Goal: Information Seeking & Learning: Find specific fact

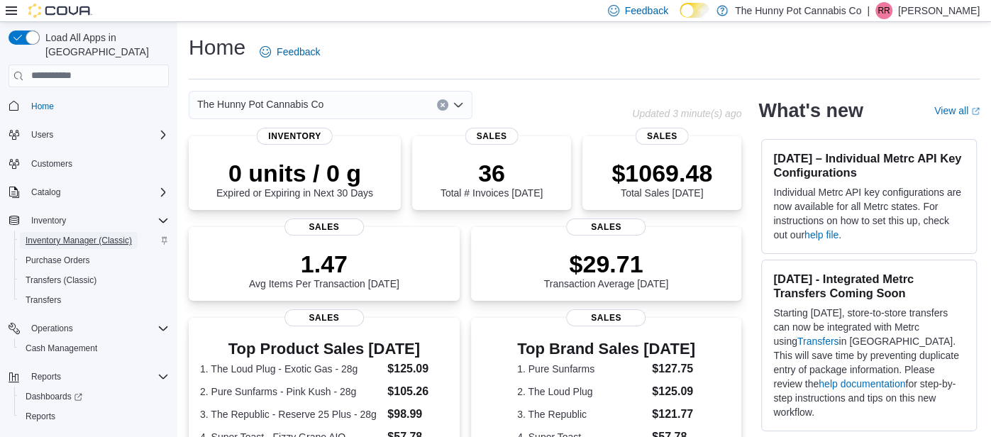
click at [77, 232] on span "Inventory Manager (Classic)" at bounding box center [79, 240] width 106 height 17
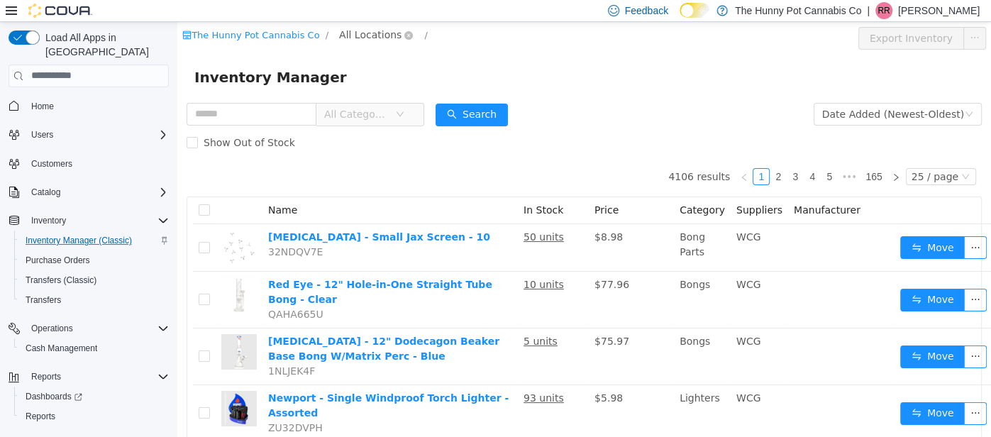
click at [353, 33] on span "All Locations" at bounding box center [370, 34] width 62 height 16
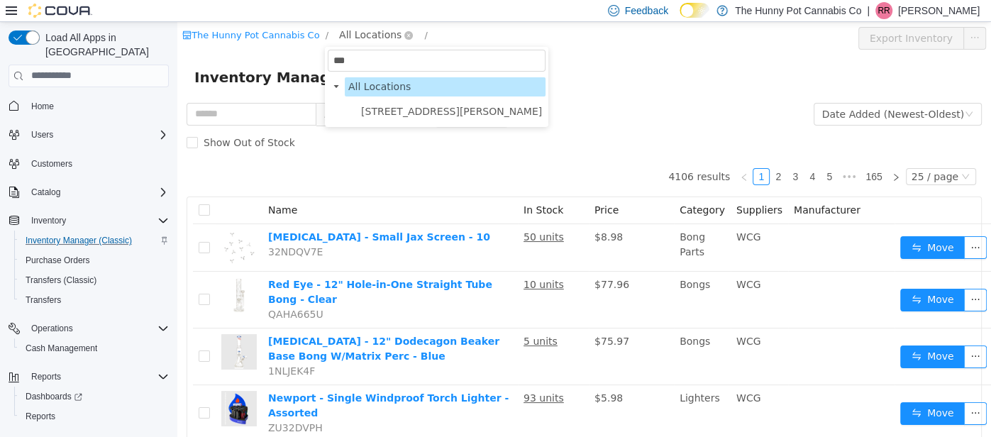
type input "****"
click at [417, 106] on span "1288 Ritson Rd N" at bounding box center [451, 110] width 181 height 11
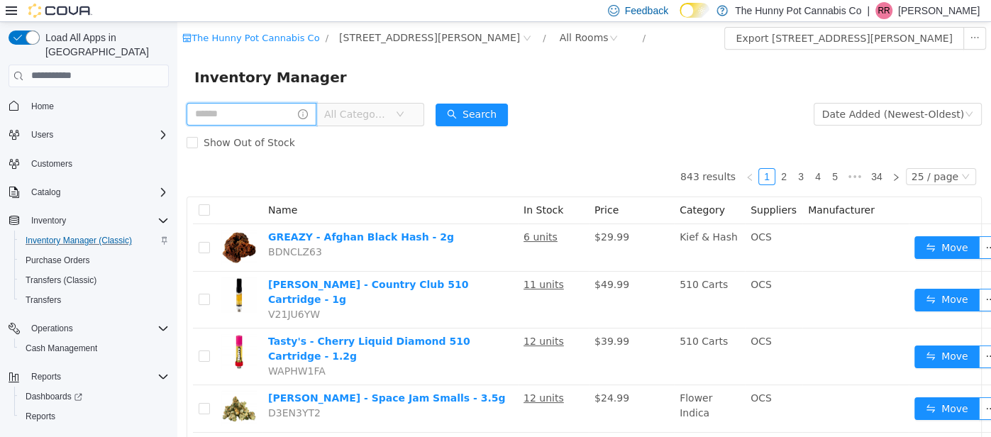
click at [225, 113] on input "text" at bounding box center [252, 113] width 130 height 23
type input "******"
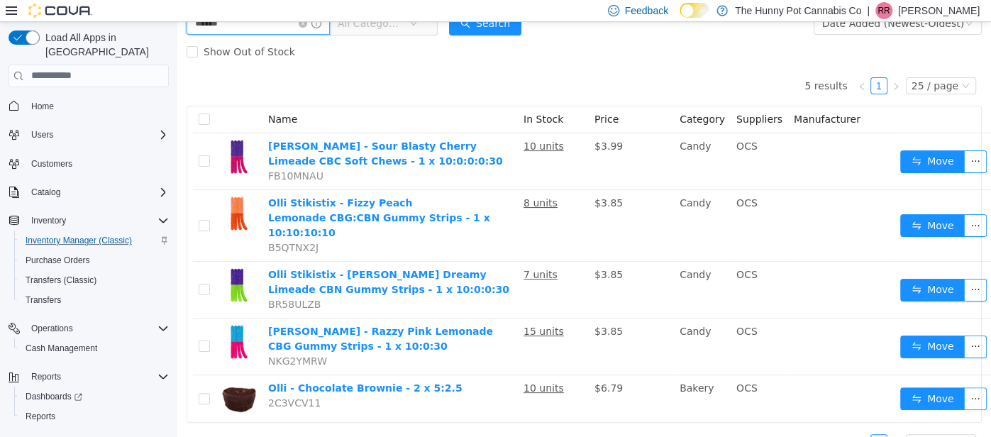
scroll to position [99, 0]
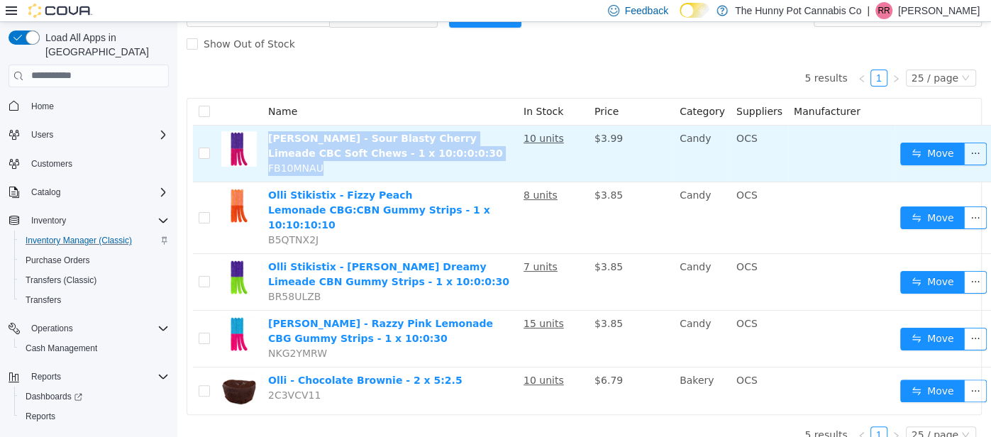
drag, startPoint x: 374, startPoint y: 174, endPoint x: 266, endPoint y: 138, distance: 113.7
click at [266, 138] on td "Olli StikiStix - Sour Blasty Cherry Limeade CBC Soft Chews - 1 x 10:0:0:0:30 FB…" at bounding box center [389, 153] width 255 height 57
copy td "Olli StikiStix - Sour Blasty Cherry Limeade CBC Soft Chews - 1 x 10:0:0:0:30 FB…"
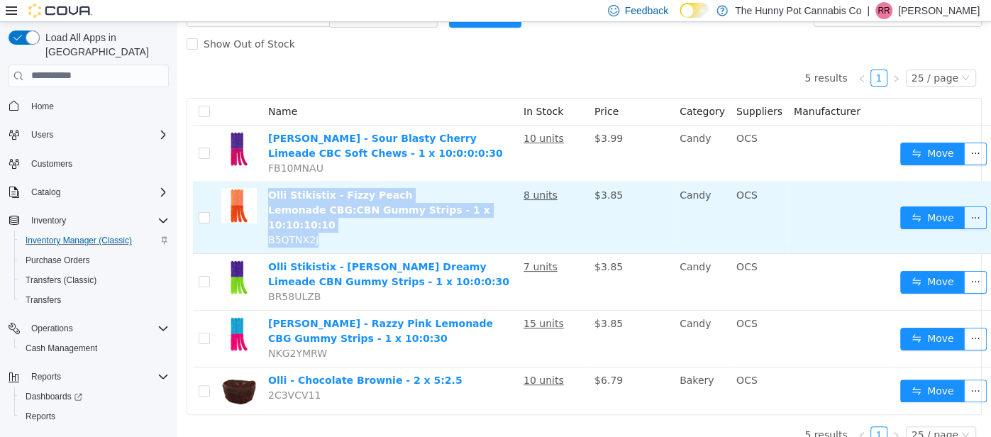
drag, startPoint x: 343, startPoint y: 228, endPoint x: 269, endPoint y: 192, distance: 82.8
click at [269, 192] on td "Olli Stikistix - Fizzy Peach Lemonade CBG:CBN Gummy Strips - 1 x 10:10:10:10 B5…" at bounding box center [389, 218] width 255 height 72
copy td "Olli Stikistix - Fizzy Peach Lemonade CBG:CBN Gummy Strips - 1 x 10:10:10:10 B5…"
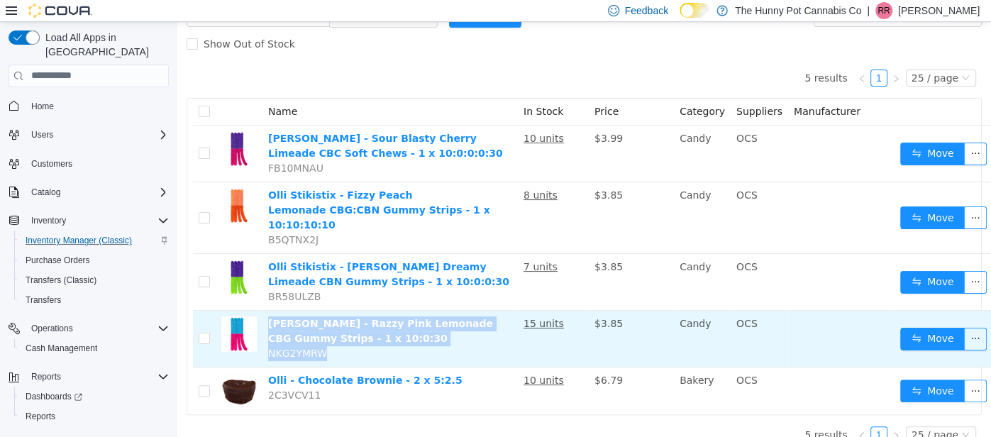
drag, startPoint x: 328, startPoint y: 335, endPoint x: 267, endPoint y: 307, distance: 67.0
click at [267, 310] on td "Olli Stikistix - Razzy Pink Lemonade CBG Gummy Strips - 1 x 10:0:30 NKG2YMRW" at bounding box center [389, 338] width 255 height 57
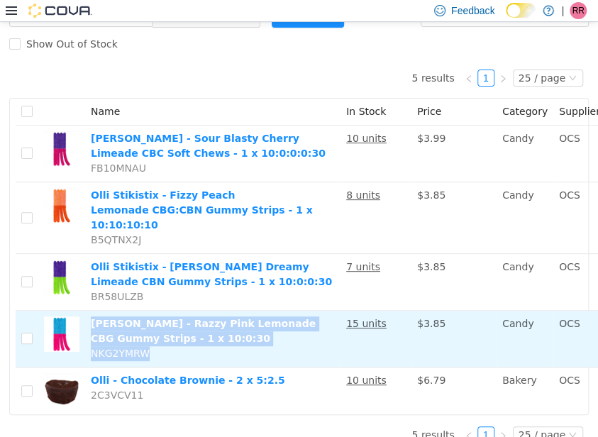
click at [285, 73] on div "5 results 1 25 / page Name In Stock Price Category Suppliers Manufacturer Olli …" at bounding box center [299, 235] width 580 height 357
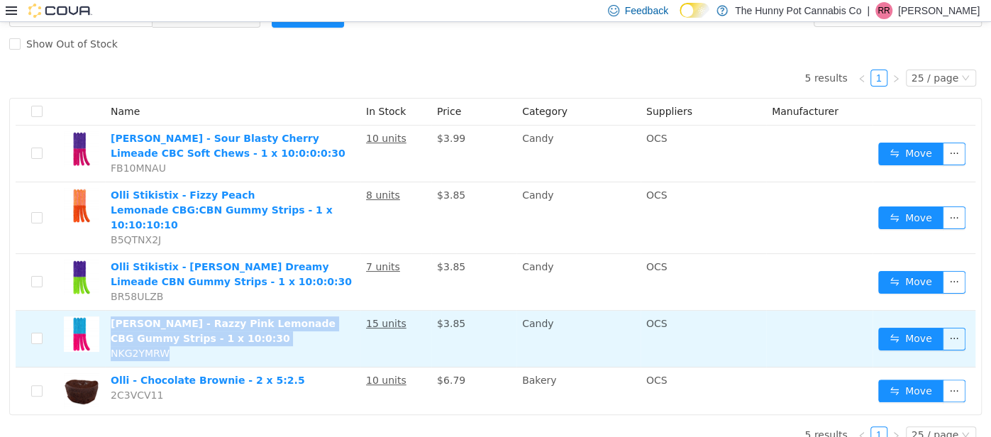
drag, startPoint x: 180, startPoint y: 338, endPoint x: 107, endPoint y: 306, distance: 79.7
click at [107, 310] on td "Olli Stikistix - Razzy Pink Lemonade CBG Gummy Strips - 1 x 10:0:30 NKG2YMRW" at bounding box center [232, 338] width 255 height 57
copy td "Olli Stikistix - Razzy Pink Lemonade CBG Gummy Strips - 1 x 10:0:30 NKG2YMRW"
click at [182, 334] on td "Olli Stikistix - Razzy Pink Lemonade CBG Gummy Strips - 1 x 10:0:30 NKG2YMRW" at bounding box center [232, 338] width 255 height 57
drag, startPoint x: 168, startPoint y: 333, endPoint x: 112, endPoint y: 334, distance: 56.1
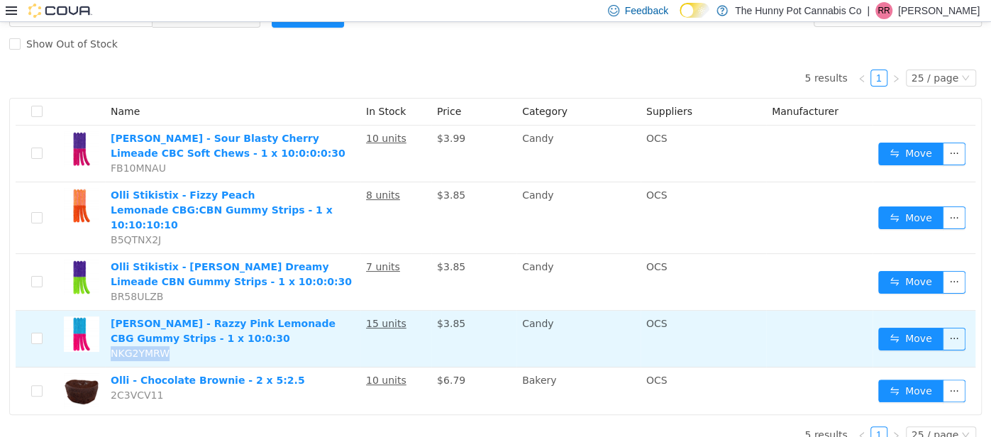
click at [112, 347] on span "NKG2YMRW" at bounding box center [140, 352] width 59 height 11
copy span "NKG2YMRW"
click at [179, 337] on td "Olli Stikistix - Razzy Pink Lemonade CBG Gummy Strips - 1 x 10:0:30 NKG2YMRW" at bounding box center [232, 338] width 255 height 57
drag, startPoint x: 179, startPoint y: 337, endPoint x: 109, endPoint y: 301, distance: 78.7
click at [109, 310] on td "Olli Stikistix - Razzy Pink Lemonade CBG Gummy Strips - 1 x 10:0:30 NKG2YMRW" at bounding box center [232, 338] width 255 height 57
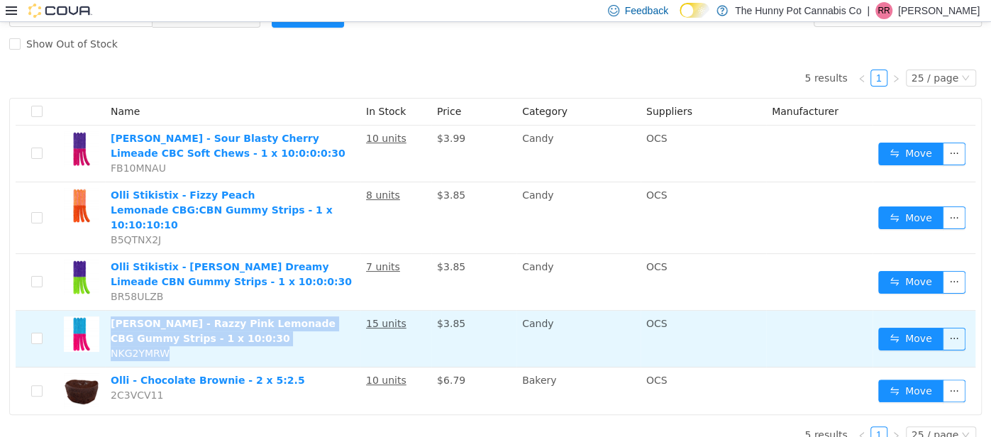
copy td "Olli Stikistix - Razzy Pink Lemonade CBG Gummy Strips - 1 x 10:0:30 NKG2YMRW"
click at [170, 334] on td "Olli Stikistix - Razzy Pink Lemonade CBG Gummy Strips - 1 x 10:0:30 NKG2YMRW" at bounding box center [232, 338] width 255 height 57
drag, startPoint x: 170, startPoint y: 334, endPoint x: 108, endPoint y: 328, distance: 62.0
click at [108, 328] on td "Olli Stikistix - Razzy Pink Lemonade CBG Gummy Strips - 1 x 10:0:30 NKG2YMRW" at bounding box center [232, 338] width 255 height 57
click at [195, 338] on td "Olli Stikistix - Razzy Pink Lemonade CBG Gummy Strips - 1 x 10:0:30 NKG2YMRW" at bounding box center [232, 338] width 255 height 57
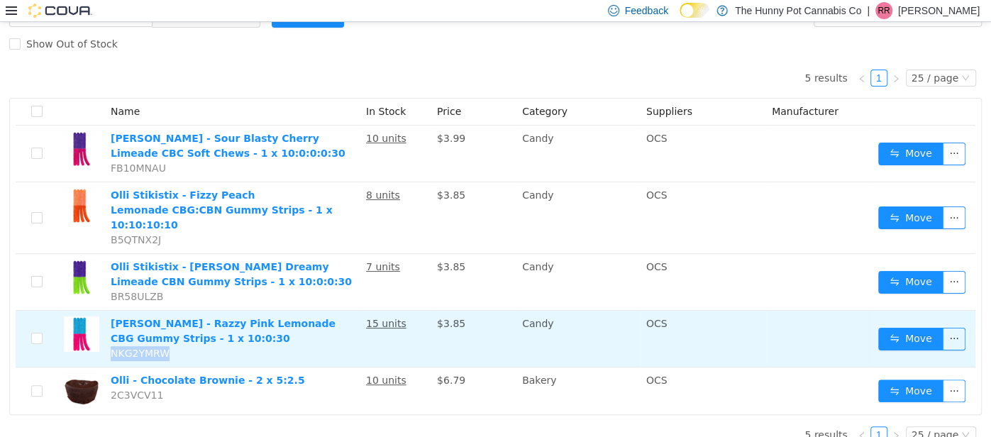
drag, startPoint x: 170, startPoint y: 333, endPoint x: 110, endPoint y: 334, distance: 59.6
click at [110, 334] on td "Olli Stikistix - Razzy Pink Lemonade CBG Gummy Strips - 1 x 10:0:30 NKG2YMRW" at bounding box center [232, 338] width 255 height 57
copy span "NKG2YMRW"
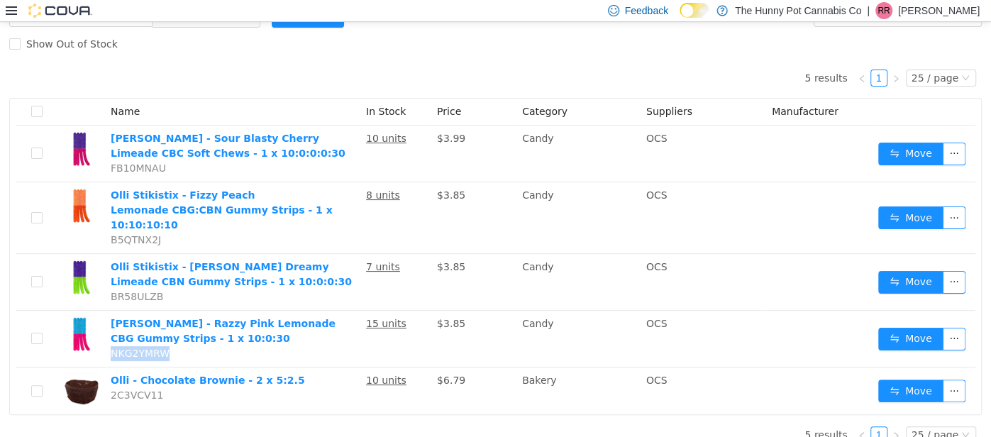
scroll to position [99, 0]
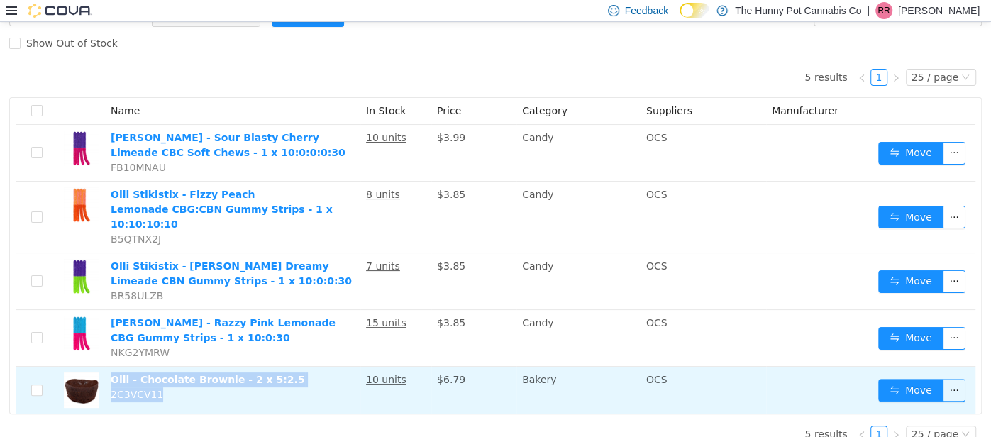
drag, startPoint x: 172, startPoint y: 381, endPoint x: 105, endPoint y: 362, distance: 70.1
click at [105, 366] on td "Olli - Chocolate Brownie - 2 x 5:2.5 2C3VCV11" at bounding box center [232, 389] width 255 height 47
copy td "Olli - Chocolate Brownie - 2 x 5:2.5 2C3VCV11"
click at [165, 373] on td "Olli - Chocolate Brownie - 2 x 5:2.5 2C3VCV11" at bounding box center [232, 389] width 255 height 47
drag, startPoint x: 160, startPoint y: 376, endPoint x: 109, endPoint y: 375, distance: 51.8
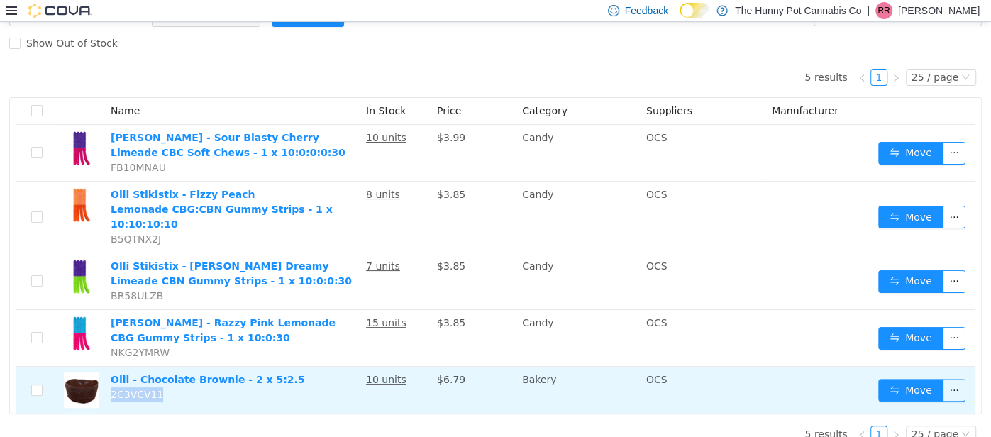
click at [109, 375] on td "Olli - Chocolate Brownie - 2 x 5:2.5 2C3VCV11" at bounding box center [232, 389] width 255 height 47
copy span "2C3VCV11"
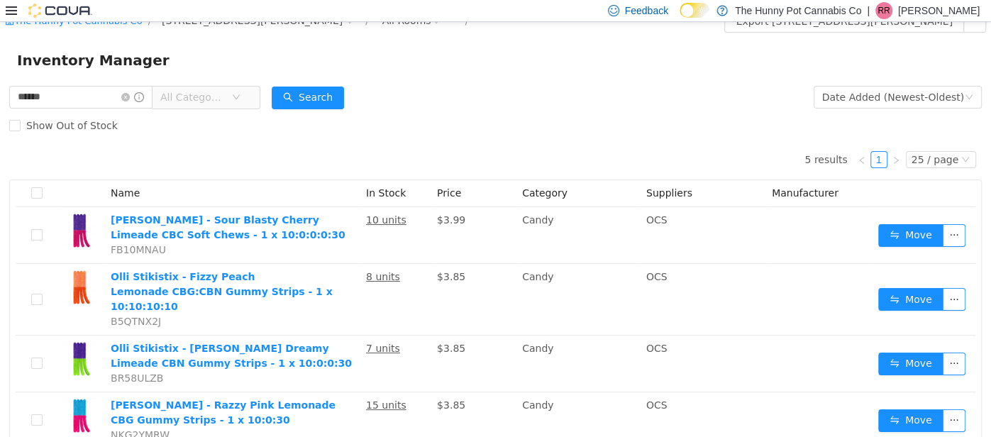
scroll to position [16, 0]
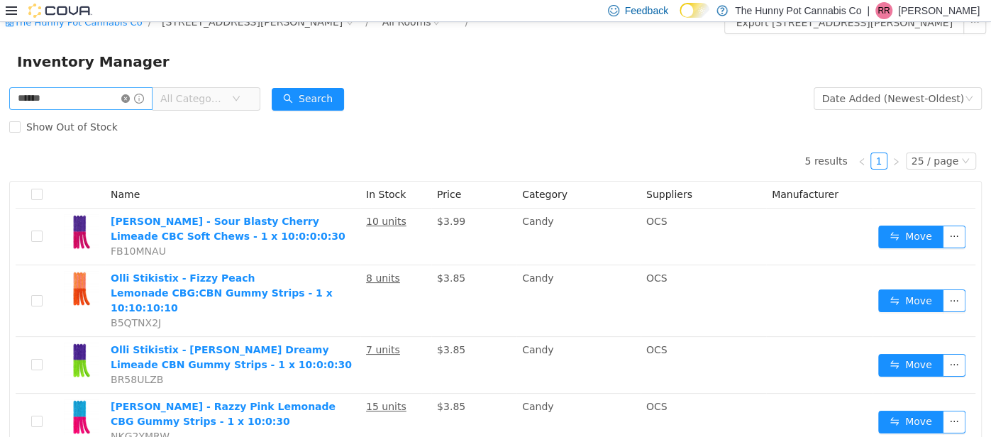
click at [130, 94] on icon "icon: close-circle" at bounding box center [125, 98] width 9 height 9
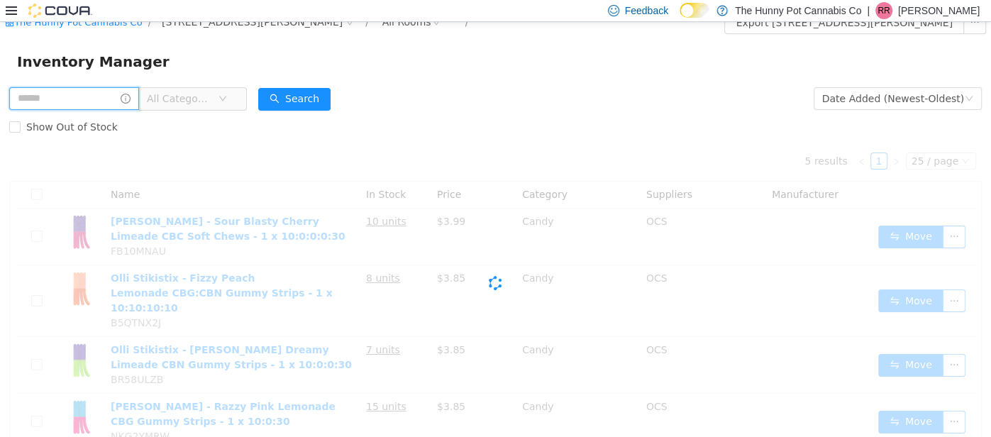
click at [139, 96] on input "text" at bounding box center [74, 98] width 130 height 23
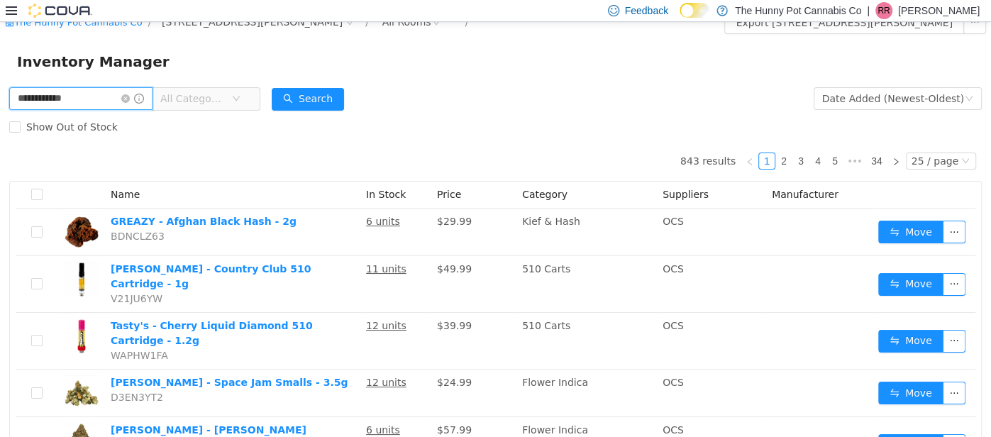
click at [131, 102] on input "**********" at bounding box center [80, 98] width 143 height 23
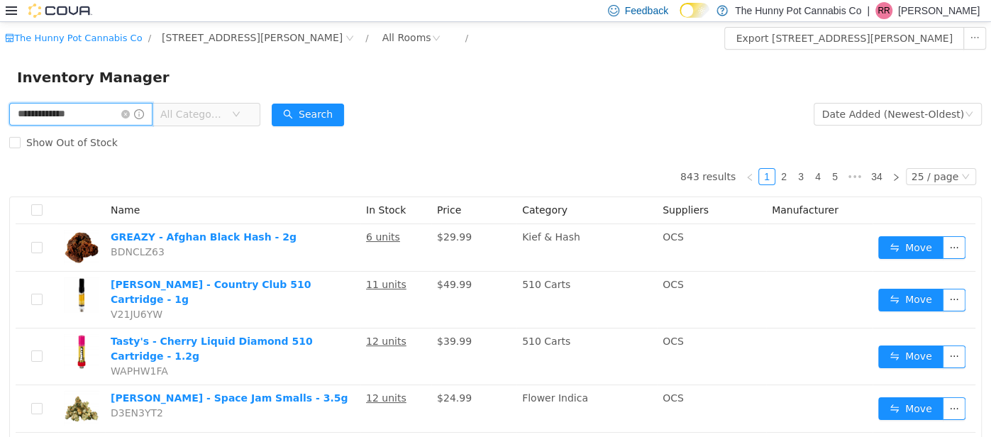
click at [96, 102] on input "**********" at bounding box center [80, 113] width 143 height 23
click at [128, 115] on input "**********" at bounding box center [80, 113] width 143 height 23
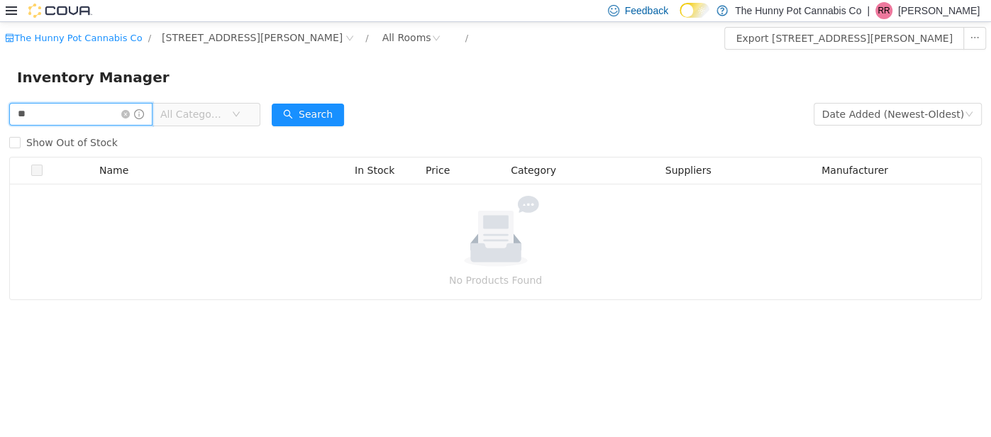
type input "*"
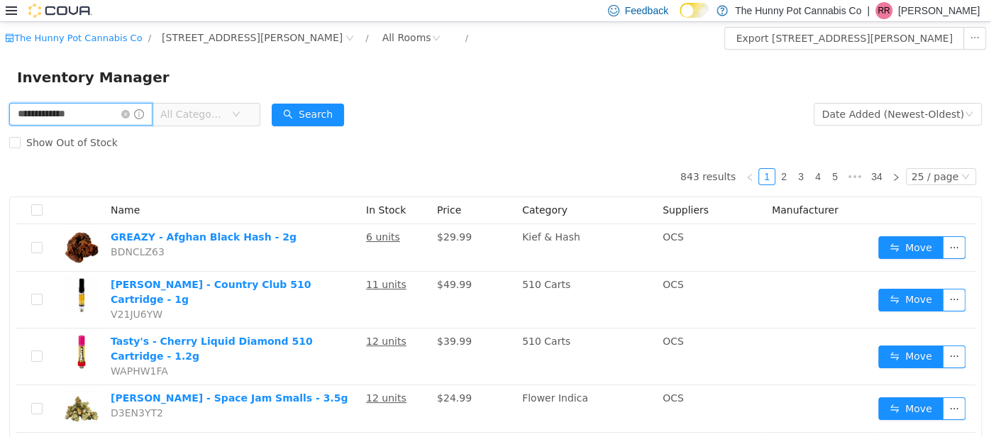
type input "**********"
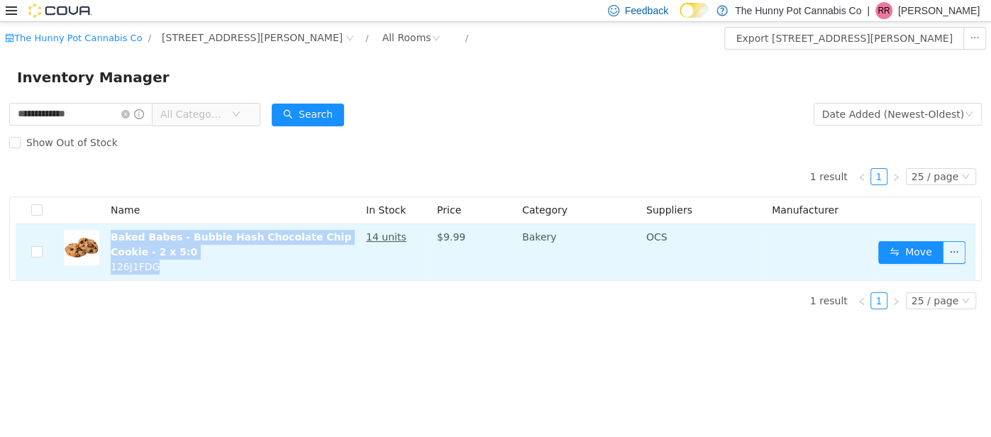
drag, startPoint x: 163, startPoint y: 266, endPoint x: 109, endPoint y: 236, distance: 61.9
click at [109, 236] on td "Baked Babes - Bubble Hash Chocolate Chip Cookie - 2 x 5:0 126J1FDG" at bounding box center [232, 251] width 255 height 56
copy td "Baked Babes - Bubble Hash Chocolate Chip Cookie - 2 x 5:0 126J1FDG"
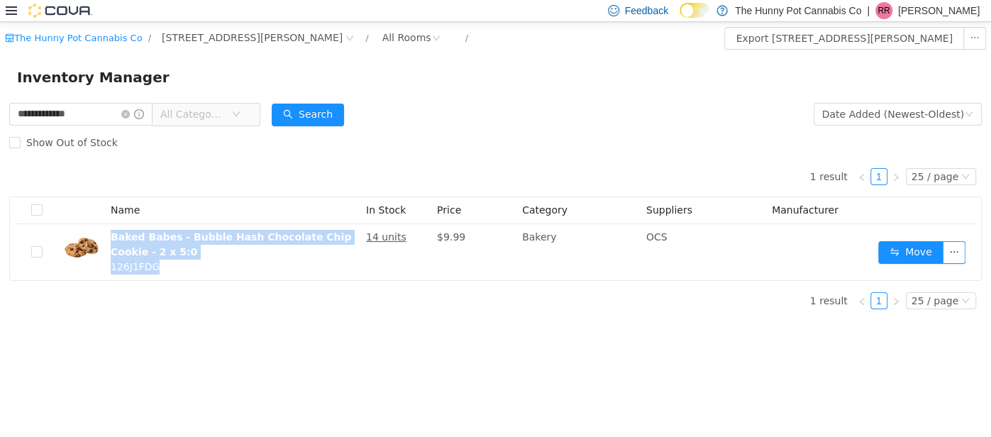
click at [277, 175] on div "1 result 1 25 / page Name In Stock Price Category Suppliers Manufacturer Baked …" at bounding box center [495, 218] width 973 height 124
click at [130, 114] on icon "icon: close-circle" at bounding box center [125, 113] width 9 height 9
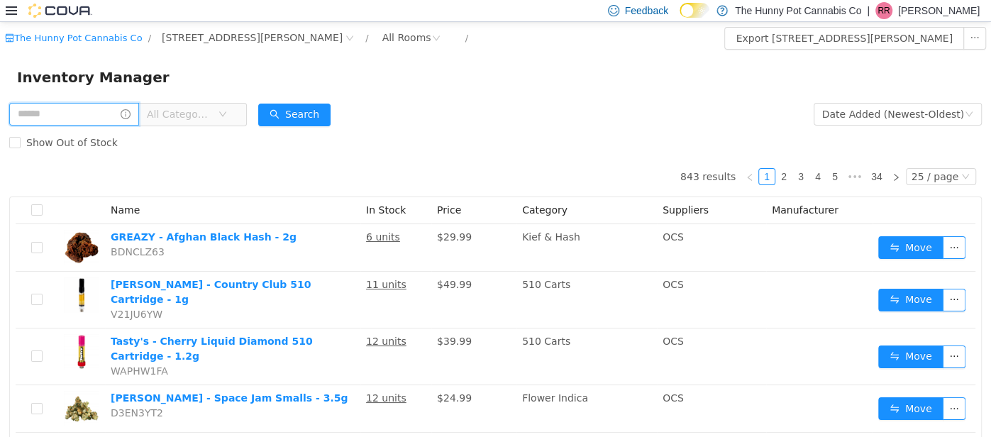
click at [139, 115] on input "text" at bounding box center [74, 113] width 130 height 23
click at [544, 148] on div "Show Out of Stock" at bounding box center [495, 142] width 973 height 28
click at [132, 116] on input "****" at bounding box center [80, 113] width 143 height 23
type input "*******"
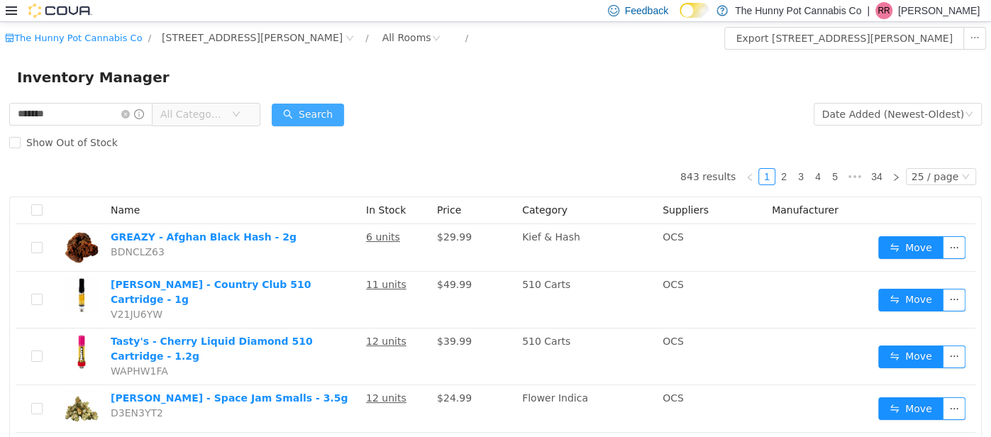
click at [340, 105] on button "Search" at bounding box center [308, 114] width 72 height 23
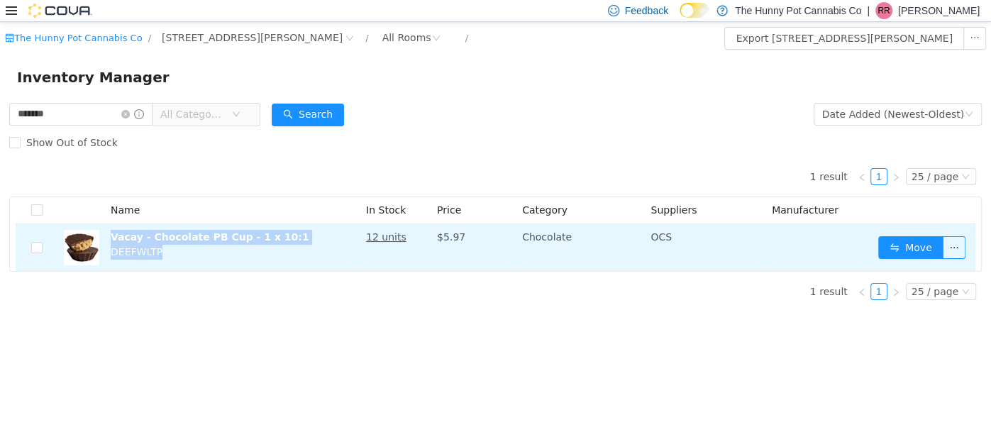
drag, startPoint x: 165, startPoint y: 249, endPoint x: 108, endPoint y: 231, distance: 60.1
click at [108, 231] on td "Vacay - Chocolate PB Cup - 1 x 10:1 DEEFWLTP" at bounding box center [232, 246] width 255 height 47
copy td "Vacay - Chocolate PB Cup - 1 x 10:1 DEEFWLTP"
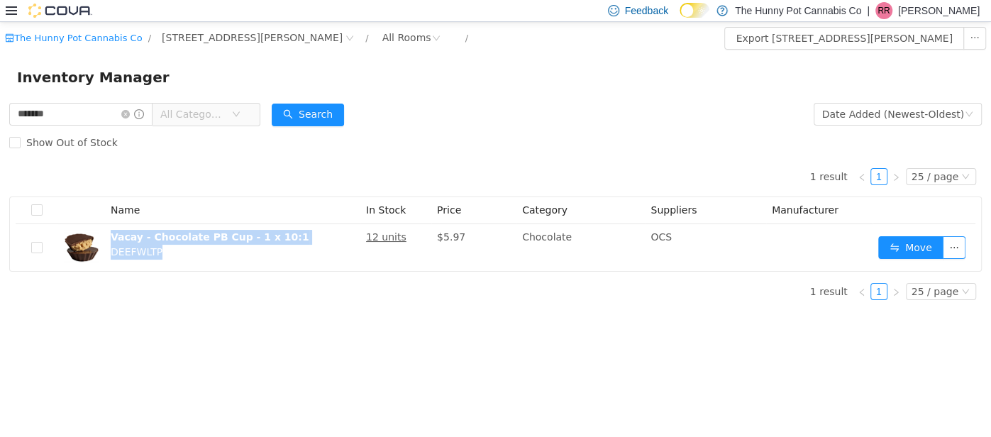
click at [186, 380] on div "The Hunny Pot Cannabis Co / 1288 Ritson Rd N / All Rooms / Export 1288 Ritson R…" at bounding box center [495, 228] width 991 height 415
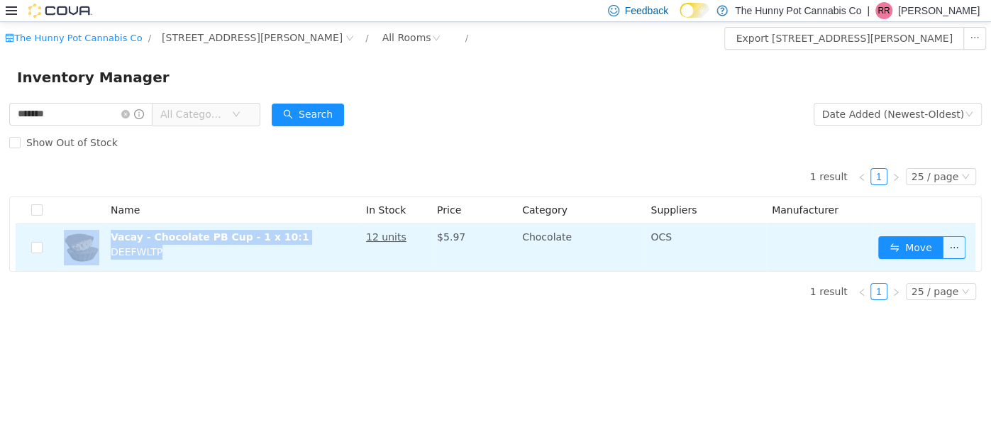
drag, startPoint x: 174, startPoint y: 248, endPoint x: 96, endPoint y: 243, distance: 78.2
click at [96, 243] on tr "Vacay - Chocolate PB Cup - 1 x 10:1 DEEFWLTP 12 units $5.97 Chocolate OCS Move" at bounding box center [496, 246] width 960 height 47
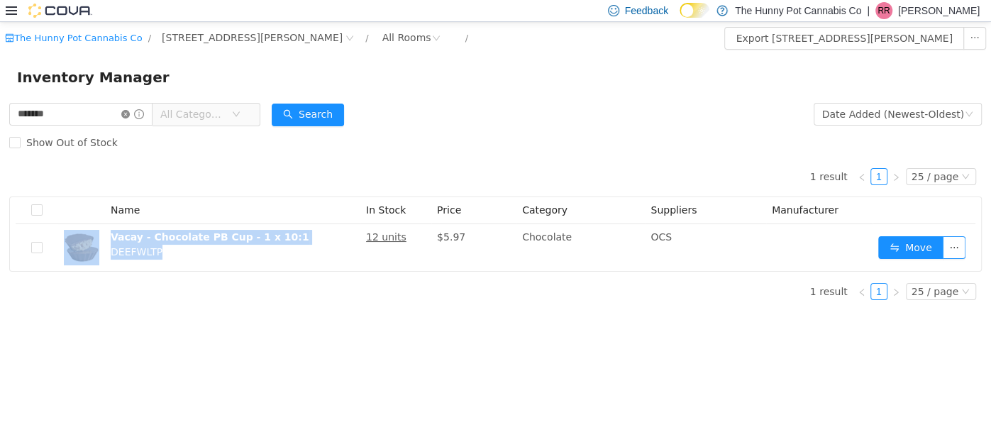
click at [130, 111] on icon "icon: close-circle" at bounding box center [125, 113] width 9 height 9
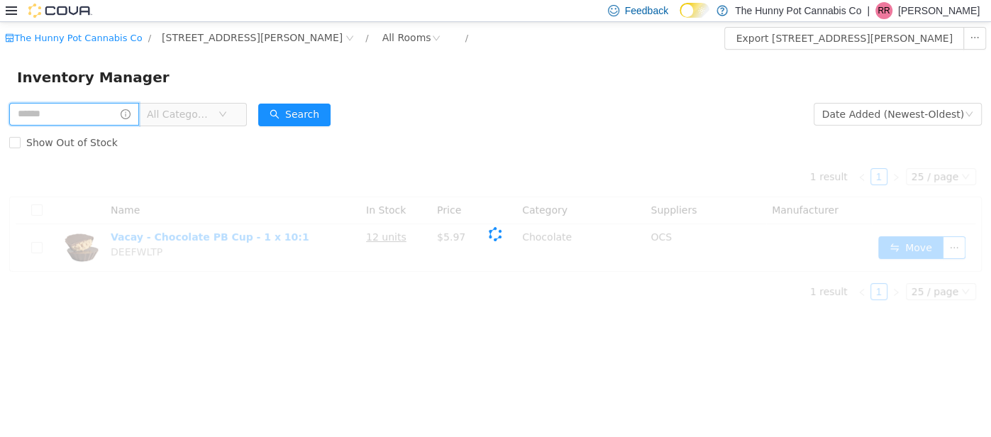
click at [131, 111] on input "text" at bounding box center [74, 113] width 130 height 23
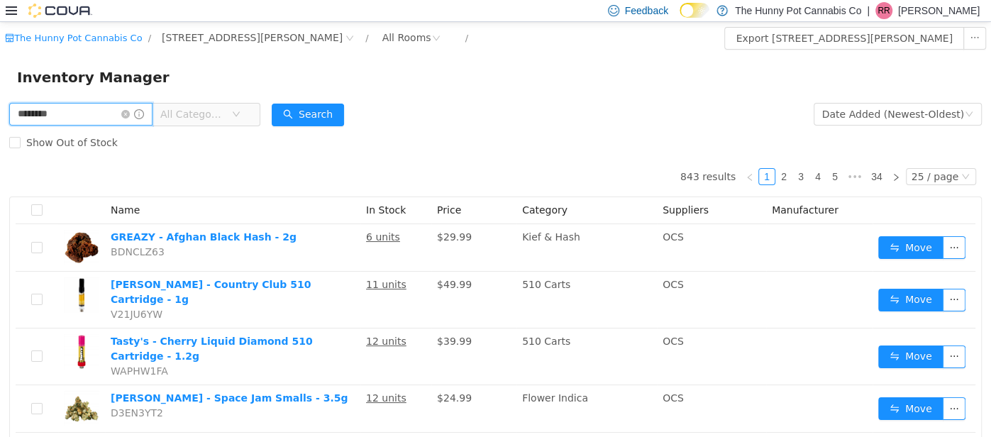
type input "********"
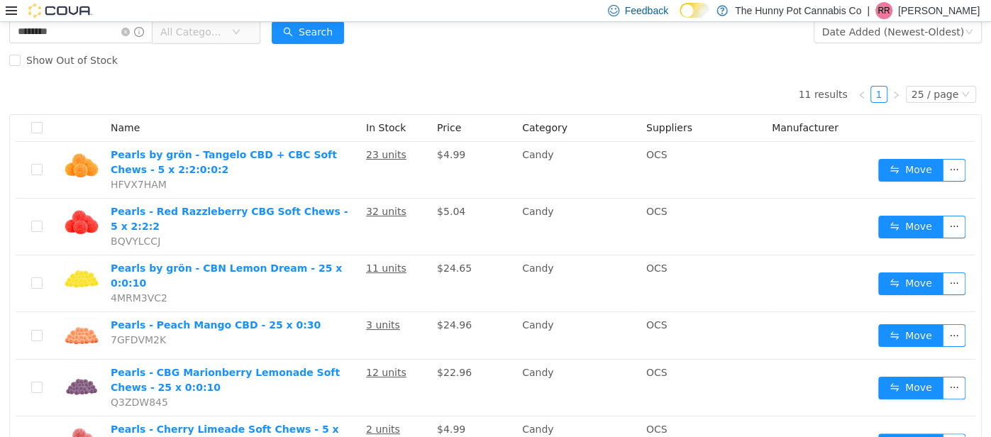
scroll to position [33, 0]
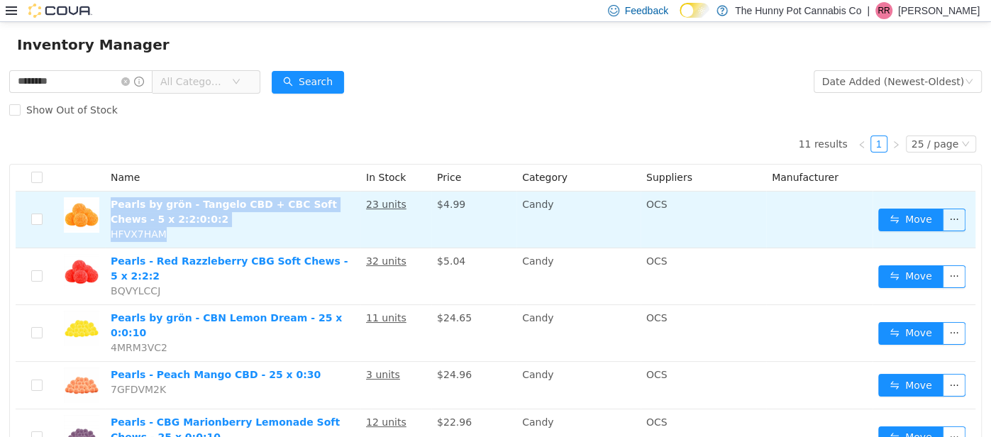
drag, startPoint x: 167, startPoint y: 230, endPoint x: 110, endPoint y: 199, distance: 64.8
click at [110, 199] on td "Pearls by grön - Tangelo CBD + CBC Soft Chews - 5 x 2:2:0:0:2 HFVX7HAM" at bounding box center [232, 219] width 255 height 57
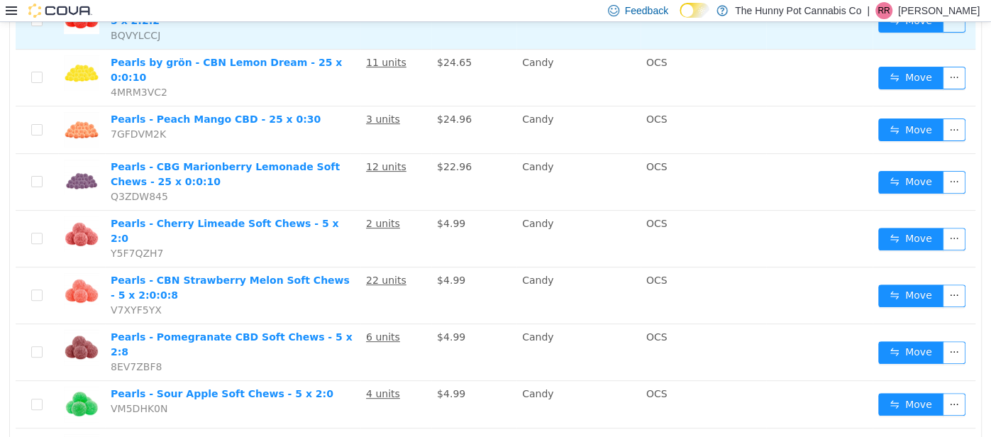
scroll to position [402, 0]
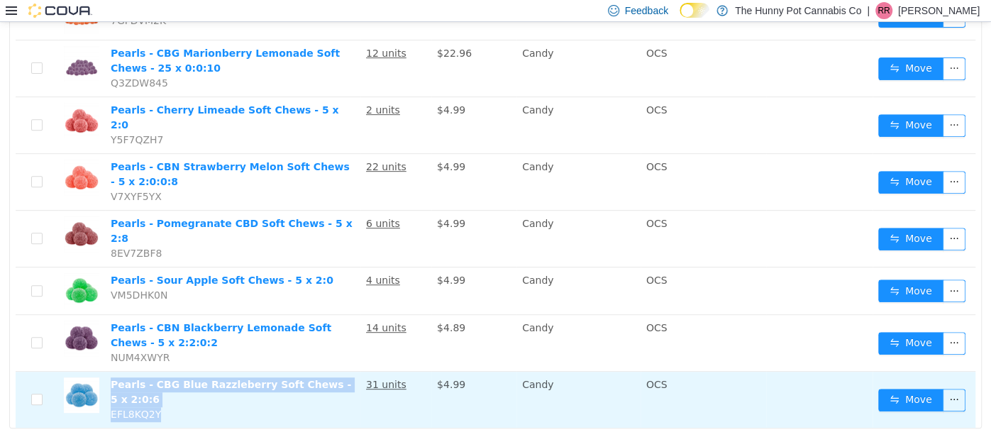
drag, startPoint x: 164, startPoint y: 385, endPoint x: 107, endPoint y: 347, distance: 68.5
click at [107, 371] on td "Pearls - CBG Blue Razzleberry Soft Chews - 5 x 2:0:6 EFL8KQ2Y" at bounding box center [232, 399] width 255 height 56
click at [193, 377] on td "Pearls - CBG Blue Razzleberry Soft Chews - 5 x 2:0:6 EFL8KQ2Y" at bounding box center [232, 399] width 255 height 56
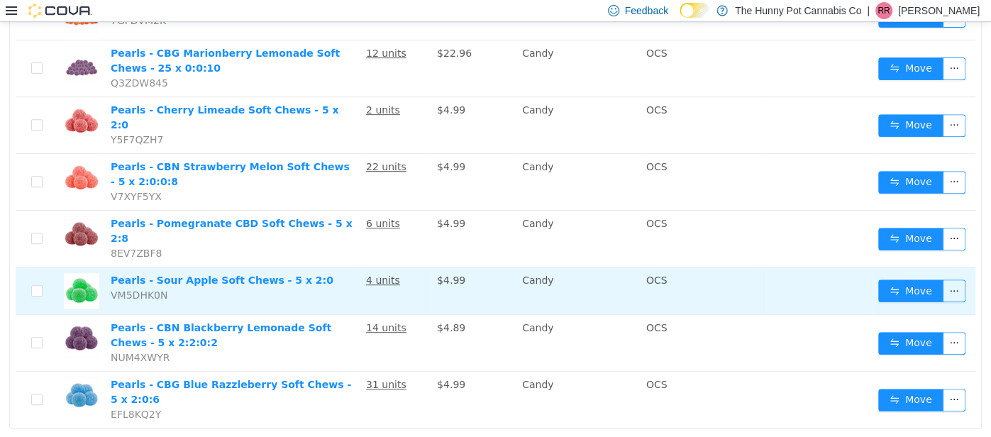
click at [299, 267] on td "Pearls - Sour Apple Soft Chews - 5 x 2:0 VM5DHK0N" at bounding box center [232, 291] width 255 height 48
drag, startPoint x: 165, startPoint y: 262, endPoint x: 108, endPoint y: 250, distance: 58.7
click at [108, 267] on td "Pearls - Sour Apple Soft Chews - 5 x 2:0 VM5DHK0N" at bounding box center [232, 291] width 255 height 48
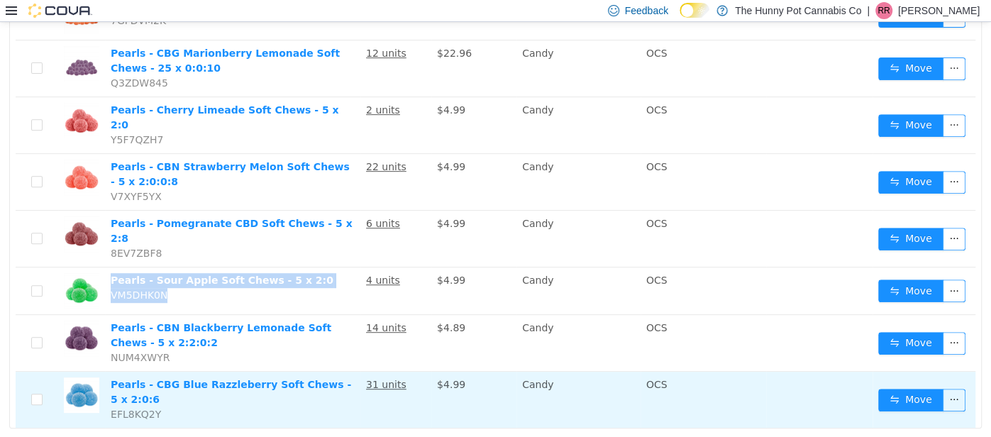
click at [266, 375] on td "Pearls - CBG Blue Razzleberry Soft Chews - 5 x 2:0:6 EFL8KQ2Y" at bounding box center [232, 399] width 255 height 56
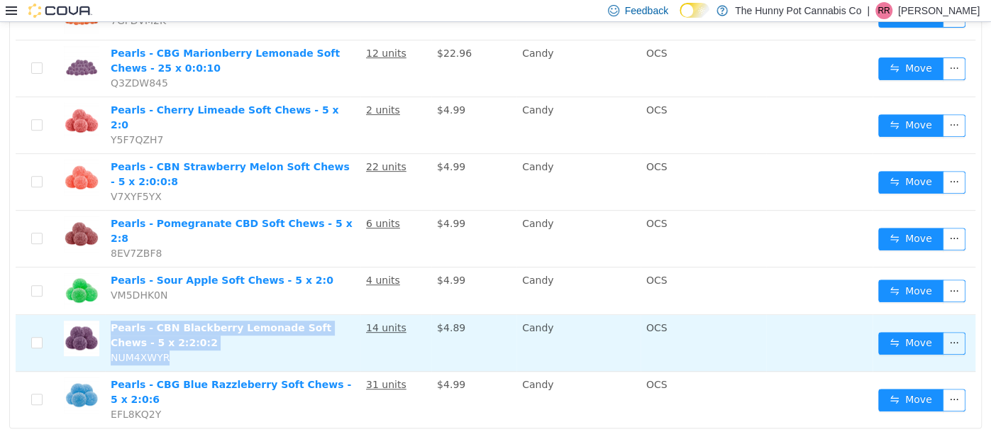
drag, startPoint x: 180, startPoint y: 328, endPoint x: 106, endPoint y: 299, distance: 79.7
click at [106, 314] on td "Pearls - CBN Blackberry Lemonade Soft Chews - 5 x 2:2:0:2 NUM4XWYR" at bounding box center [232, 342] width 255 height 57
click at [194, 330] on td "Pearls - CBN Blackberry Lemonade Soft Chews - 5 x 2:2:0:2 NUM4XWYR" at bounding box center [232, 342] width 255 height 57
drag, startPoint x: 178, startPoint y: 330, endPoint x: 102, endPoint y: 293, distance: 84.4
click at [102, 314] on tr "Pearls - CBN Blackberry Lemonade Soft Chews - 5 x 2:2:0:2 NUM4XWYR 14 units $4.…" at bounding box center [496, 342] width 960 height 57
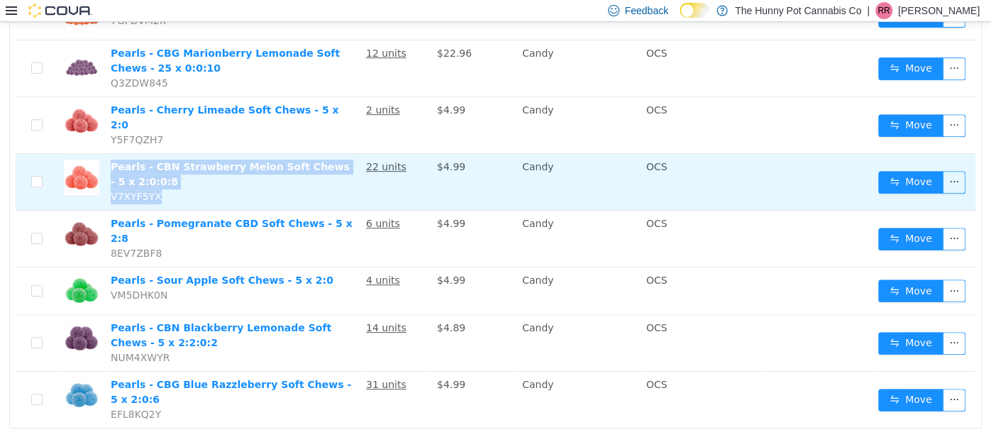
drag, startPoint x: 164, startPoint y: 177, endPoint x: 109, endPoint y: 140, distance: 65.9
click at [109, 153] on td "Pearls - CBN Strawberry Melon Soft Chews - 5 x 2:0:0:8 V7XYF5YX" at bounding box center [232, 181] width 255 height 57
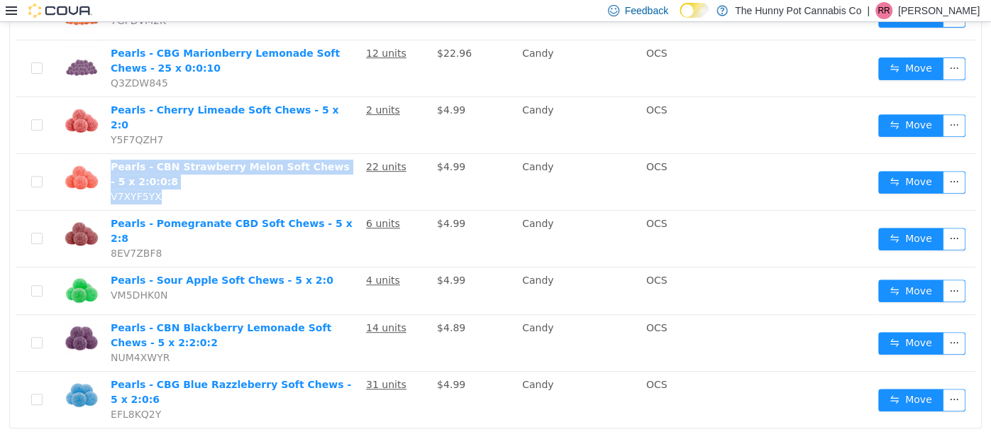
click at [199, 412] on div "11 results 1 25 / page Name In Stock Price Category Suppliers Manufacturer Pear…" at bounding box center [495, 111] width 973 height 713
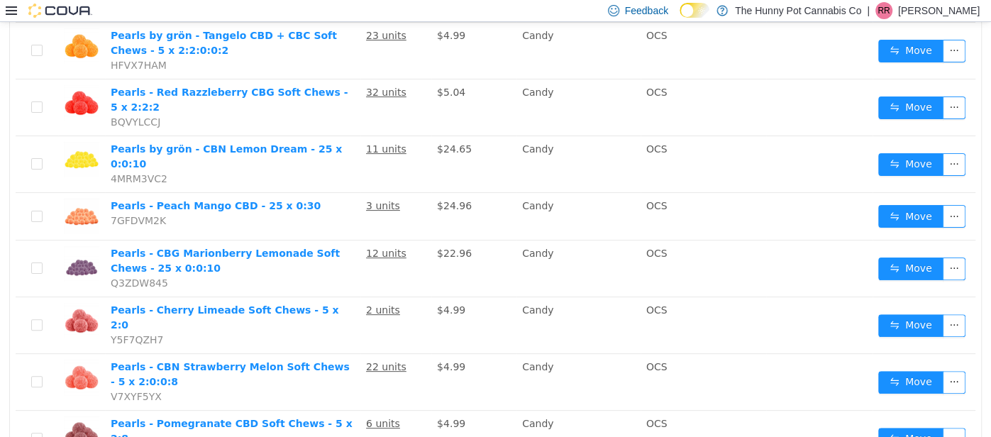
scroll to position [197, 0]
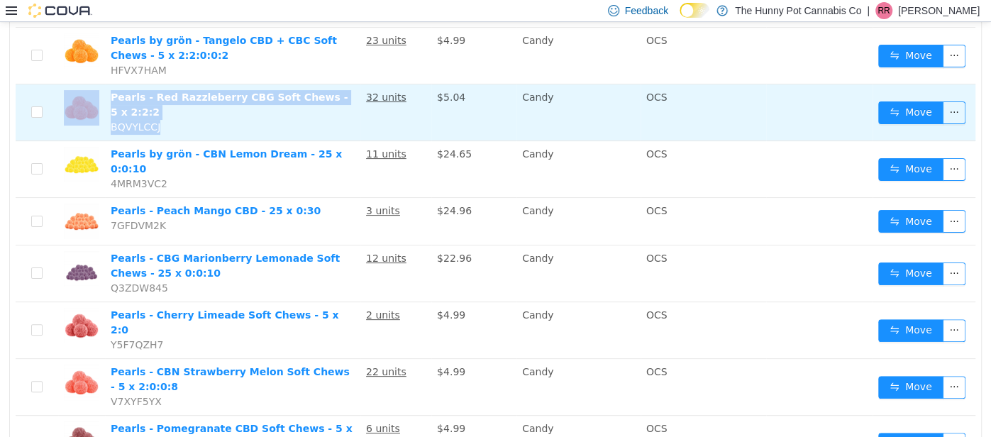
drag, startPoint x: 165, startPoint y: 125, endPoint x: 96, endPoint y: 102, distance: 72.5
click at [96, 102] on tr "Pearls - Red Razzleberry CBG Soft Chews - 5 x 2:2:2 BQVYLCCJ 32 units $5.04 Can…" at bounding box center [496, 112] width 960 height 57
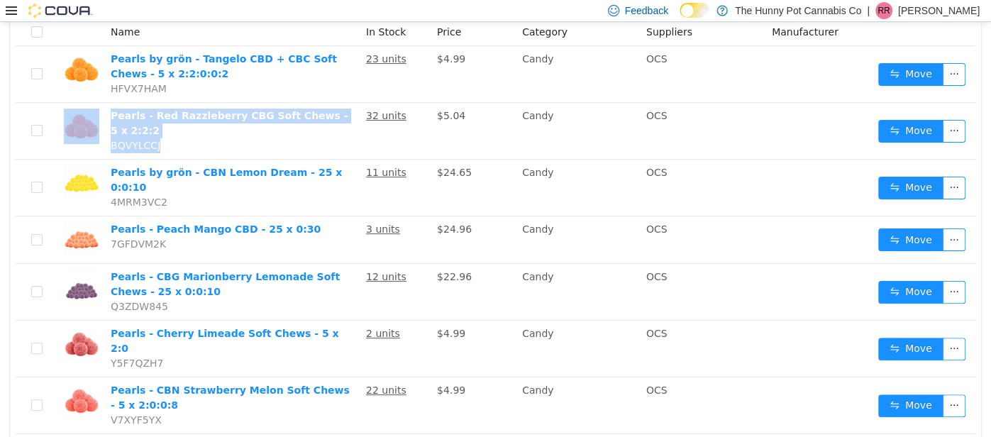
scroll to position [0, 0]
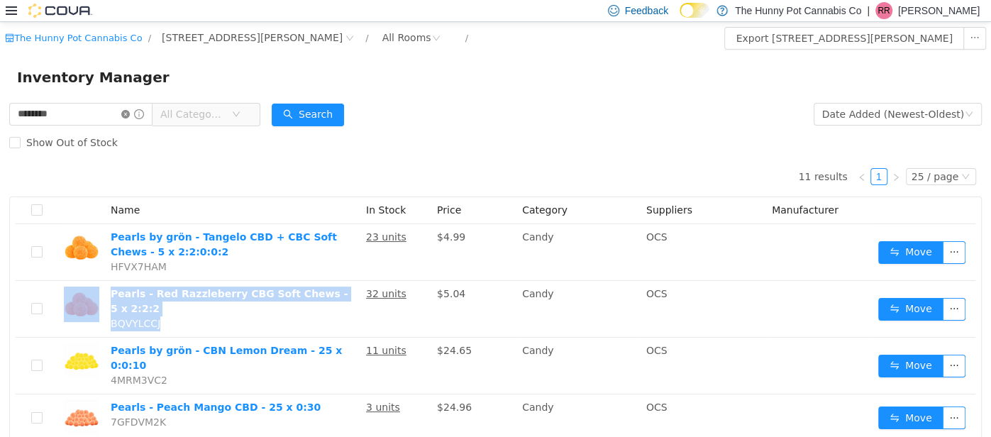
click at [130, 110] on icon "icon: close-circle" at bounding box center [125, 113] width 9 height 9
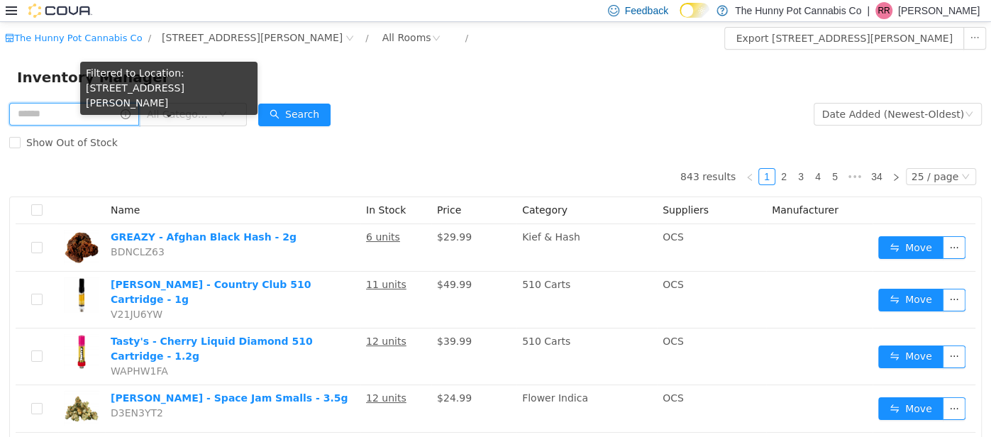
click at [139, 109] on input "text" at bounding box center [74, 113] width 130 height 23
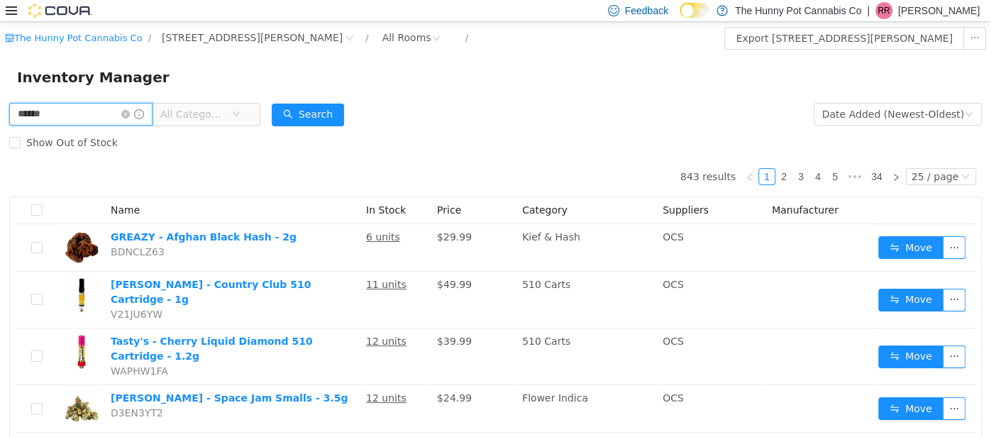
type input "******"
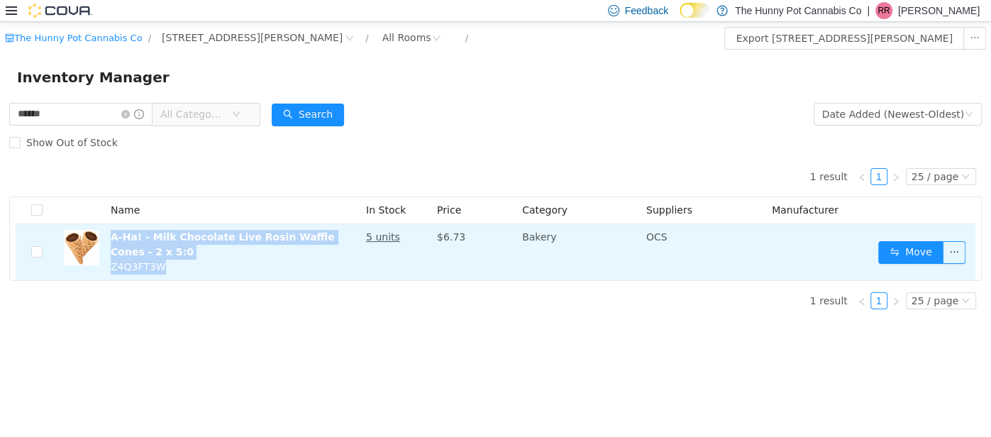
drag, startPoint x: 170, startPoint y: 267, endPoint x: 110, endPoint y: 231, distance: 69.7
click at [110, 231] on td "A-Ha! - Milk Chocolate Live Rosin Waffle Cones - 2 x 5:0 Z4Q3FT3W" at bounding box center [232, 251] width 255 height 56
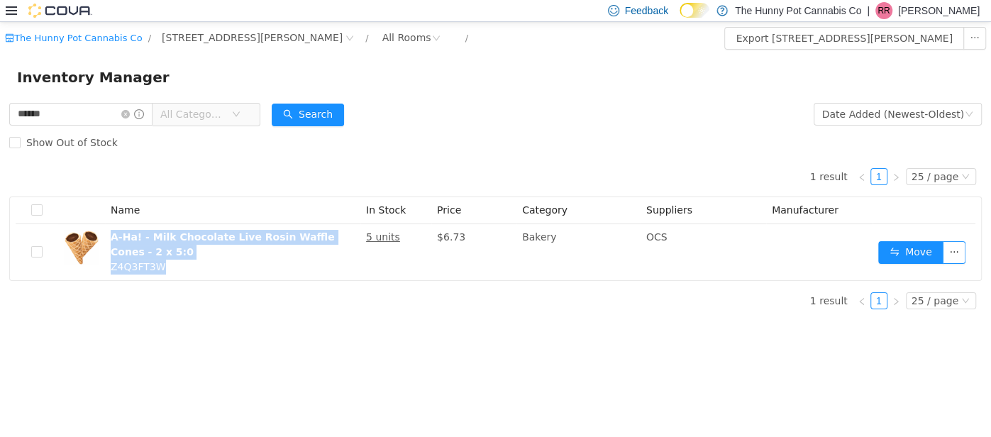
click at [267, 210] on th "Name" at bounding box center [232, 210] width 255 height 27
click at [130, 112] on icon "icon: close-circle" at bounding box center [125, 113] width 9 height 9
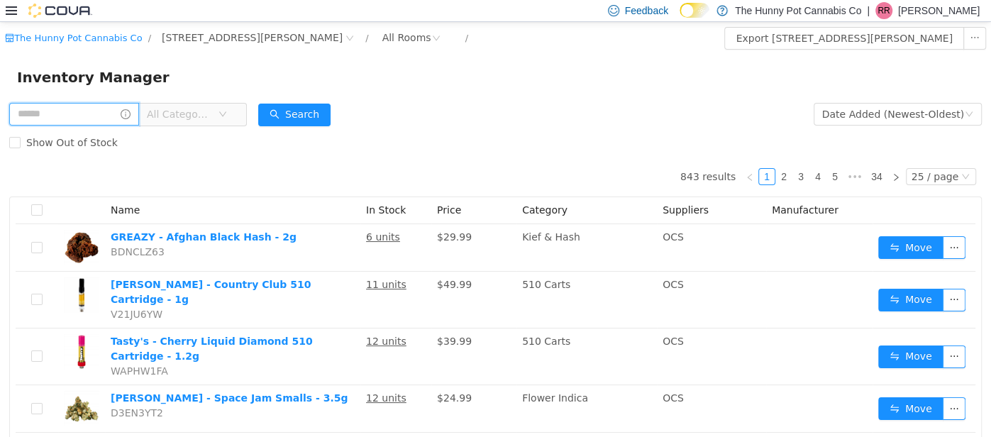
click at [133, 107] on input "text" at bounding box center [74, 113] width 130 height 23
type input "********"
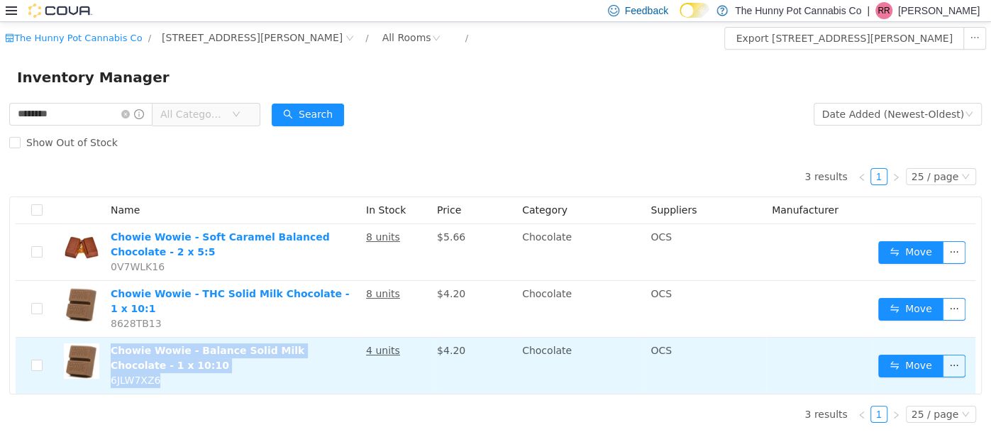
drag, startPoint x: 165, startPoint y: 368, endPoint x: 107, endPoint y: 336, distance: 66.4
click at [107, 337] on td "Chowie Wowie - Balance Solid Milk Chocolate - 1 x 10:10 6JLW7XZ6" at bounding box center [232, 365] width 255 height 56
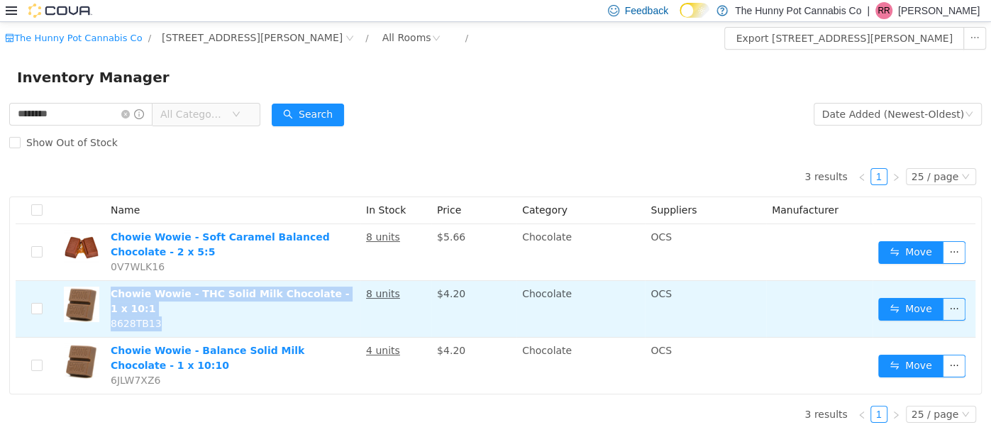
drag, startPoint x: 164, startPoint y: 308, endPoint x: 110, endPoint y: 293, distance: 55.9
click at [110, 293] on td "Chowie Wowie - THC Solid Milk Chocolate - 1 x 10:1 8628TB13" at bounding box center [232, 308] width 255 height 57
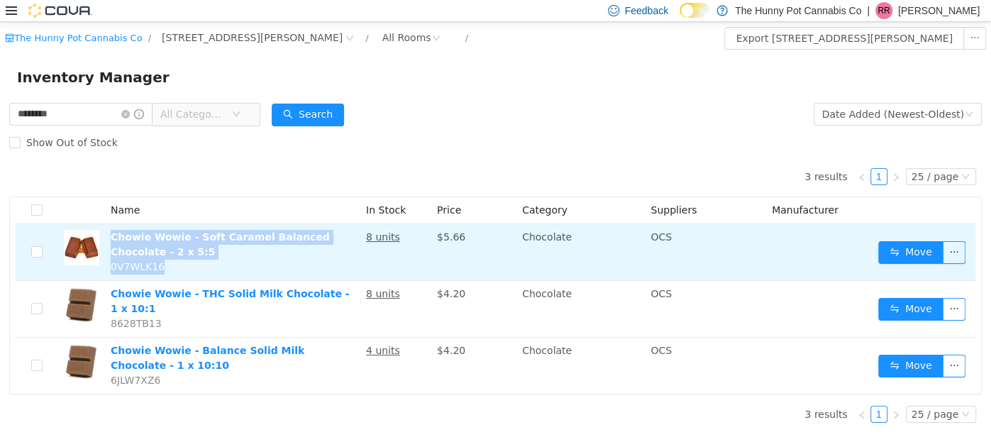
drag, startPoint x: 160, startPoint y: 262, endPoint x: 109, endPoint y: 231, distance: 59.9
click at [109, 231] on td "Chowie Wowie - Soft Caramel Balanced Chocolate - 2 x 5:5 0V7WLK16" at bounding box center [232, 251] width 255 height 57
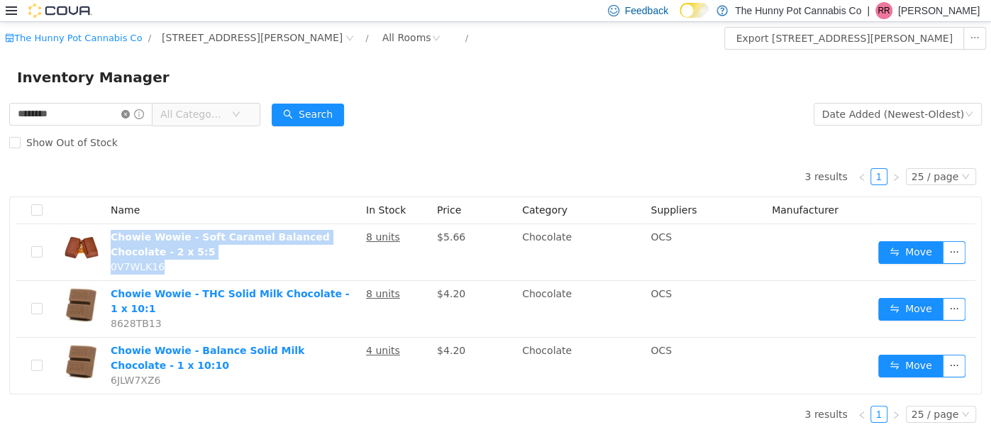
click at [130, 114] on icon "icon: close-circle" at bounding box center [125, 113] width 9 height 9
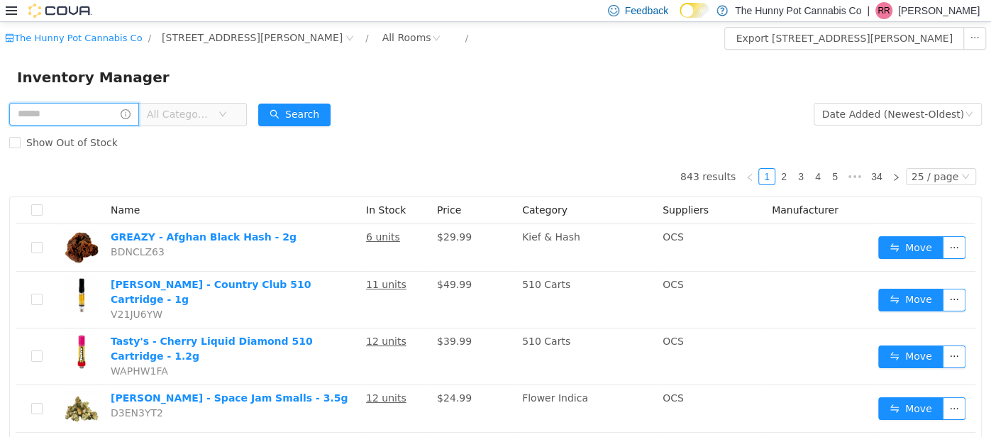
click at [139, 113] on input "text" at bounding box center [74, 113] width 130 height 23
click at [87, 104] on input "text" at bounding box center [74, 113] width 130 height 23
type input "*"
type input "****"
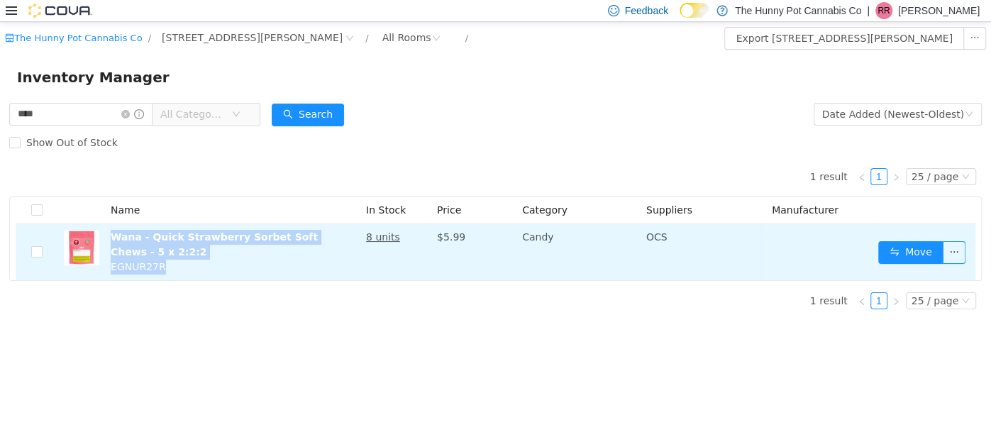
drag, startPoint x: 170, startPoint y: 265, endPoint x: 106, endPoint y: 237, distance: 69.6
click at [106, 237] on td "Wana - Quick Strawberry Sorbet Soft Chews - 5 x 2:2:2 EGNUR27R" at bounding box center [232, 251] width 255 height 56
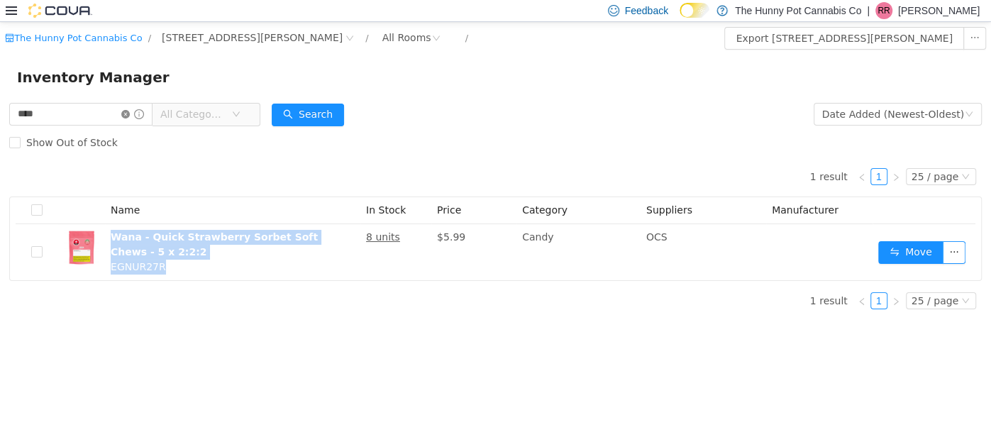
click at [130, 111] on icon "icon: close-circle" at bounding box center [125, 113] width 9 height 9
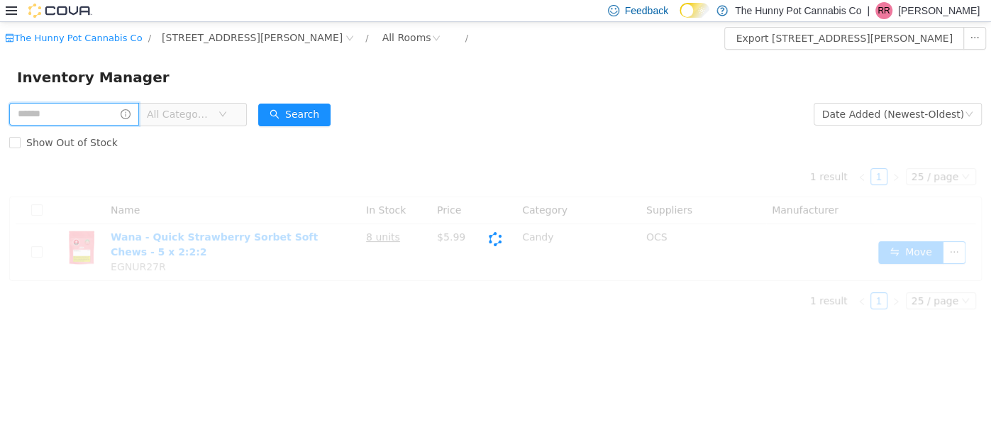
click at [139, 111] on input "text" at bounding box center [74, 113] width 130 height 23
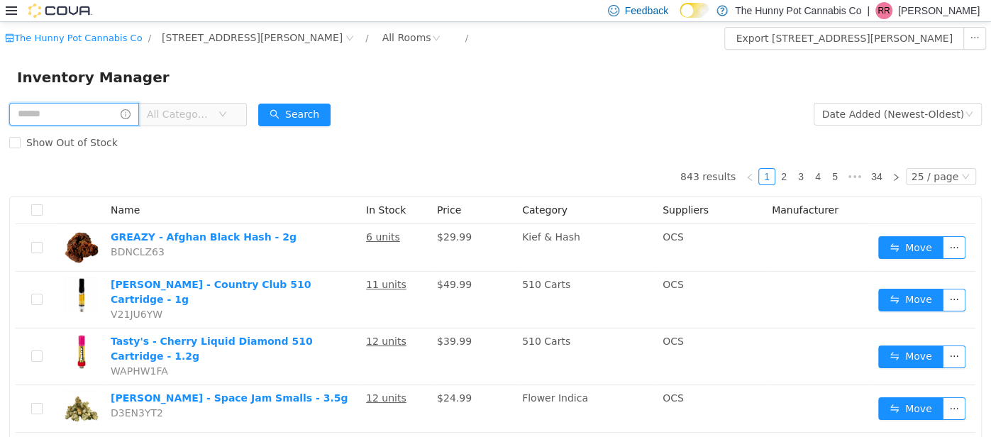
click at [114, 112] on input "text" at bounding box center [74, 113] width 130 height 23
click at [111, 108] on input "text" at bounding box center [74, 113] width 130 height 23
type input "*********"
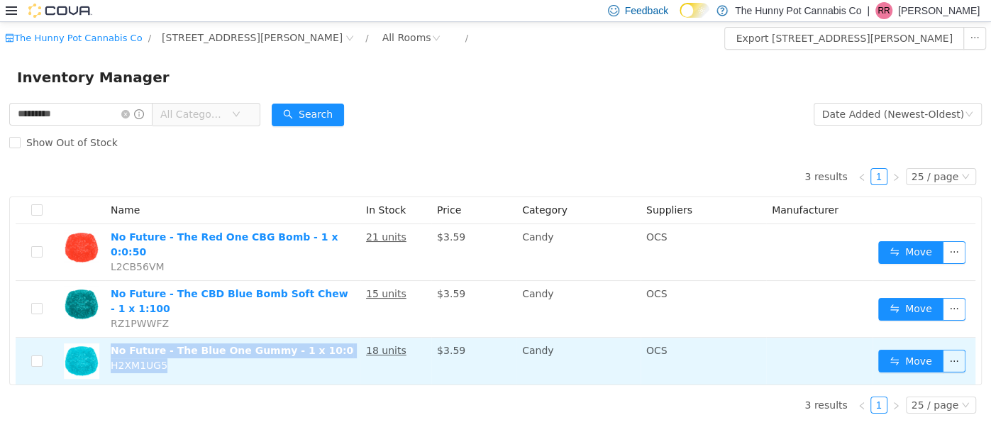
drag, startPoint x: 167, startPoint y: 353, endPoint x: 109, endPoint y: 336, distance: 60.6
click at [109, 337] on td "No Future - The Blue One Gummy - 1 x 10:0 H2XM1UG5" at bounding box center [232, 360] width 255 height 47
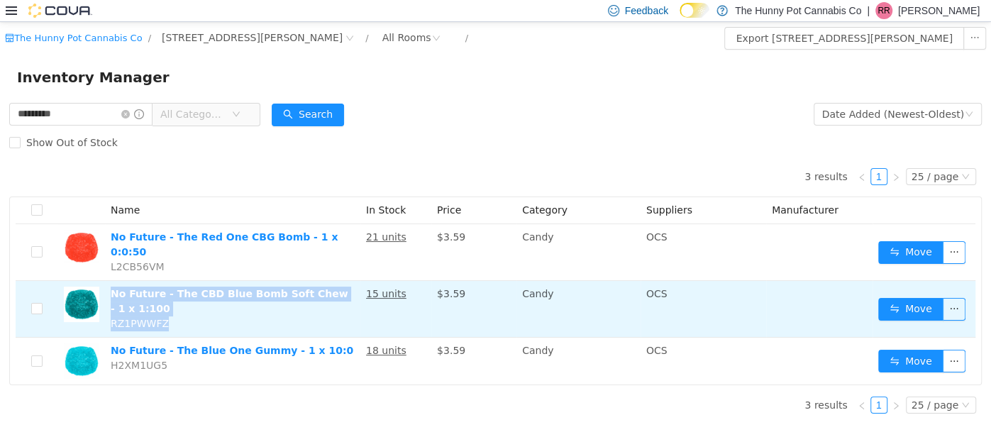
drag, startPoint x: 169, startPoint y: 310, endPoint x: 109, endPoint y: 278, distance: 68.2
click at [109, 280] on td "No Future - The CBD Blue Bomb Soft Chew - 1 x 1:100 RZ1PWWFZ" at bounding box center [232, 308] width 255 height 57
click at [175, 311] on td "No Future - The CBD Blue Bomb Soft Chew - 1 x 1:100 RZ1PWWFZ" at bounding box center [232, 308] width 255 height 57
drag, startPoint x: 175, startPoint y: 311, endPoint x: 111, endPoint y: 310, distance: 63.8
click at [111, 310] on td "No Future - The CBD Blue Bomb Soft Chew - 1 x 1:100 RZ1PWWFZ" at bounding box center [232, 308] width 255 height 57
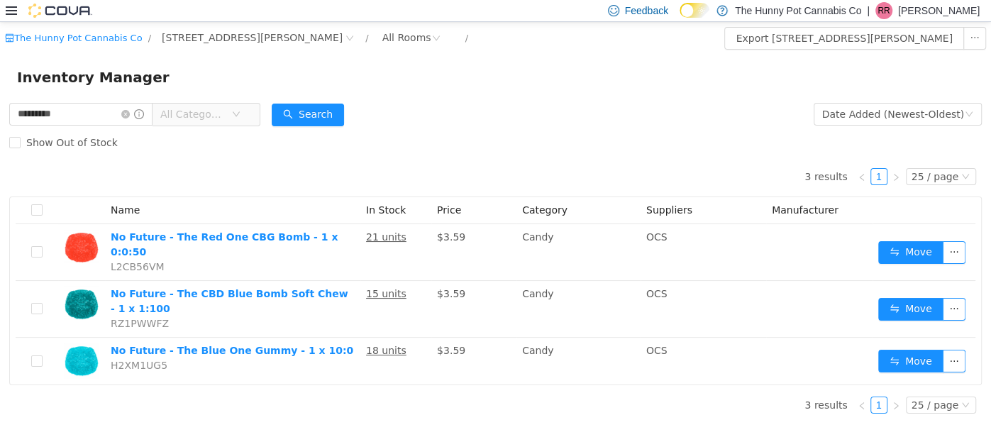
click at [254, 177] on div "3 results 1 25 / page Name In Stock Price Category Suppliers Manufacturer No Fu…" at bounding box center [495, 270] width 973 height 228
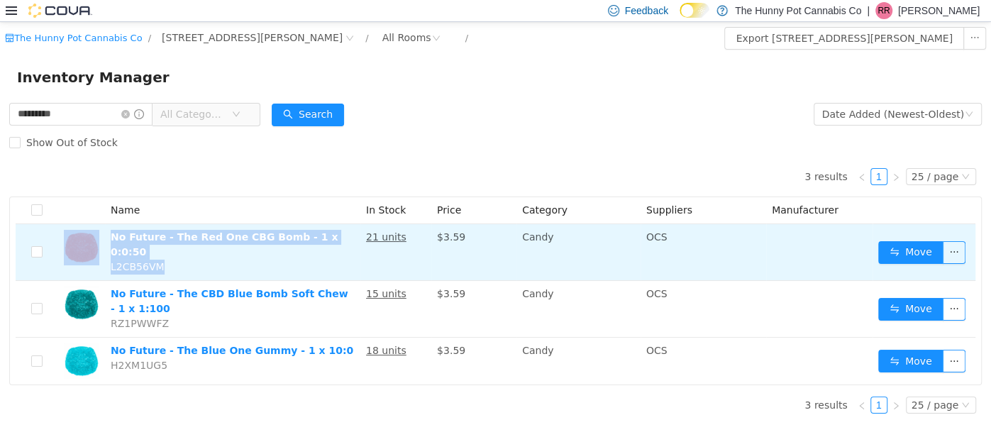
drag, startPoint x: 157, startPoint y: 249, endPoint x: 94, endPoint y: 238, distance: 64.0
click at [94, 238] on tr "No Future - The Red One CBG Bomb - 1 x 0:0:50 L2CB56VM 21 units $3.59 Candy OCS…" at bounding box center [496, 251] width 960 height 57
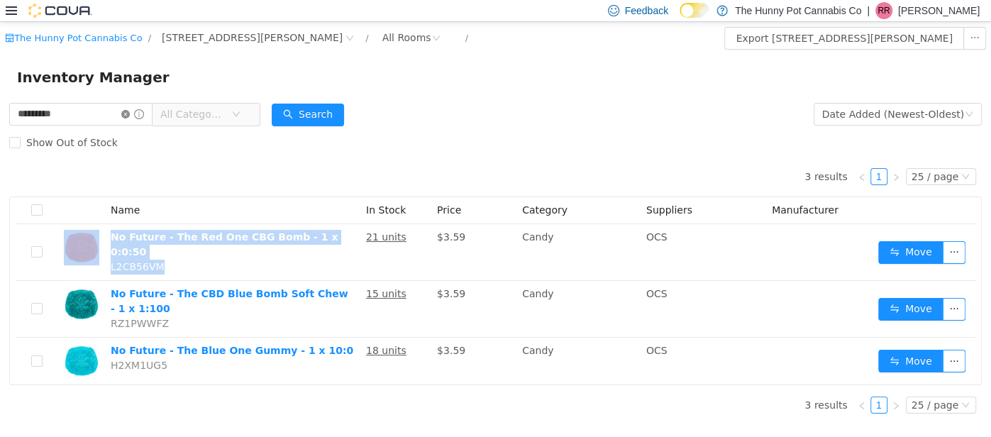
click at [130, 114] on icon "icon: close-circle" at bounding box center [125, 113] width 9 height 9
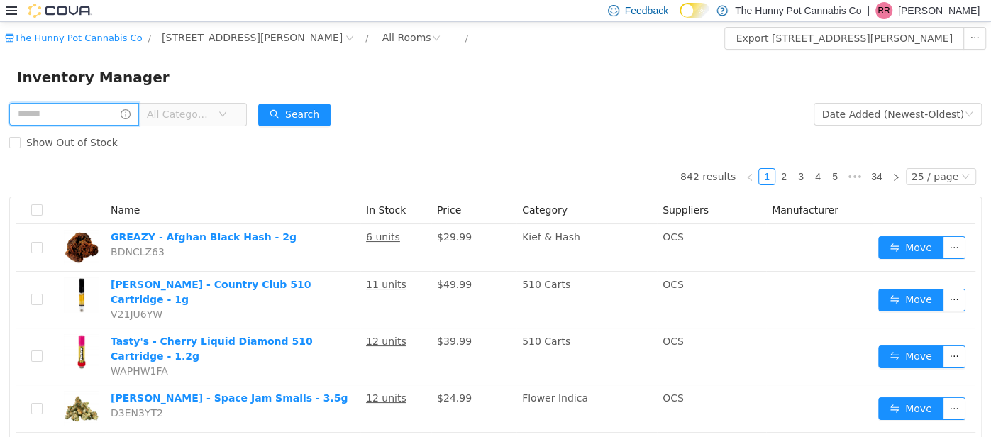
click at [94, 116] on input "text" at bounding box center [74, 113] width 130 height 23
type input "********"
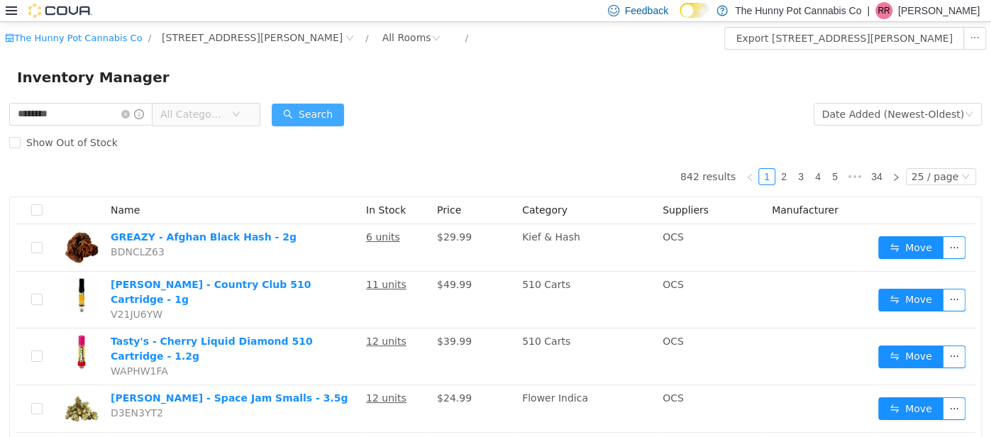
click at [344, 117] on button "Search" at bounding box center [308, 114] width 72 height 23
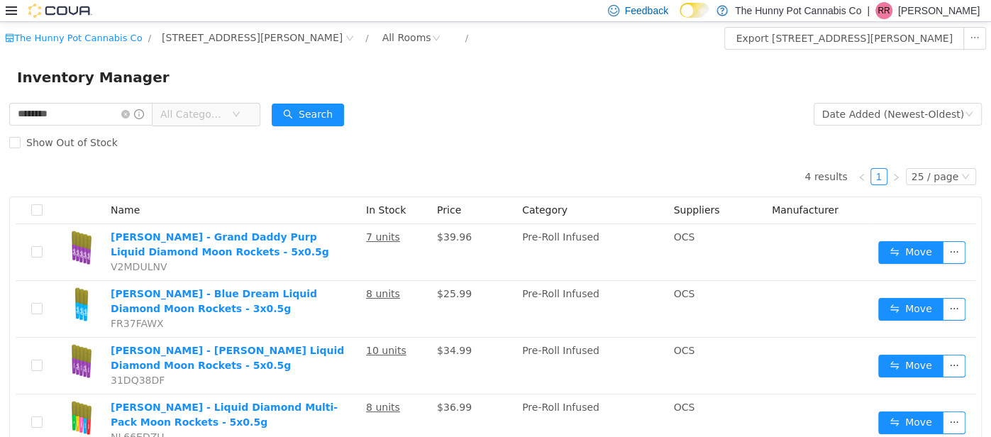
click at [238, 171] on div "4 results 1 25 / page Name In Stock Price Category Suppliers Manufacturer Jeete…" at bounding box center [495, 303] width 973 height 294
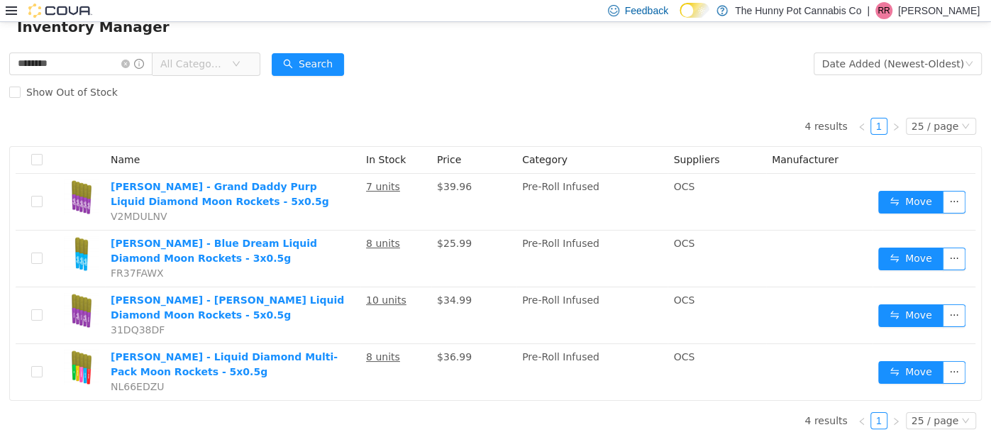
scroll to position [52, 0]
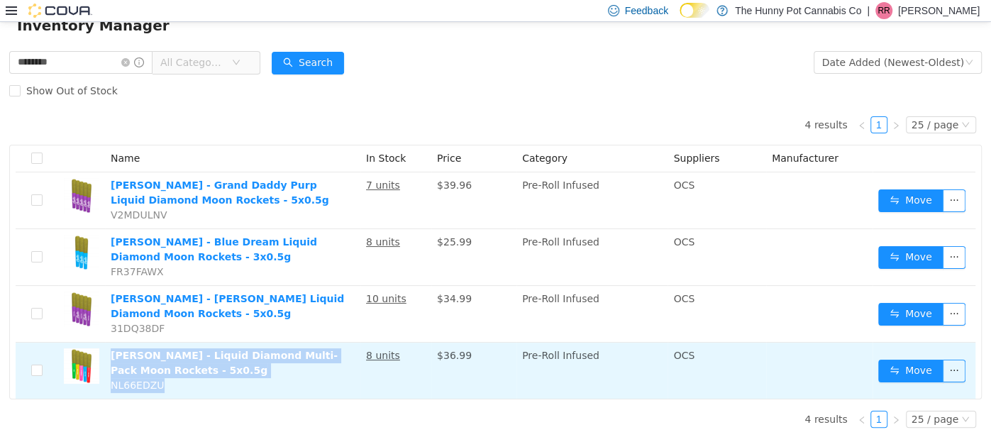
drag, startPoint x: 162, startPoint y: 379, endPoint x: 109, endPoint y: 353, distance: 59.0
click at [109, 353] on td "Jeeter - Liquid Diamond Multi-Pack Moon Rockets - 5x0.5g NL66EDZU" at bounding box center [232, 370] width 255 height 56
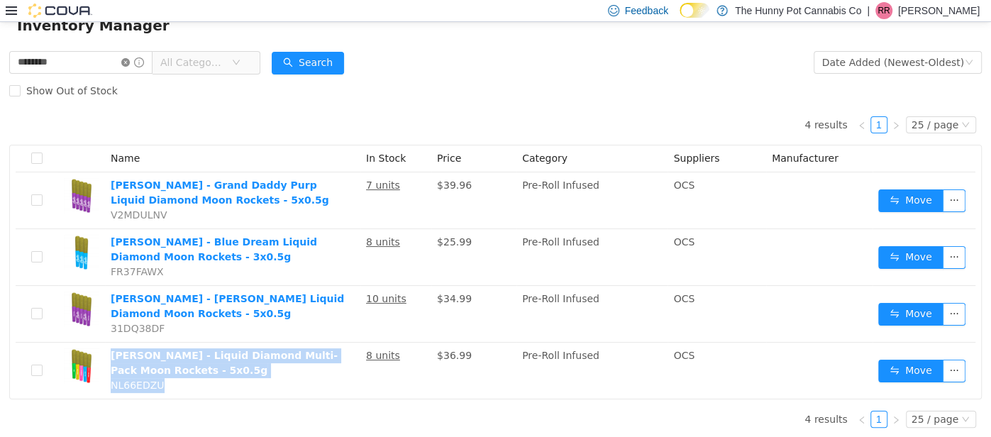
click at [130, 62] on icon "icon: close-circle" at bounding box center [125, 61] width 9 height 9
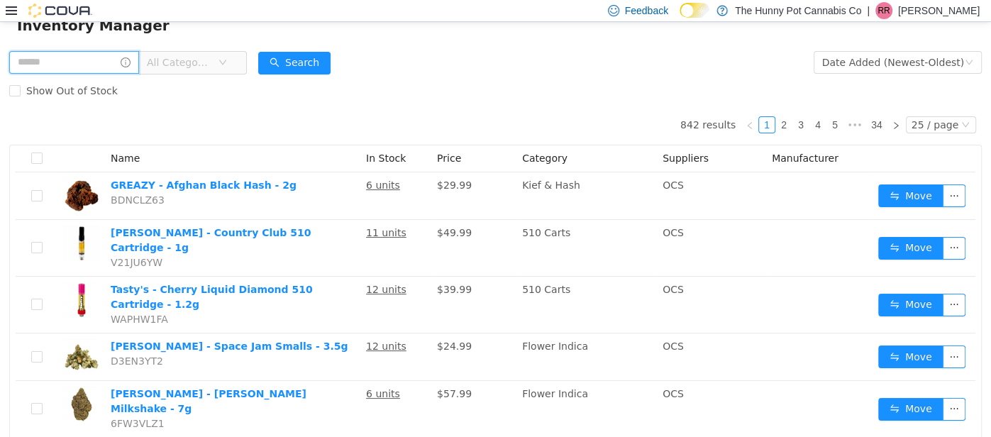
click at [99, 57] on input "text" at bounding box center [74, 61] width 130 height 23
type input "*******"
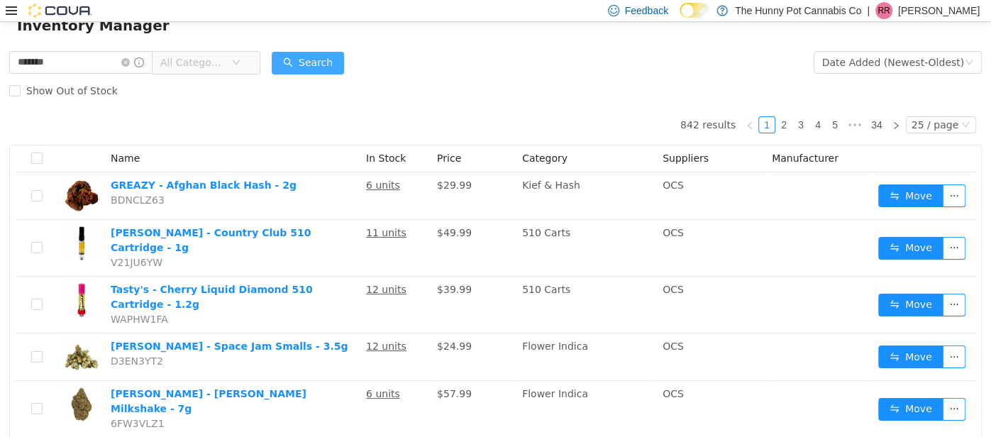
click at [344, 55] on button "Search" at bounding box center [308, 62] width 72 height 23
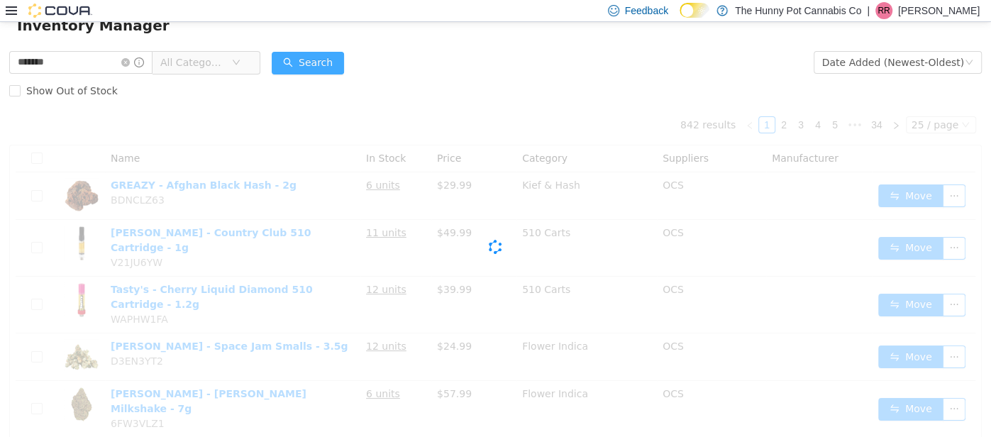
scroll to position [24, 0]
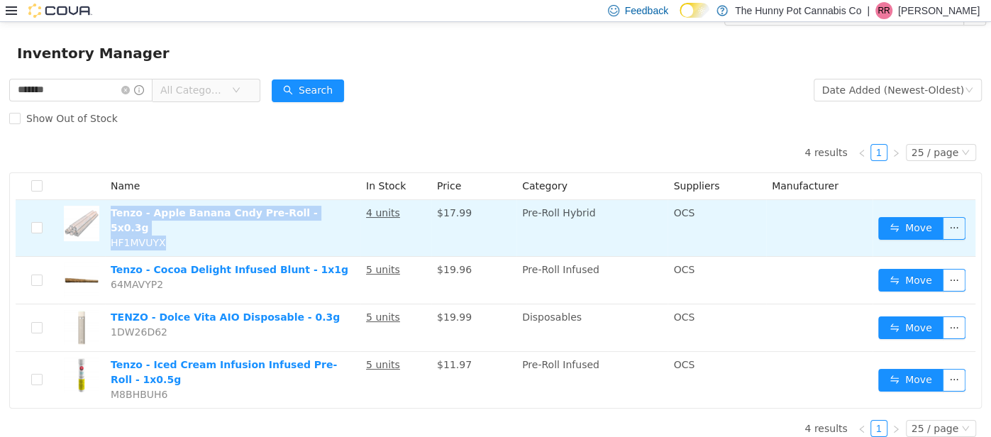
drag, startPoint x: 173, startPoint y: 223, endPoint x: 108, endPoint y: 211, distance: 66.5
click at [108, 211] on td "Tenzo - Apple Banana Cndy Pre-Roll - 5x0.3g HF1MVUYX" at bounding box center [232, 227] width 255 height 57
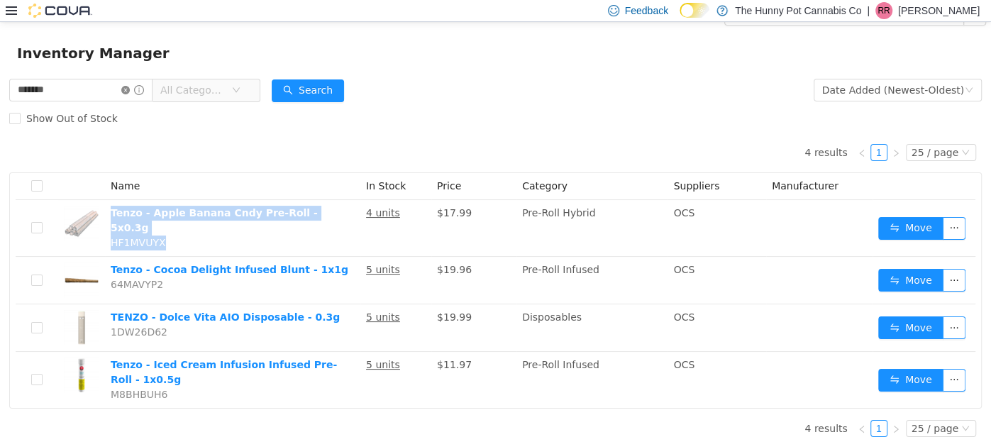
click at [130, 91] on icon "icon: close-circle" at bounding box center [125, 89] width 9 height 9
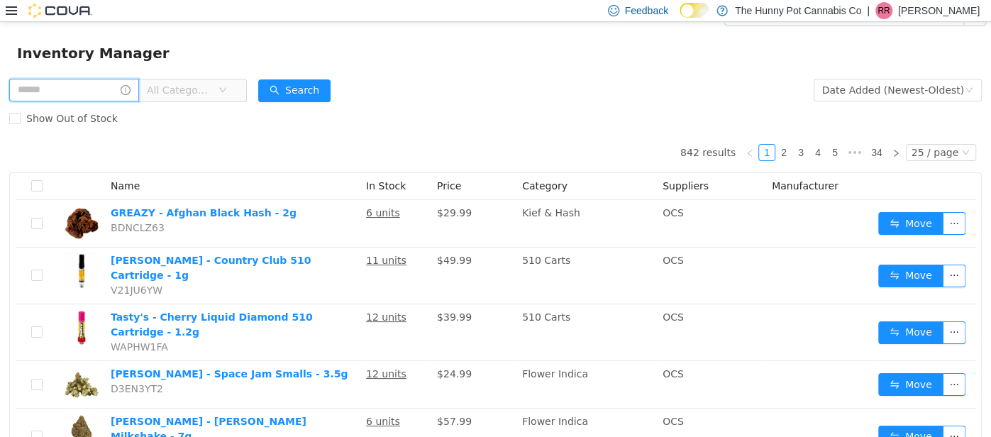
click at [139, 85] on input "text" at bounding box center [74, 89] width 130 height 23
type input "**********"
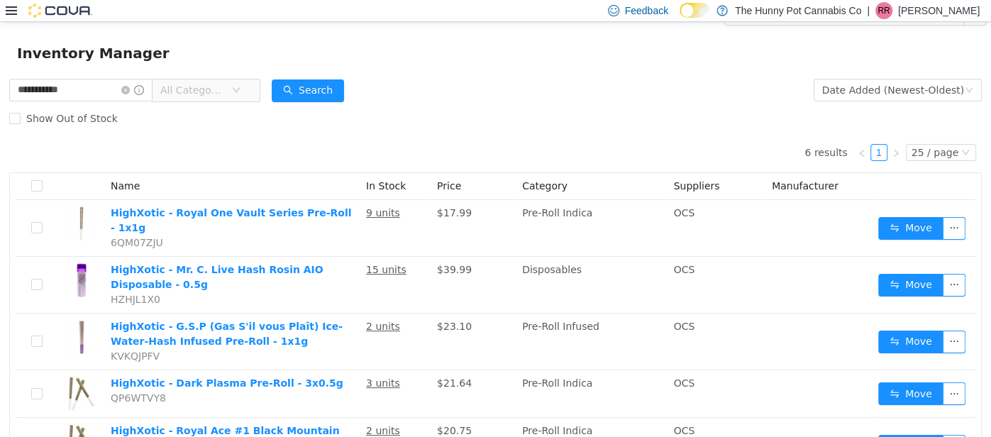
click at [168, 157] on div "6 results 1 25 / page Name In Stock Price Category Suppliers Manufacturer HighX…" at bounding box center [495, 339] width 973 height 414
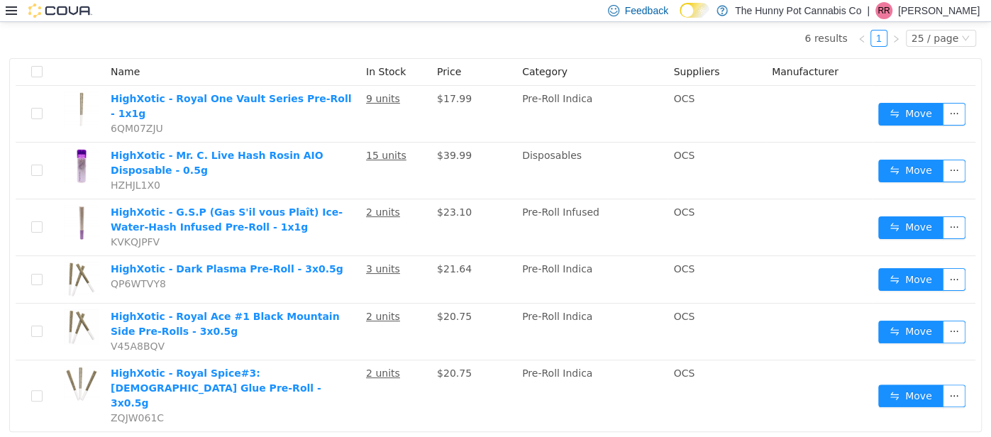
scroll to position [147, 0]
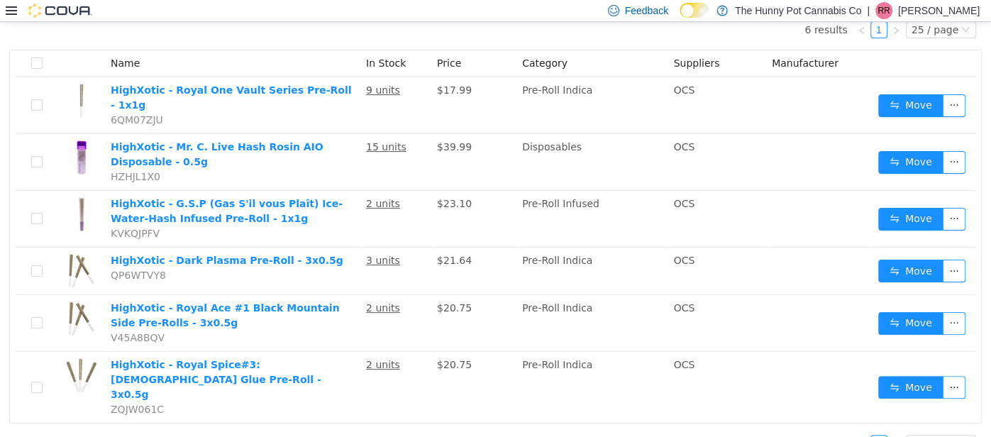
click at [206, 42] on div "6 results 1 25 / page Name In Stock Price Category Suppliers Manufacturer HighX…" at bounding box center [495, 216] width 973 height 414
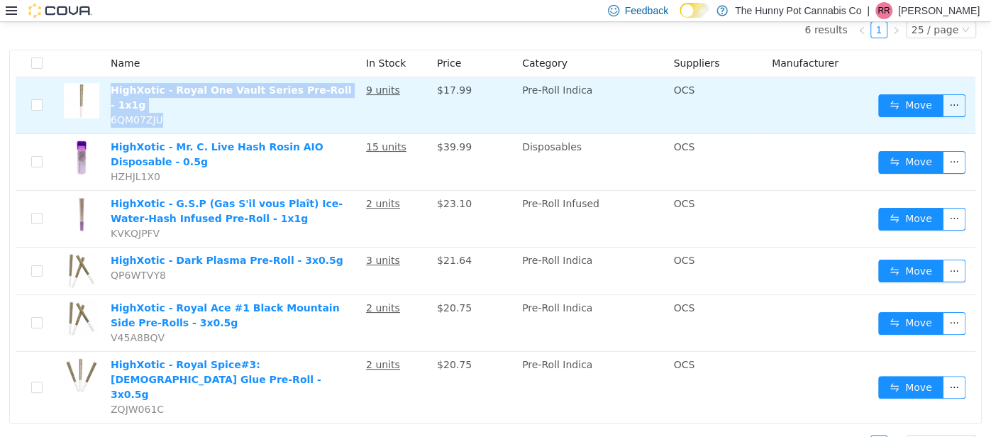
drag, startPoint x: 169, startPoint y: 109, endPoint x: 107, endPoint y: 87, distance: 65.8
click at [107, 87] on td "HighXotic - Royal One Vault Series Pre-Roll - 1x1g 6QM07ZJU" at bounding box center [232, 105] width 255 height 57
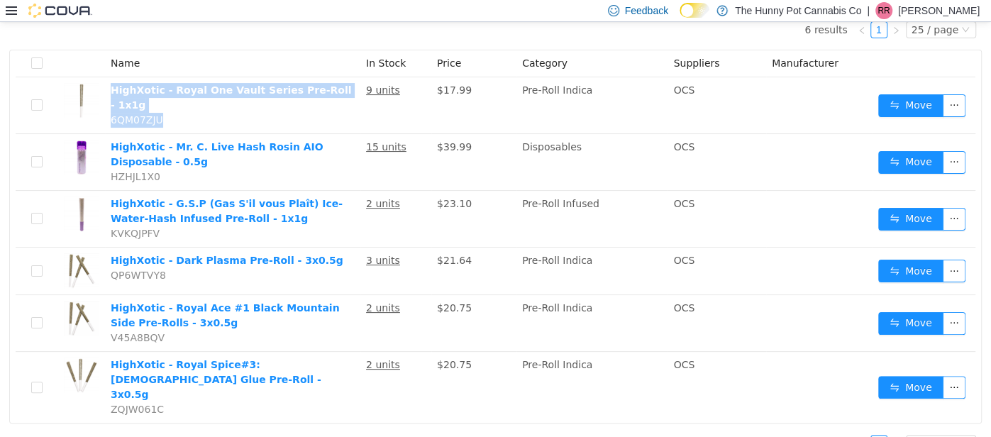
click at [216, 411] on div "6 results 1 25 / page Name In Stock Price Category Suppliers Manufacturer HighX…" at bounding box center [495, 235] width 973 height 453
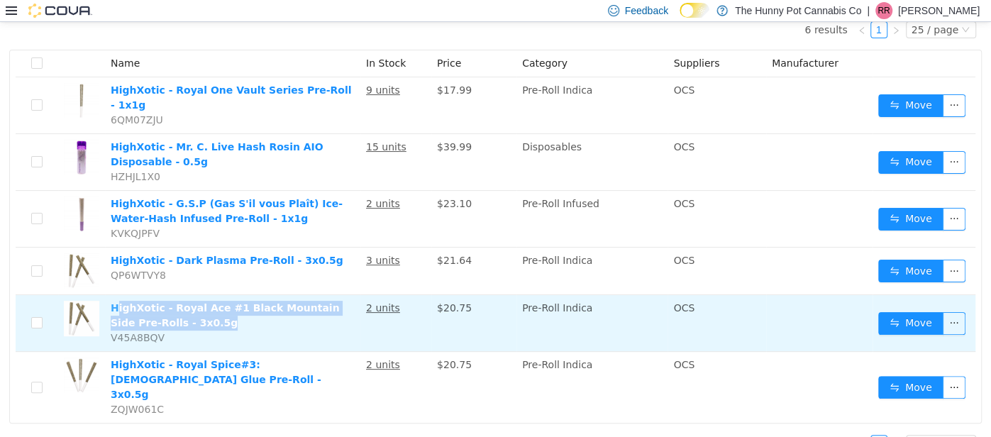
drag, startPoint x: 186, startPoint y: 316, endPoint x: 114, endPoint y: 300, distance: 73.3
click at [114, 300] on td "HighXotic - Royal Ace #1 Black Mountain Side Pre-Rolls - 3x0.5g V45A8BQV" at bounding box center [232, 322] width 255 height 57
drag, startPoint x: 160, startPoint y: 327, endPoint x: 108, endPoint y: 292, distance: 62.4
click at [108, 294] on td "HighXotic - Royal Ace #1 Black Mountain Side Pre-Rolls - 3x0.5g V45A8BQV" at bounding box center [232, 322] width 255 height 57
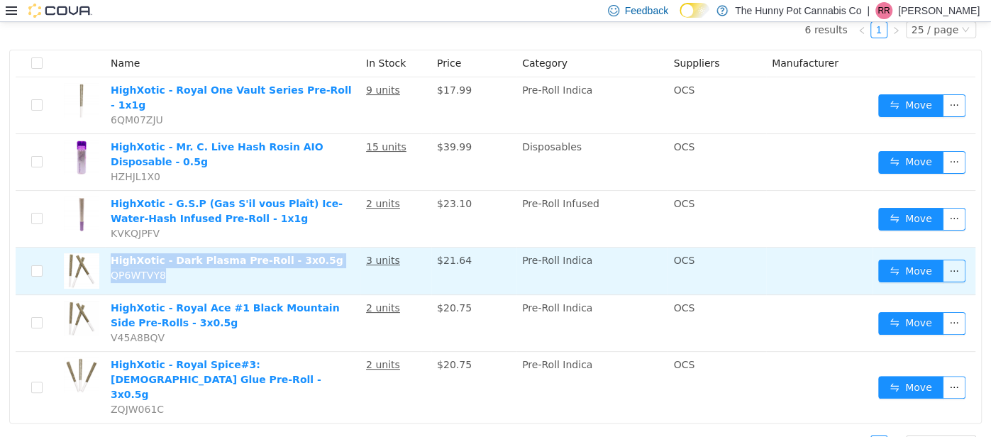
drag, startPoint x: 197, startPoint y: 259, endPoint x: 106, endPoint y: 247, distance: 90.9
click at [106, 247] on td "HighXotic - Dark Plasma Pre-Roll - 3x0.5g QP6WTVY8" at bounding box center [232, 271] width 255 height 48
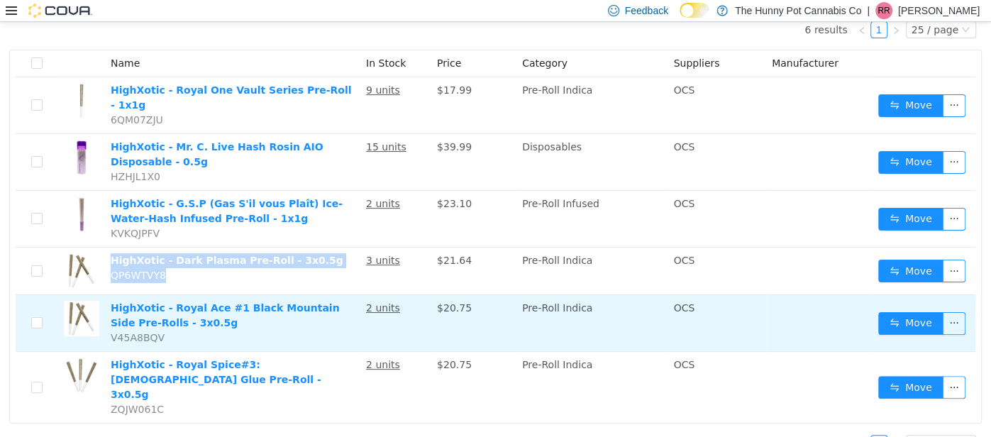
click at [282, 320] on td "HighXotic - Royal Ace #1 Black Mountain Side Pre-Rolls - 3x0.5g V45A8BQV" at bounding box center [232, 322] width 255 height 57
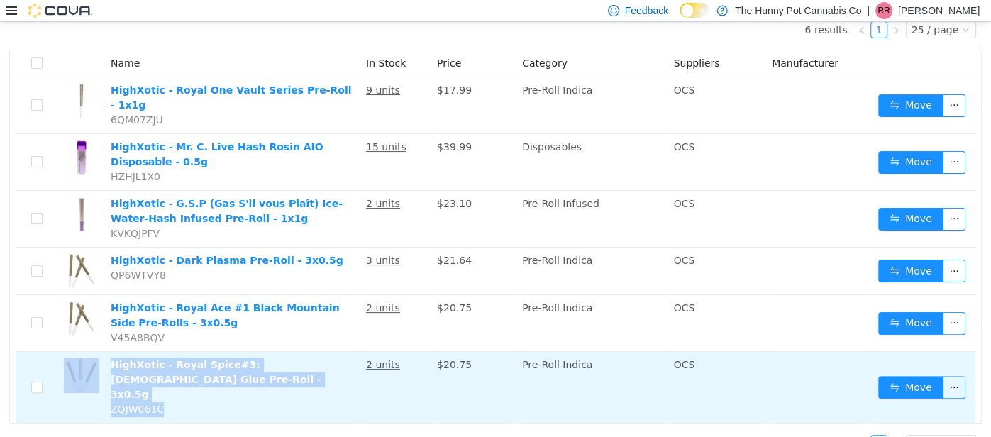
drag, startPoint x: 165, startPoint y: 384, endPoint x: 96, endPoint y: 366, distance: 71.7
click at [96, 366] on tr "HighXotic - Royal Spice#3: Hindu Glue Pre-Roll - 3x0.5g ZQJW061C 2 units $20.75…" at bounding box center [496, 386] width 960 height 71
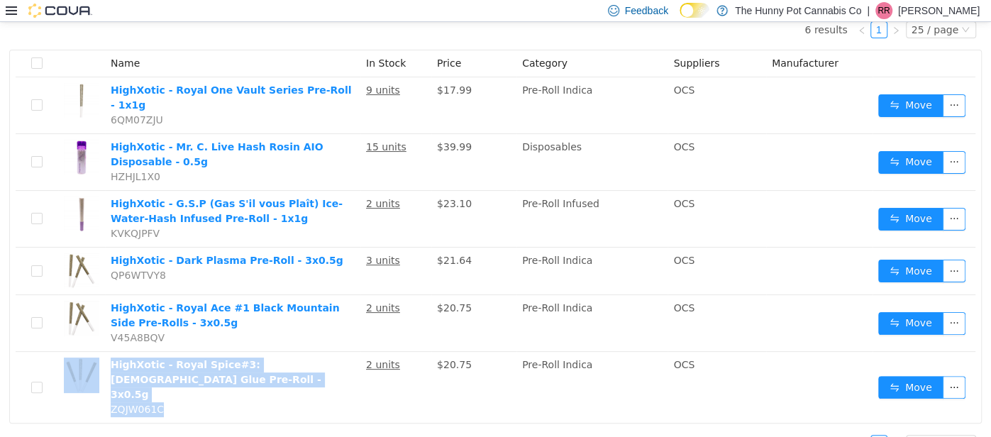
click at [261, 400] on div "6 results 1 25 / page Name In Stock Price Category Suppliers Manufacturer HighX…" at bounding box center [495, 235] width 973 height 453
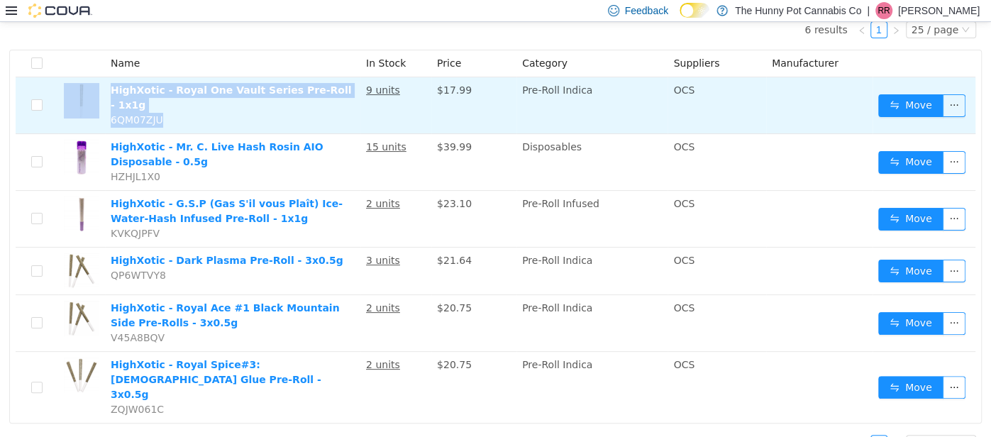
drag, startPoint x: 165, startPoint y: 101, endPoint x: 95, endPoint y: 85, distance: 71.3
click at [95, 85] on tr "HighXotic - Royal One Vault Series Pre-Roll - 1x1g 6QM07ZJU 9 units $17.99 Pre-…" at bounding box center [496, 105] width 960 height 57
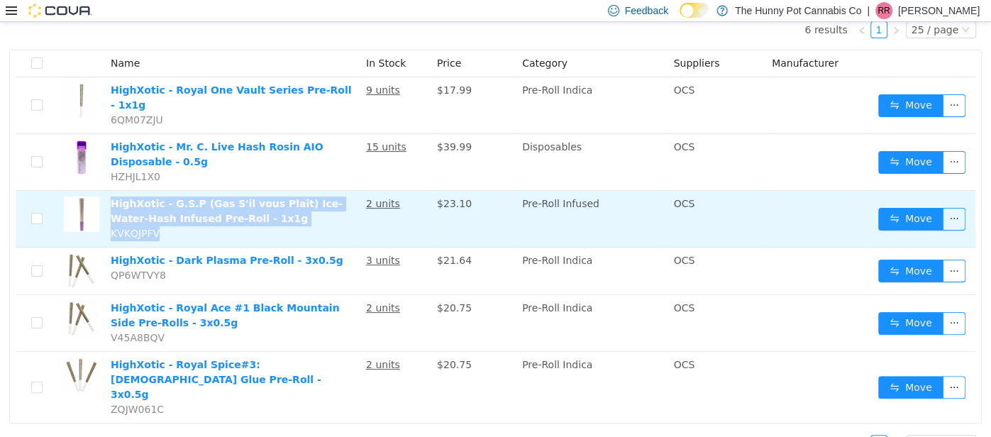
drag, startPoint x: 168, startPoint y: 218, endPoint x: 109, endPoint y: 192, distance: 64.2
click at [109, 192] on td "HighXotic - G.S.P (Gas S'il vous Plaît) Ice-Water-Hash Infused Pre-Roll - 1x1g …" at bounding box center [232, 218] width 255 height 57
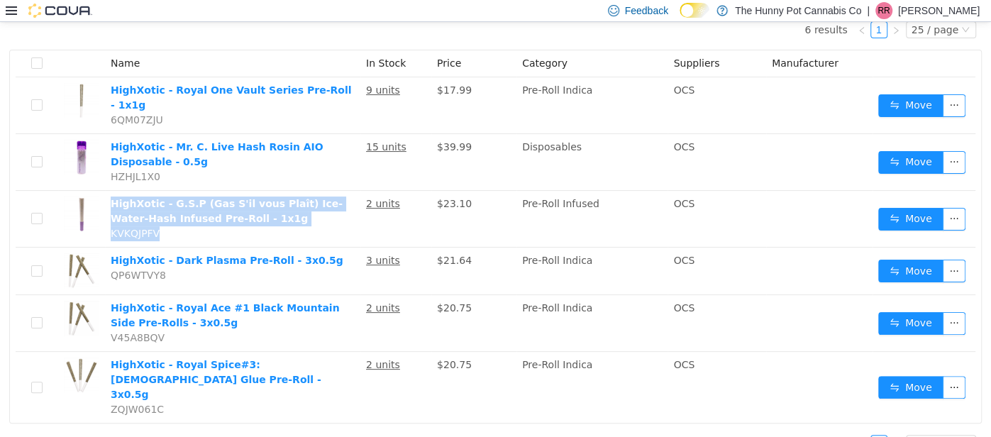
scroll to position [0, 0]
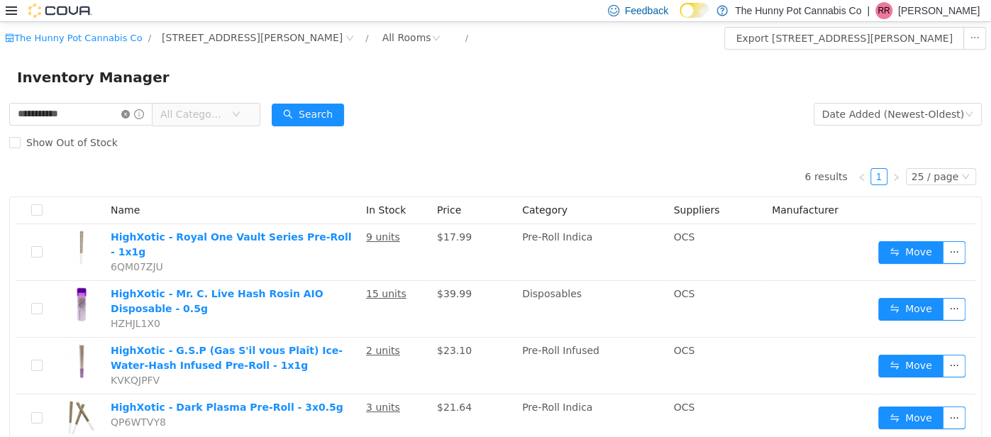
click at [130, 109] on icon "icon: close-circle" at bounding box center [125, 113] width 9 height 9
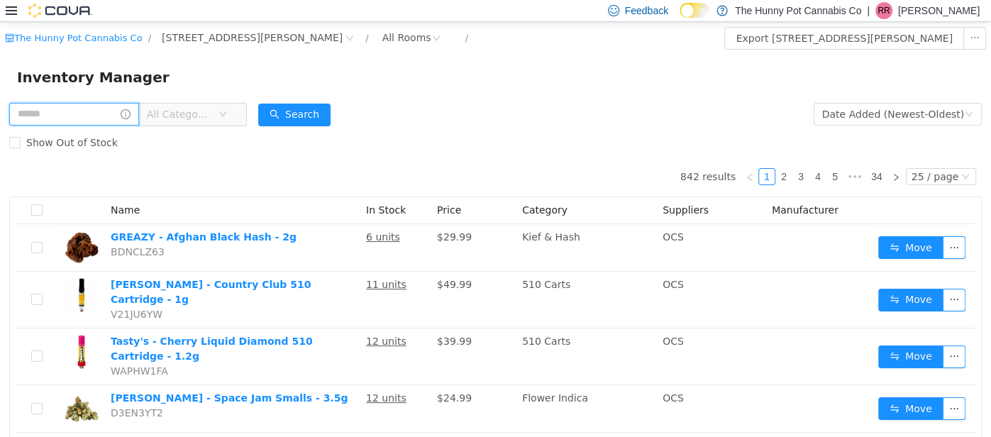
click at [139, 110] on input "text" at bounding box center [74, 113] width 130 height 23
type input "*******"
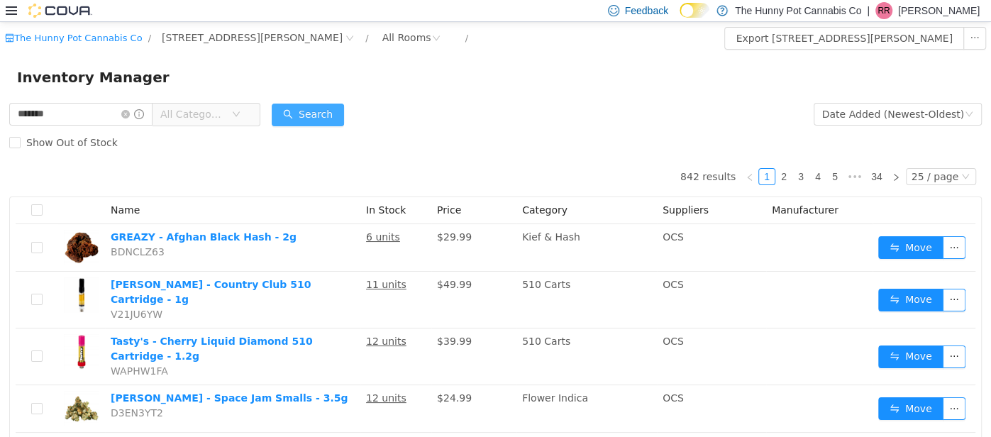
click at [338, 105] on button "Search" at bounding box center [308, 114] width 72 height 23
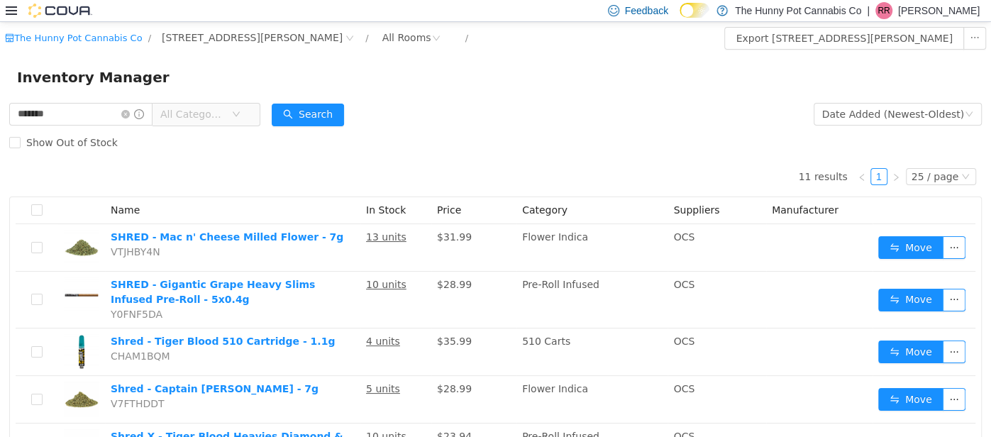
click at [478, 131] on div "Show Out of Stock" at bounding box center [495, 142] width 973 height 28
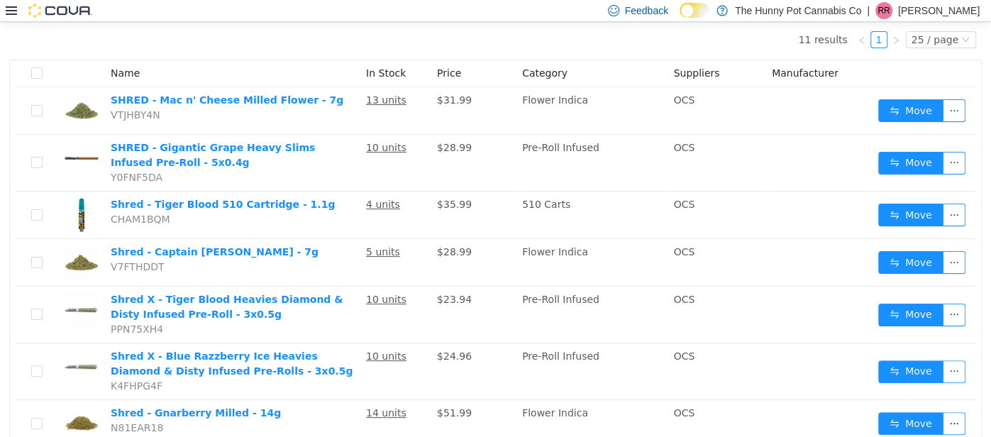
scroll to position [141, 0]
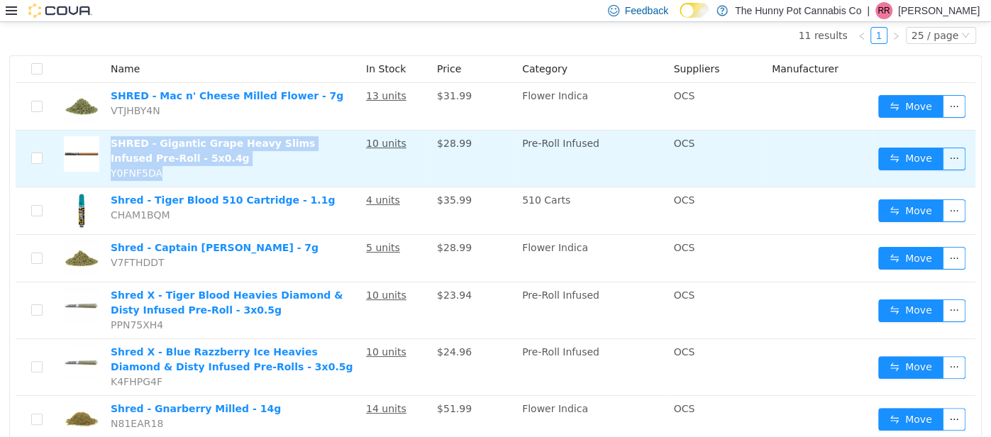
drag, startPoint x: 165, startPoint y: 169, endPoint x: 107, endPoint y: 134, distance: 67.2
click at [107, 134] on td "SHRED - Gigantic Grape Heavy Slims Infused Pre-Roll - 5x0.4g Y0FNF5DA" at bounding box center [232, 158] width 255 height 57
drag, startPoint x: 163, startPoint y: 170, endPoint x: 108, endPoint y: 136, distance: 65.0
click at [108, 136] on td "SHRED - Gigantic Grape Heavy Slims Infused Pre-Roll - 5x0.4g Y0FNF5DA" at bounding box center [232, 158] width 255 height 57
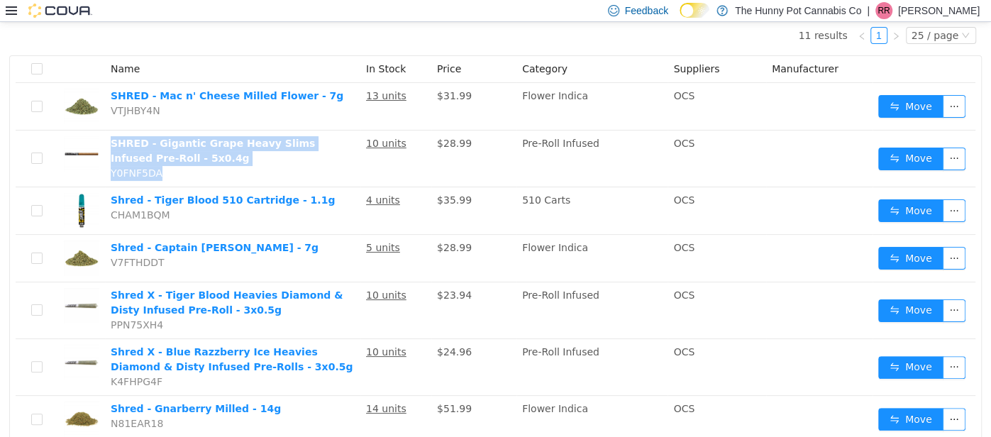
scroll to position [0, 0]
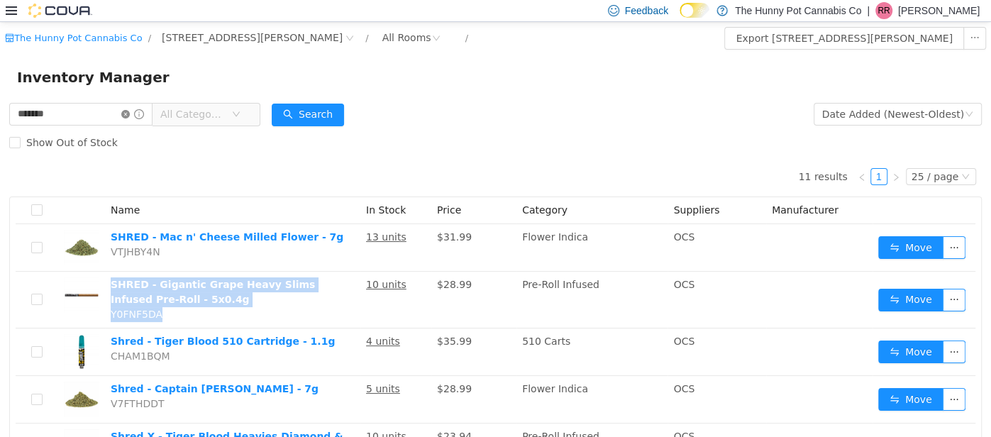
click at [130, 114] on icon "icon: close-circle" at bounding box center [125, 113] width 9 height 9
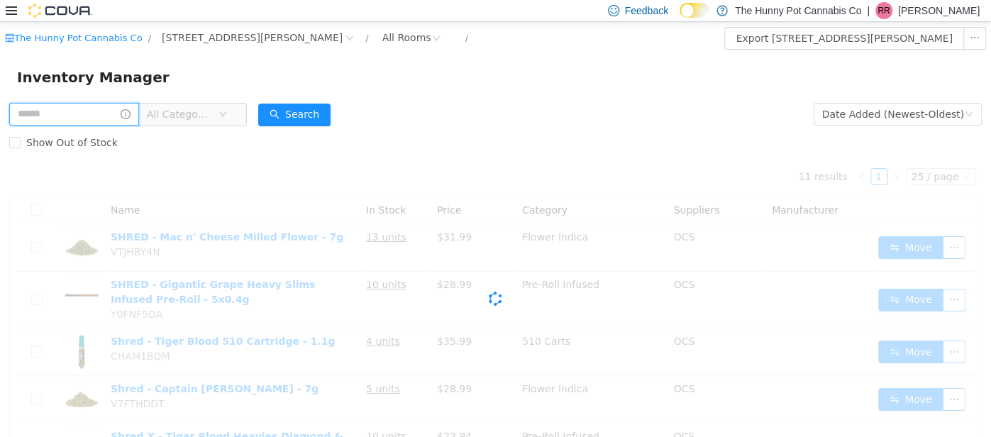
click at [101, 107] on input "text" at bounding box center [74, 113] width 130 height 23
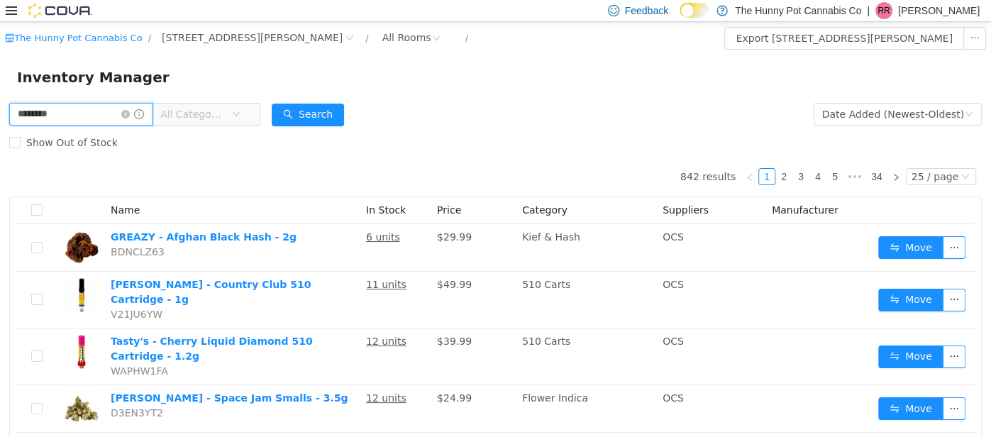
click at [20, 109] on input "********" at bounding box center [80, 113] width 143 height 23
click at [344, 106] on button "Search" at bounding box center [308, 114] width 72 height 23
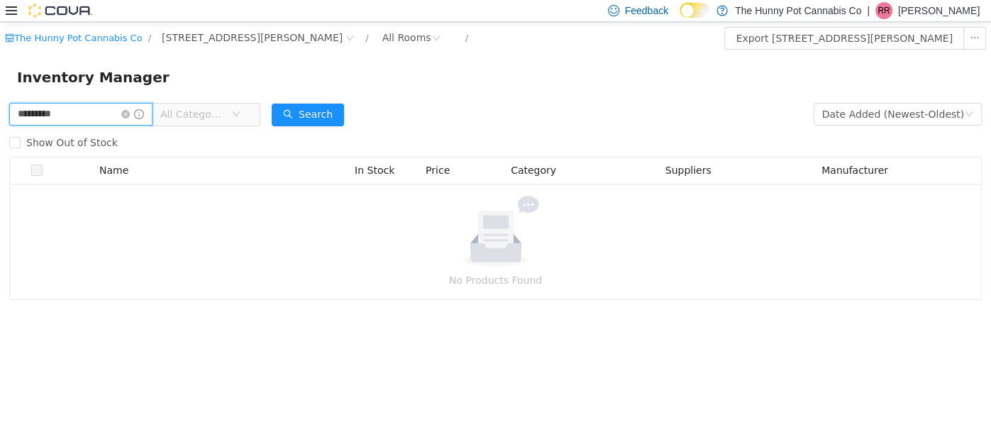
click at [42, 109] on input "*********" at bounding box center [80, 113] width 143 height 23
type input "********"
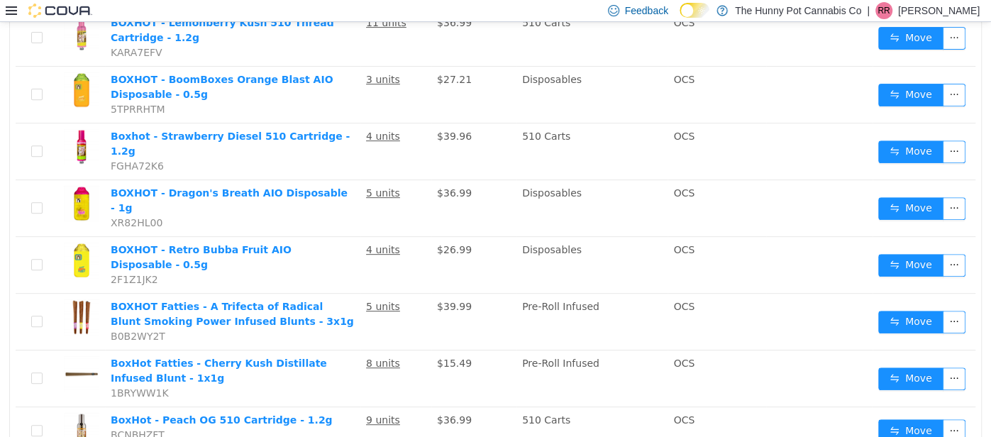
scroll to position [383, 0]
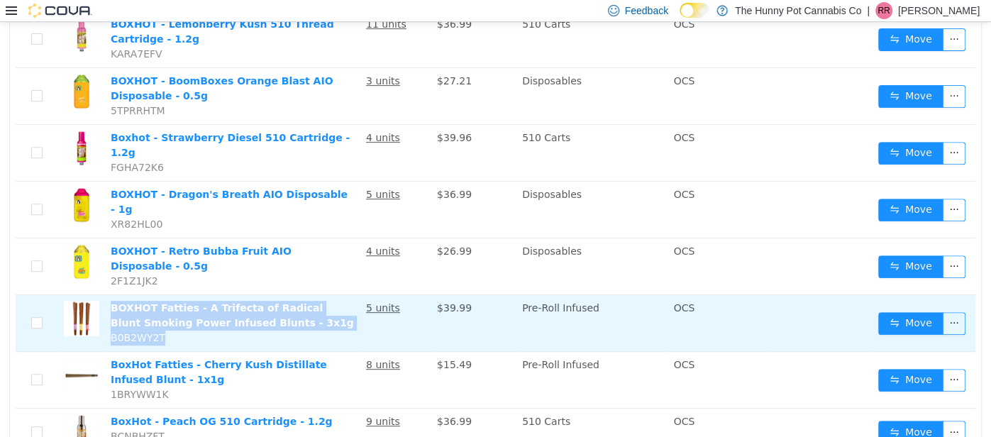
drag, startPoint x: 178, startPoint y: 284, endPoint x: 108, endPoint y: 253, distance: 76.6
click at [108, 294] on td "BOXHOT Fatties - A Trifecta of Radical Blunt Smoking Power Infused Blunts - 3x1…" at bounding box center [232, 322] width 255 height 57
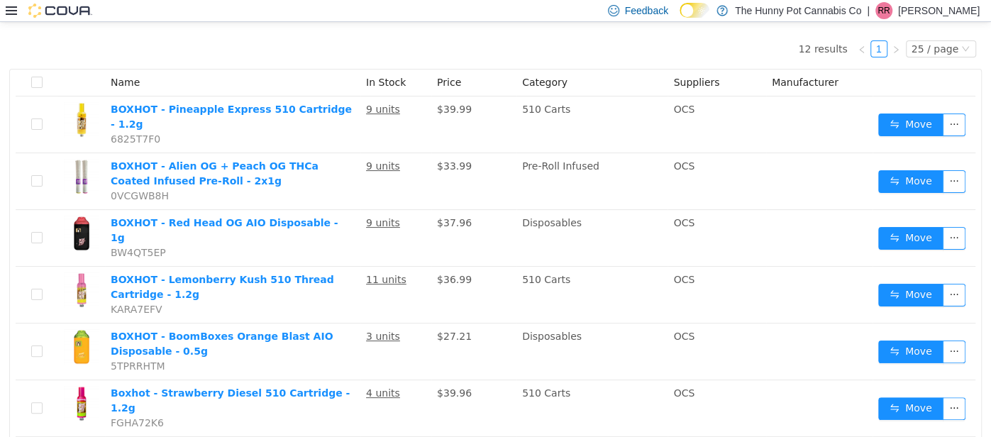
scroll to position [99, 0]
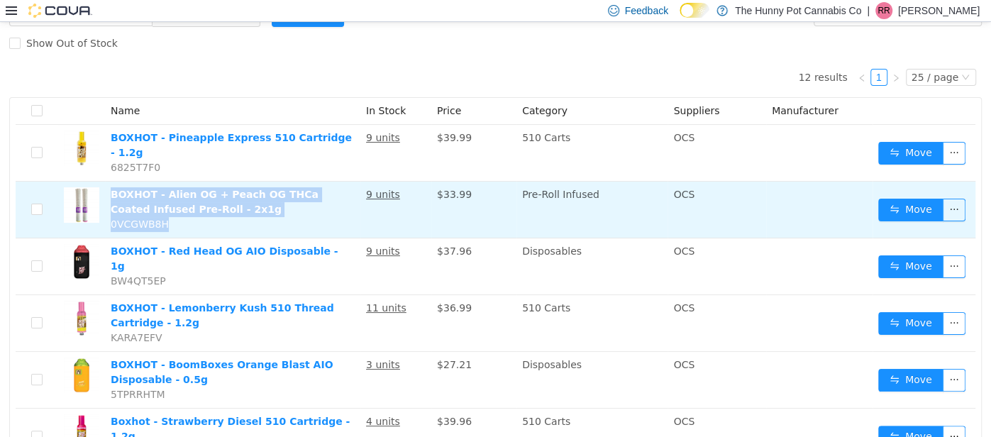
drag, startPoint x: 171, startPoint y: 212, endPoint x: 114, endPoint y: 185, distance: 62.8
click at [114, 185] on td "BOXHOT - Alien OG + Peach OG THCa Coated Infused Pre-Roll - 2x1g 0VCGWB8H" at bounding box center [232, 209] width 255 height 57
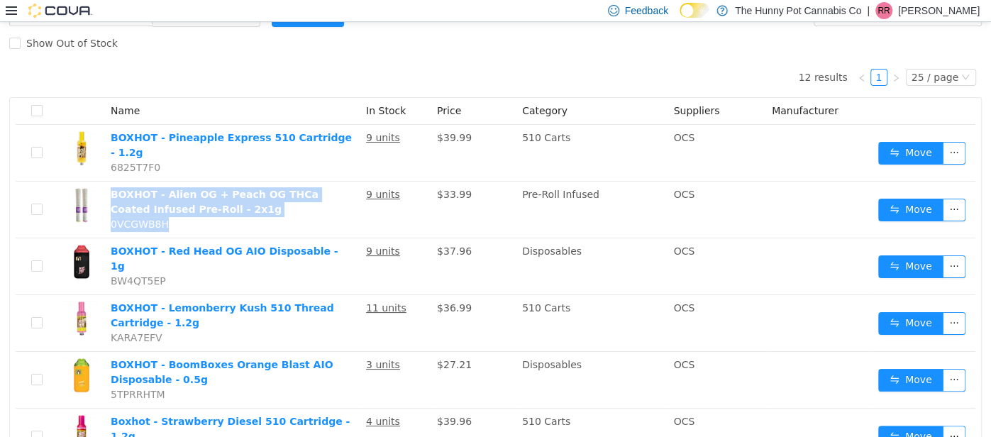
click at [542, 40] on div "Show Out of Stock" at bounding box center [495, 42] width 973 height 28
click at [497, 66] on div "12 results 1 25 / page Name In Stock Price Category Suppliers Manufacturer BOXH…" at bounding box center [495, 422] width 973 height 730
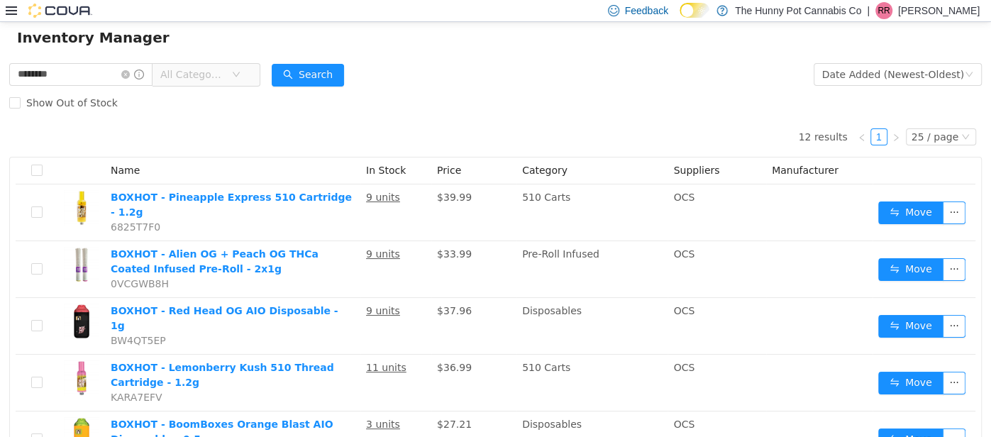
scroll to position [43, 0]
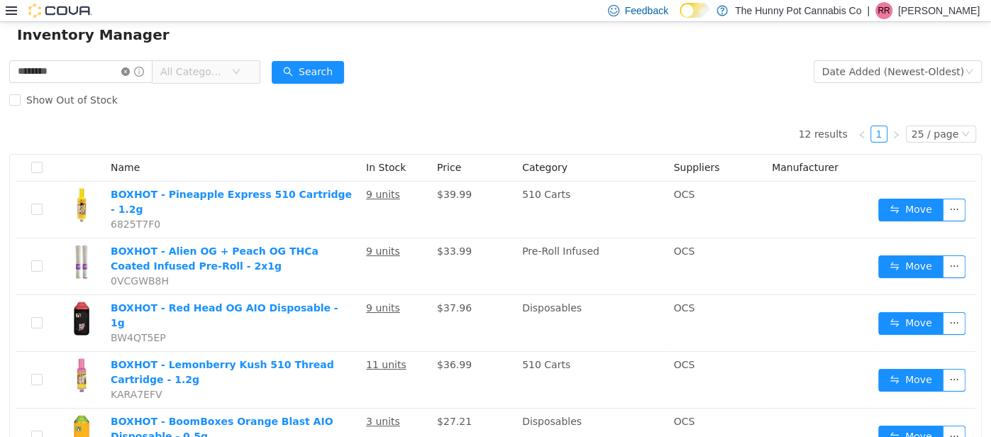
click at [130, 70] on icon "icon: close-circle" at bounding box center [125, 71] width 9 height 9
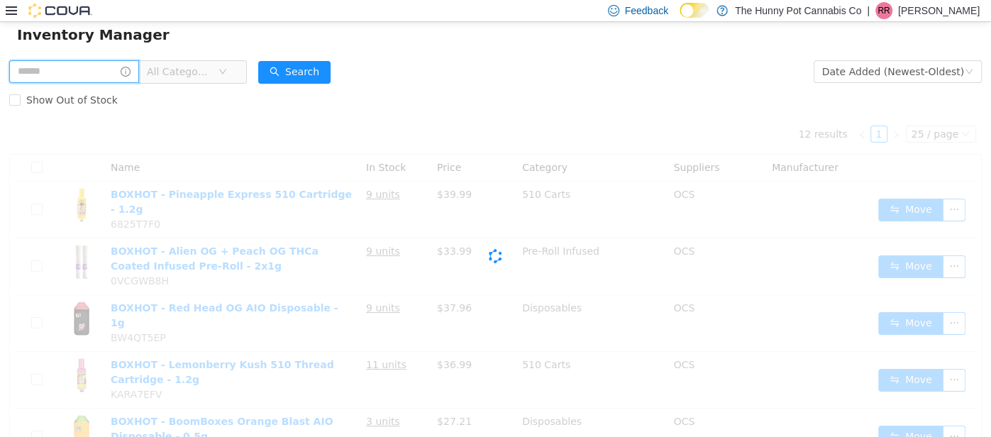
click at [138, 66] on input "text" at bounding box center [74, 71] width 130 height 23
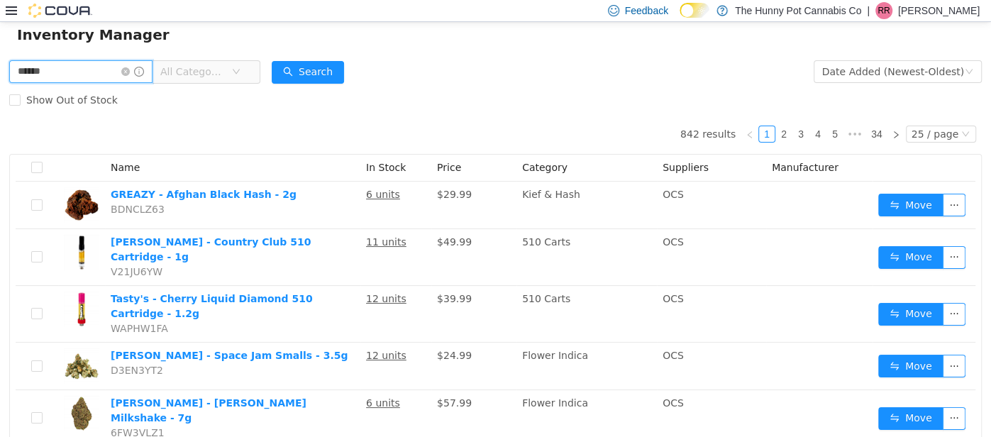
type input "******"
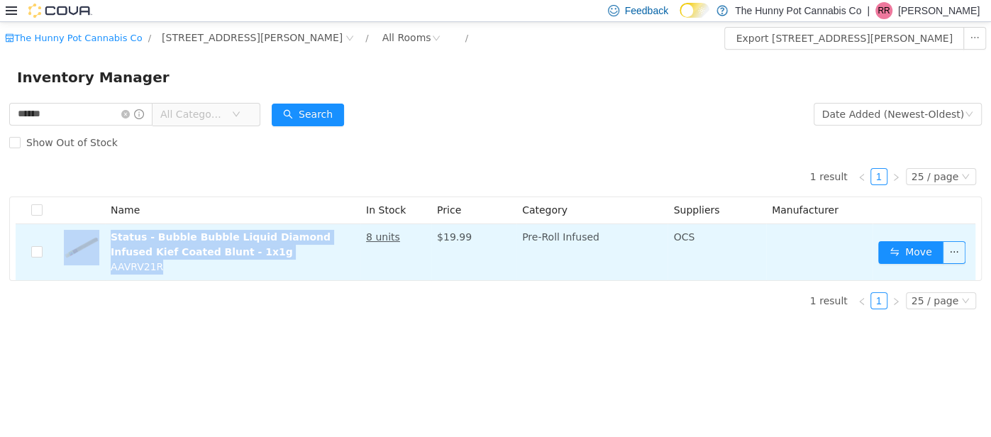
drag, startPoint x: 170, startPoint y: 265, endPoint x: 87, endPoint y: 230, distance: 90.0
click at [87, 230] on tr "Status - Bubble Bubble Liquid Diamond Infused Kief Coated Blunt - 1x1g AAVRV21R…" at bounding box center [496, 251] width 960 height 56
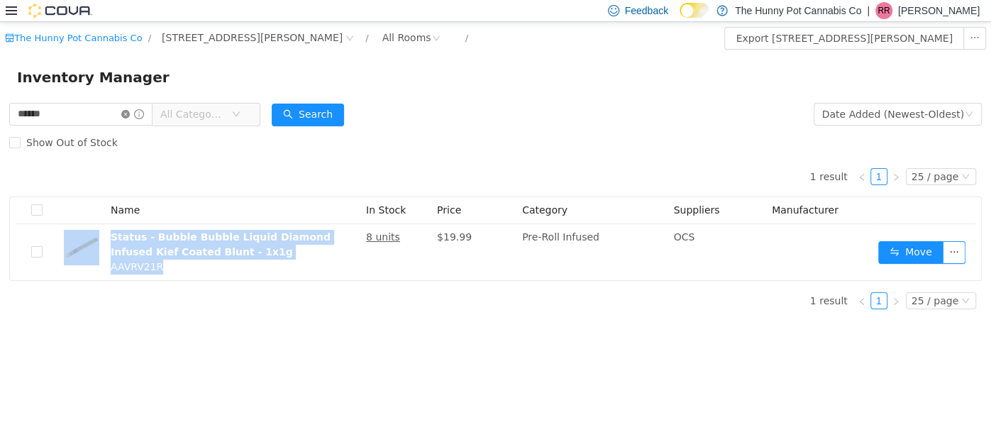
click at [130, 111] on icon "icon: close-circle" at bounding box center [125, 113] width 9 height 9
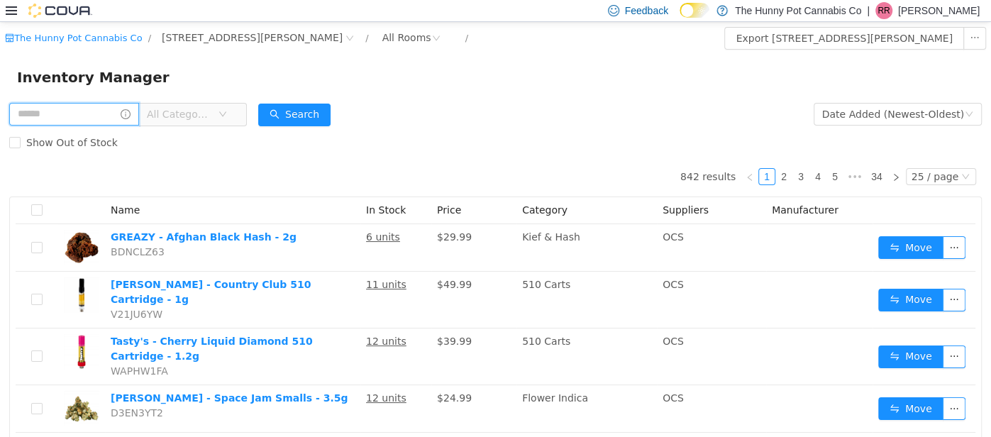
click at [139, 111] on input "text" at bounding box center [74, 113] width 130 height 23
type input "**********"
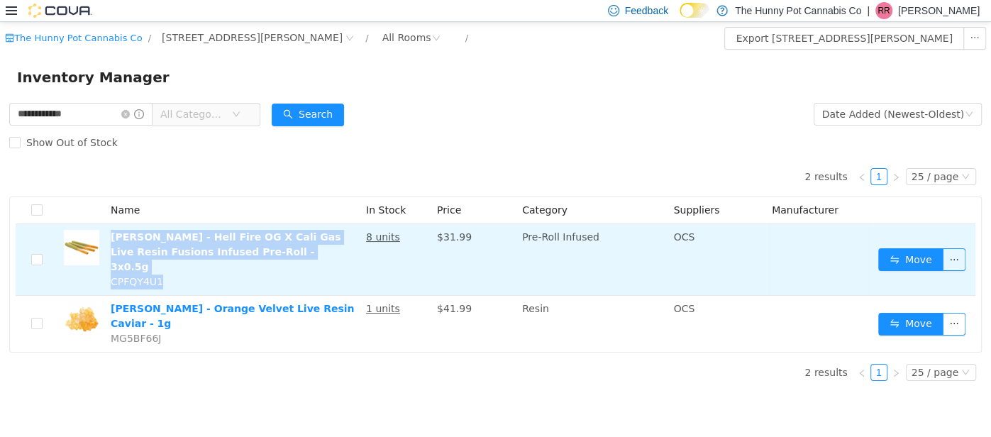
drag, startPoint x: 165, startPoint y: 266, endPoint x: 108, endPoint y: 233, distance: 66.4
click at [108, 233] on td "Lord Jones - Hell Fire OG X Cali Gas Live Resin Fusions Infused Pre-Roll - 3x0.…" at bounding box center [232, 259] width 255 height 72
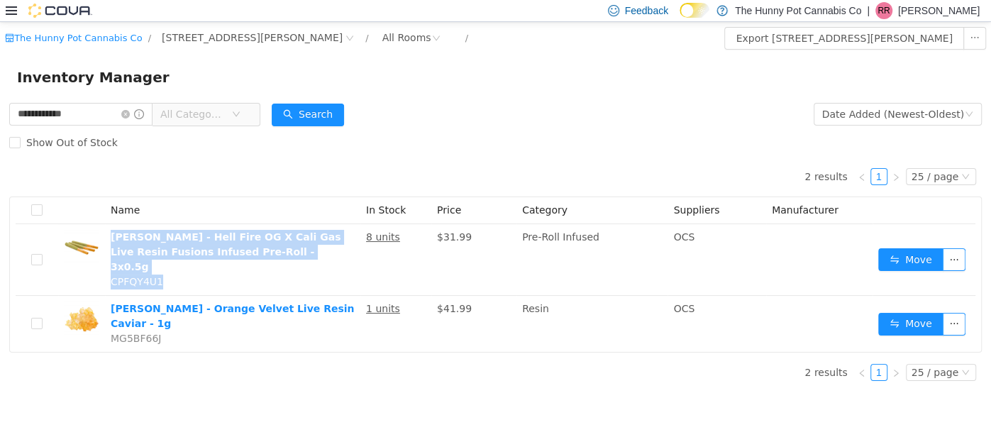
click at [409, 162] on div "2 results 1 25 / page Name In Stock Price Category Suppliers Manufacturer Lord …" at bounding box center [495, 254] width 973 height 196
click at [385, 138] on div "Show Out of Stock" at bounding box center [495, 142] width 973 height 28
click at [130, 115] on icon "icon: close-circle" at bounding box center [125, 113] width 9 height 9
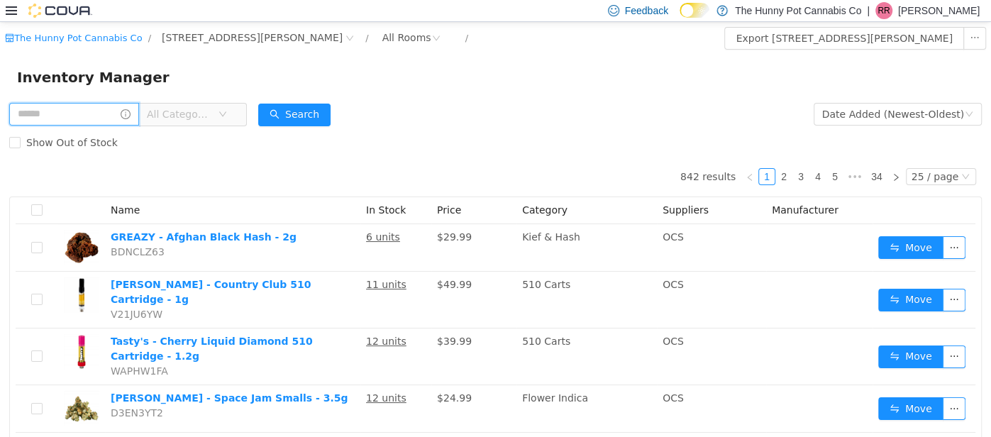
click at [139, 113] on input "text" at bounding box center [74, 113] width 130 height 23
click at [127, 114] on input "text" at bounding box center [74, 113] width 130 height 23
click at [83, 118] on input "text" at bounding box center [74, 113] width 130 height 23
click at [107, 109] on input "text" at bounding box center [74, 113] width 130 height 23
click at [72, 111] on input "text" at bounding box center [74, 113] width 130 height 23
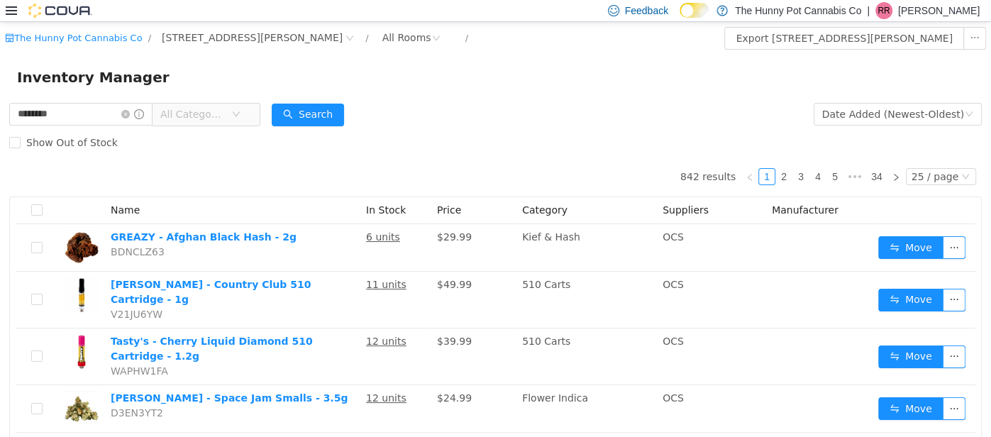
click at [135, 110] on input "********" at bounding box center [80, 113] width 143 height 23
type input "**********"
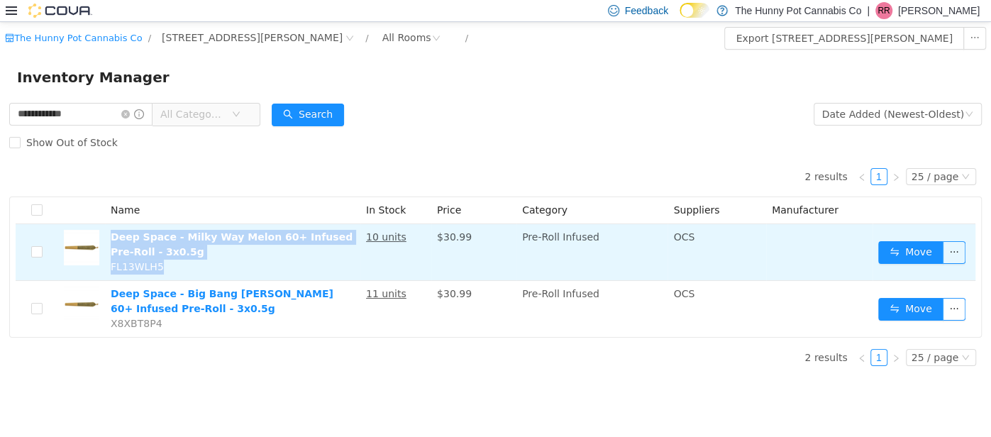
drag, startPoint x: 167, startPoint y: 261, endPoint x: 108, endPoint y: 232, distance: 66.3
click at [108, 232] on td "Deep Space - Milky Way Melon 60+ Infused Pre-Roll - 3x0.5g FL13WLH5" at bounding box center [232, 251] width 255 height 57
click at [167, 264] on td "Deep Space - Milky Way Melon 60+ Infused Pre-Roll - 3x0.5g FL13WLH5" at bounding box center [232, 251] width 255 height 57
drag, startPoint x: 167, startPoint y: 264, endPoint x: 110, endPoint y: 260, distance: 57.6
click at [110, 260] on td "Deep Space - Milky Way Melon 60+ Infused Pre-Roll - 3x0.5g FL13WLH5" at bounding box center [232, 251] width 255 height 57
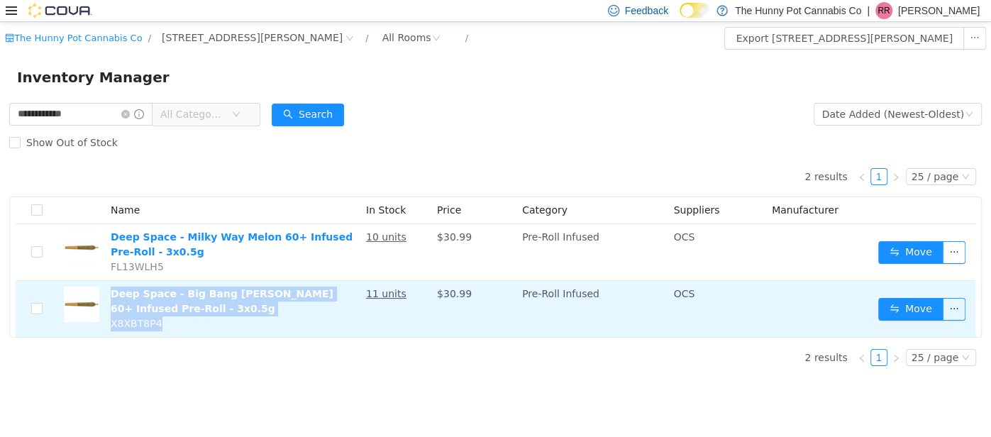
drag, startPoint x: 169, startPoint y: 319, endPoint x: 109, endPoint y: 288, distance: 67.9
click at [109, 288] on td "Deep Space - Big Bang Berry 60+ Infused Pre-Roll - 3x0.5g X8XBT8P4" at bounding box center [232, 308] width 255 height 56
click at [299, 305] on td "Deep Space - Big Bang Berry 60+ Infused Pre-Roll - 3x0.5g X8XBT8P4" at bounding box center [232, 308] width 255 height 56
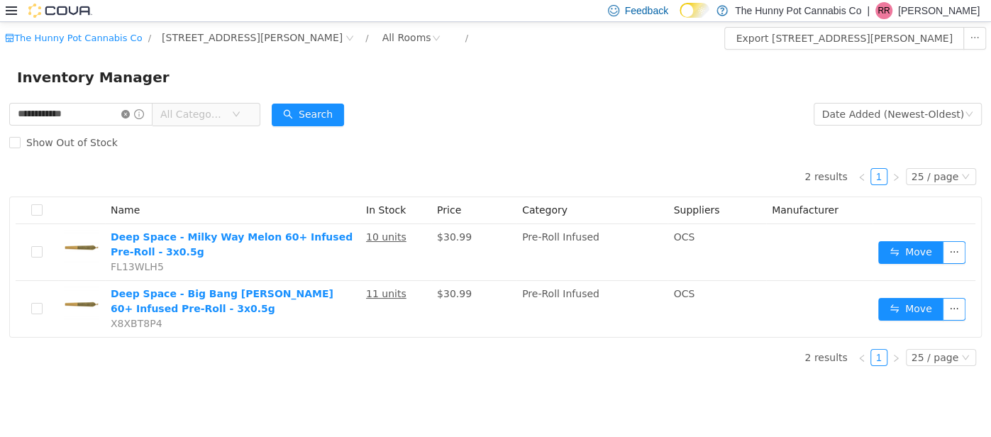
click at [130, 115] on icon "icon: close-circle" at bounding box center [125, 113] width 9 height 9
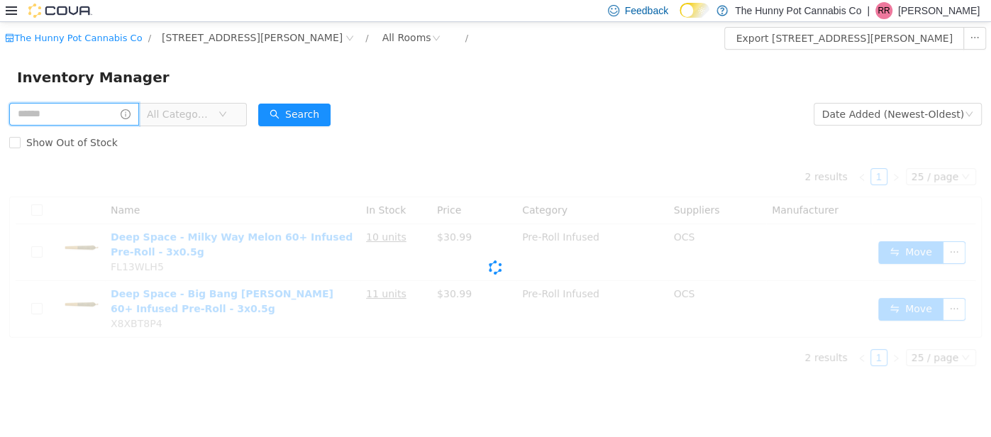
click at [139, 113] on input "text" at bounding box center [74, 113] width 130 height 23
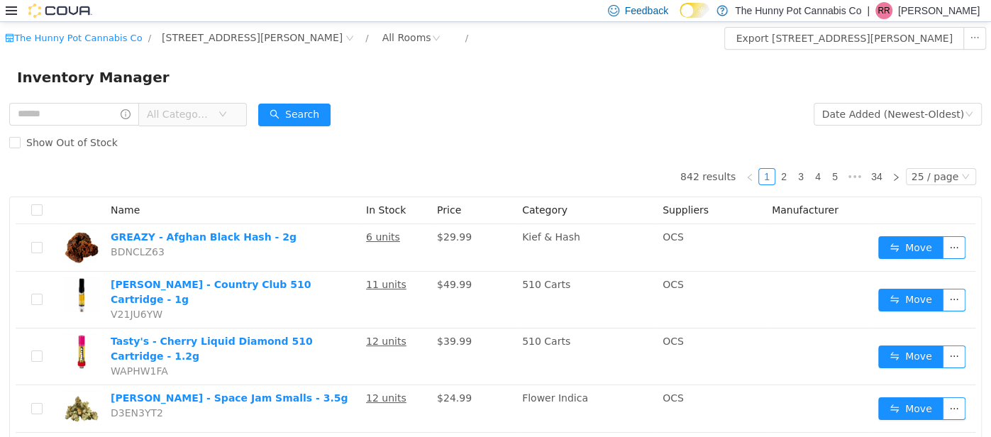
click at [309, 147] on div "Show Out of Stock" at bounding box center [495, 142] width 973 height 28
click at [114, 106] on input "text" at bounding box center [74, 113] width 130 height 23
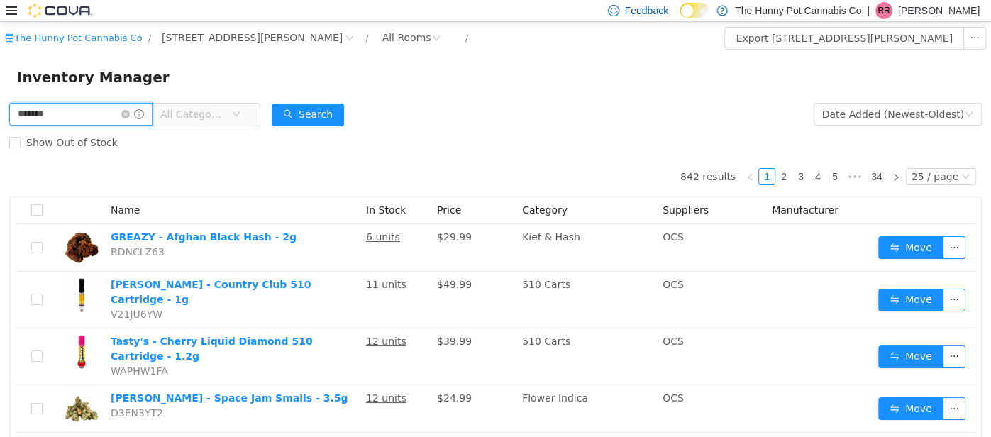
type input "*******"
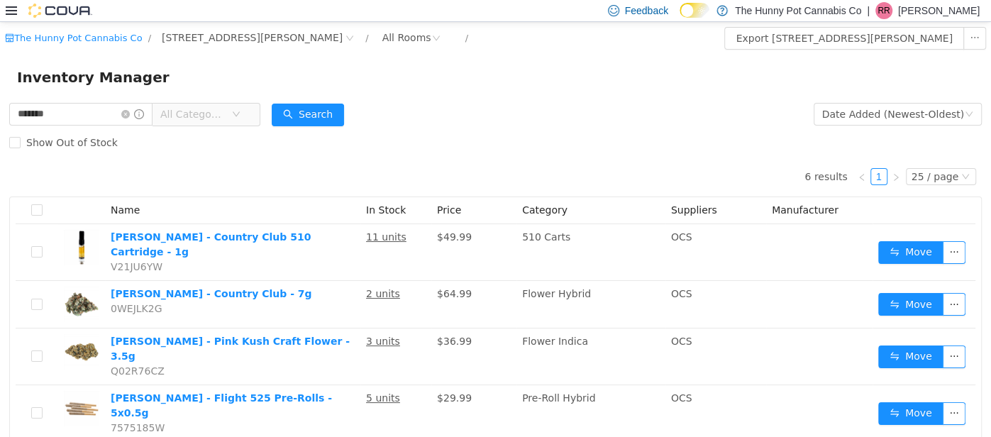
click at [424, 122] on form "******* All Categories Date Added (Newest-Oldest) Search Show Out of Stock" at bounding box center [495, 127] width 973 height 57
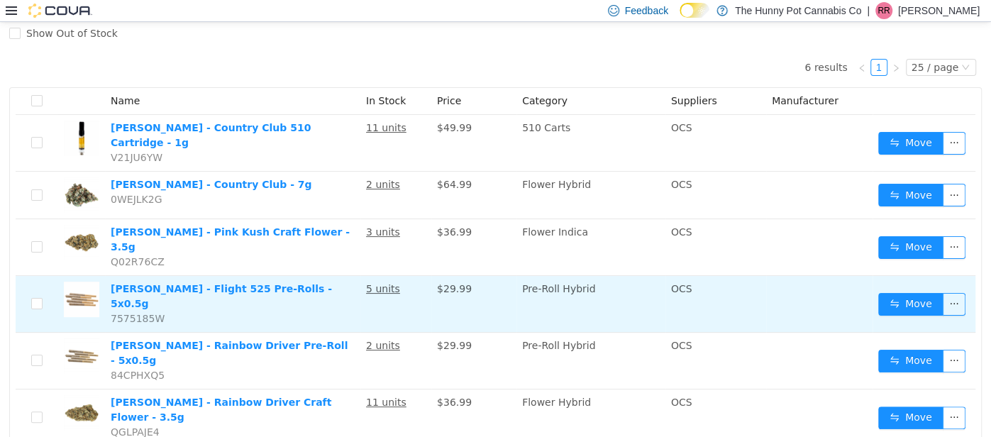
scroll to position [108, 0]
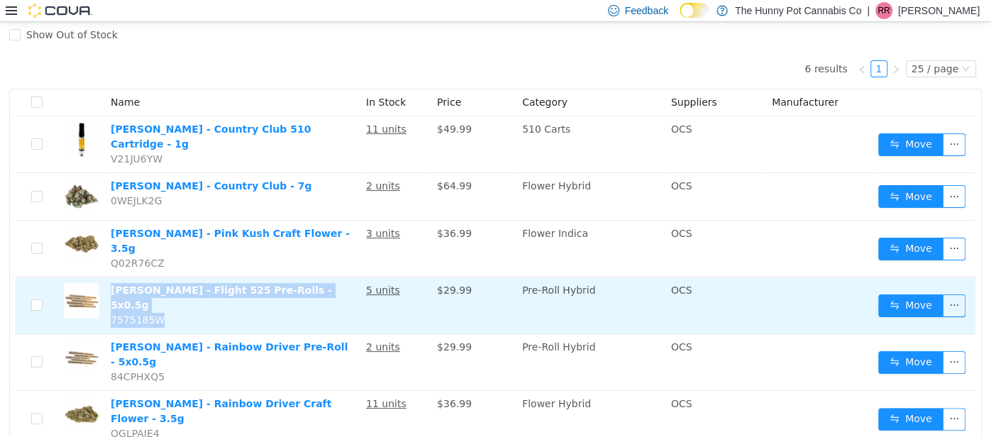
drag, startPoint x: 157, startPoint y: 291, endPoint x: 108, endPoint y: 270, distance: 53.8
click at [108, 277] on td "Woody Nelson - Flight 525 Pre-Rolls - 5x0.5g 7575185W" at bounding box center [232, 305] width 255 height 57
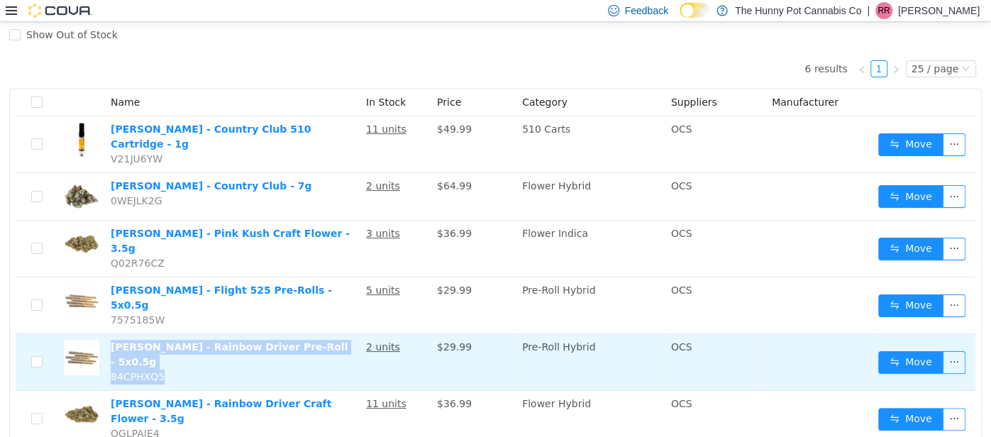
drag, startPoint x: 170, startPoint y: 331, endPoint x: 112, endPoint y: 313, distance: 60.3
click at [112, 333] on td "Woody Nelson - Rainbow Driver Pre-Roll - 5x0.5g 84CPHXQ5" at bounding box center [232, 361] width 255 height 57
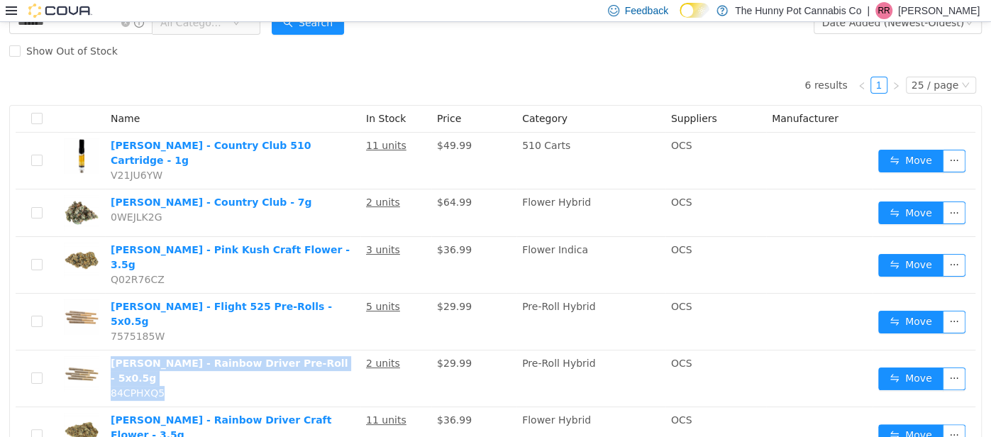
scroll to position [4, 0]
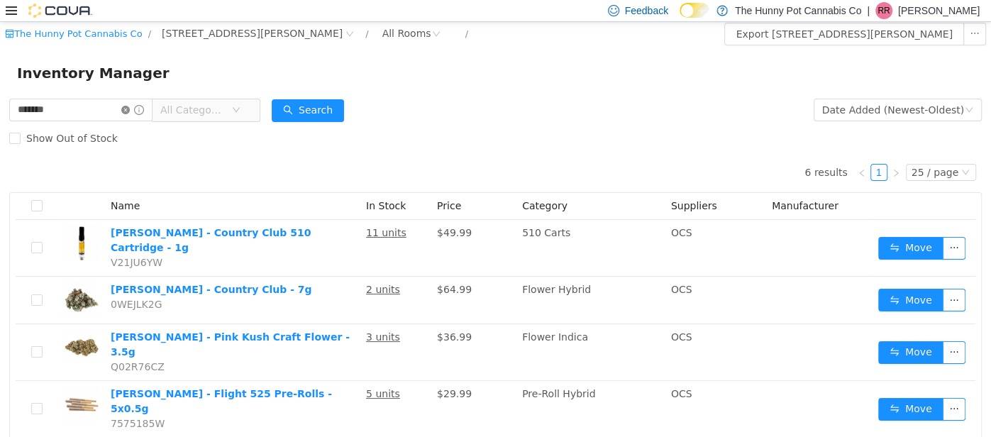
click at [130, 111] on icon "icon: close-circle" at bounding box center [125, 109] width 9 height 9
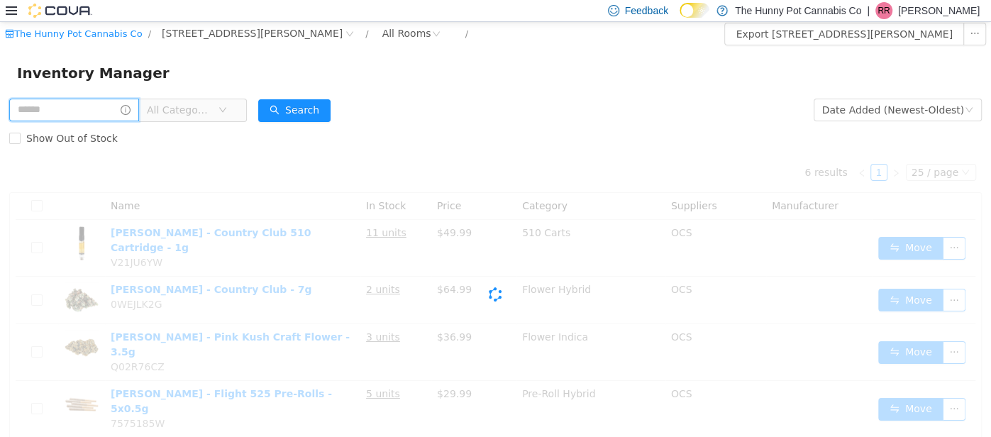
click at [136, 105] on input "text" at bounding box center [74, 109] width 130 height 23
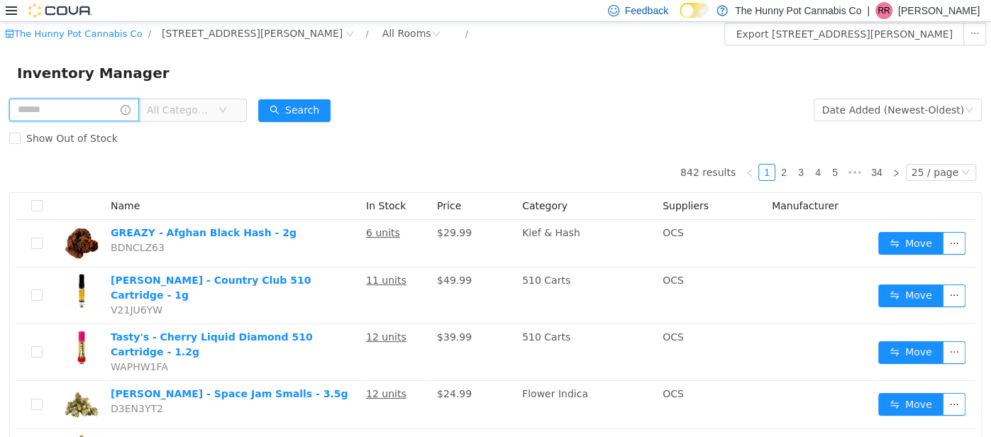
type input "*"
type input "******"
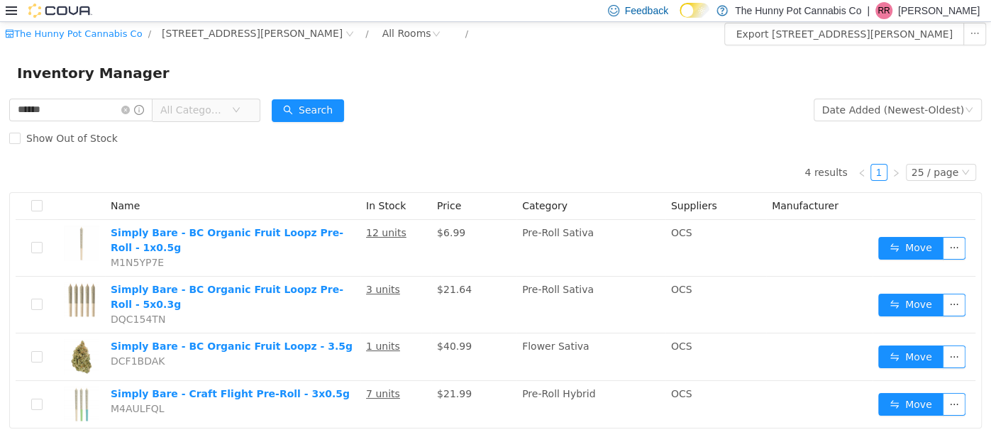
click at [150, 168] on div "4 results 1 25 / page Name In Stock Price Category Suppliers Manufacturer Simpl…" at bounding box center [495, 290] width 973 height 276
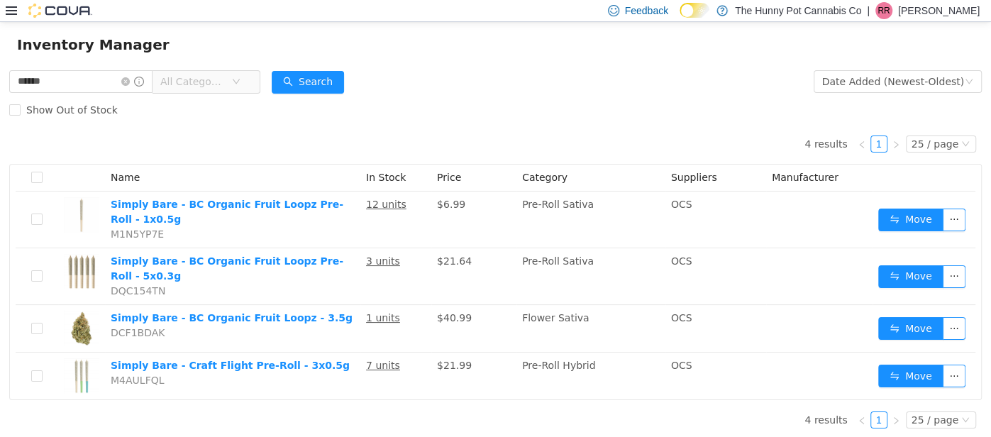
scroll to position [33, 0]
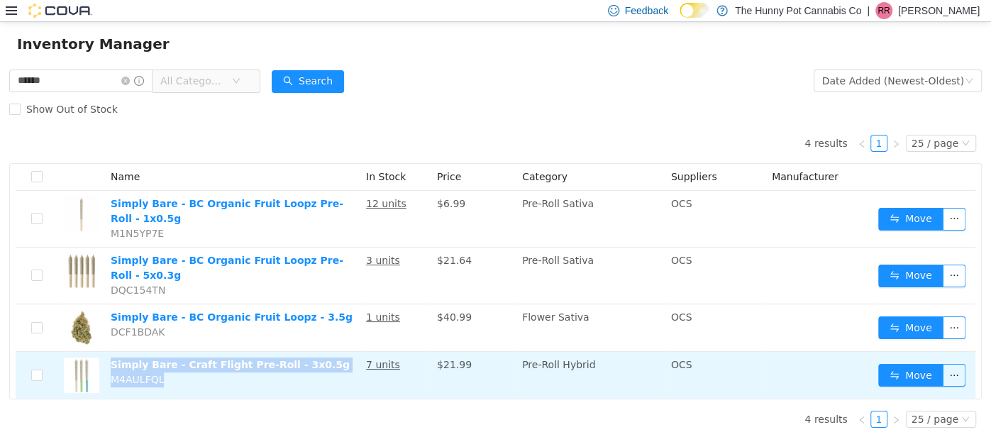
drag, startPoint x: 170, startPoint y: 379, endPoint x: 108, endPoint y: 359, distance: 65.5
click at [108, 359] on td "Simply Bare - Craft Flight Pre-Roll - 3x0.5g M4AULFQL" at bounding box center [232, 374] width 255 height 47
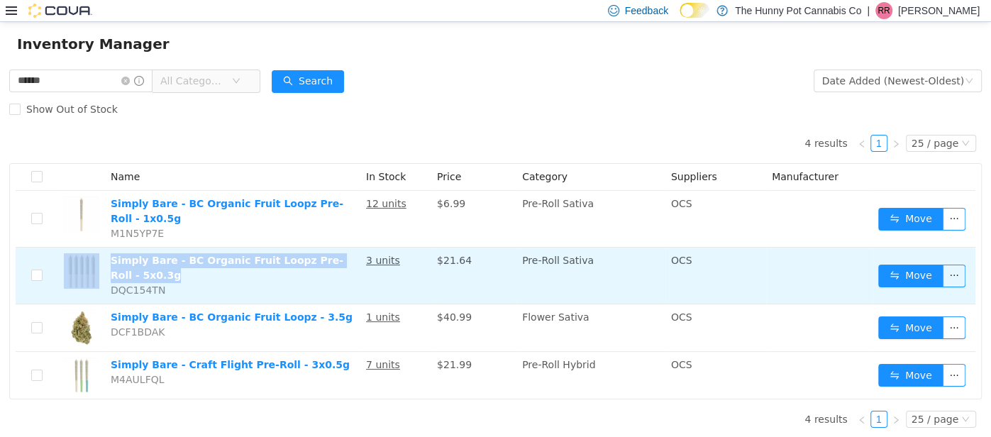
drag, startPoint x: 177, startPoint y: 281, endPoint x: 98, endPoint y: 257, distance: 83.0
click at [98, 257] on tr "Simply Bare - BC Organic Fruit Loopz Pre-Roll - 5x0.3g DQC154TN 3 units $21.64 …" at bounding box center [496, 275] width 960 height 57
drag, startPoint x: 173, startPoint y: 288, endPoint x: 107, endPoint y: 262, distance: 71.0
click at [107, 262] on td "Simply Bare - BC Organic Fruit Loopz Pre-Roll - 5x0.3g DQC154TN" at bounding box center [232, 275] width 255 height 57
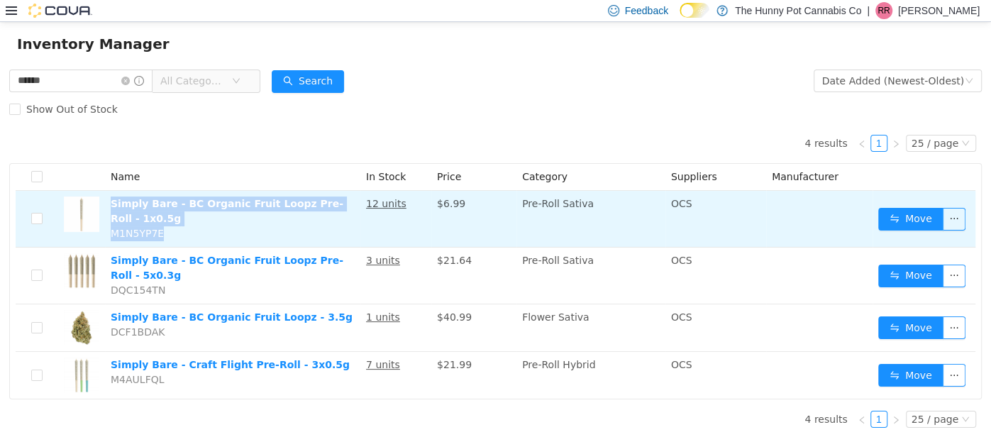
drag, startPoint x: 191, startPoint y: 234, endPoint x: 109, endPoint y: 209, distance: 86.2
click at [109, 209] on td "Simply Bare - BC Organic Fruit Loopz Pre-Roll - 1x0.5g M1N5YP7E" at bounding box center [232, 218] width 255 height 57
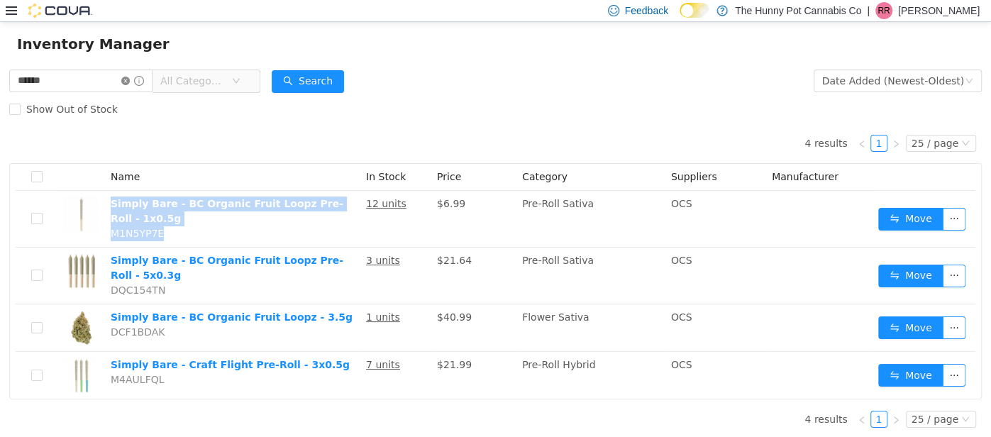
click at [130, 79] on icon "icon: close-circle" at bounding box center [125, 80] width 9 height 9
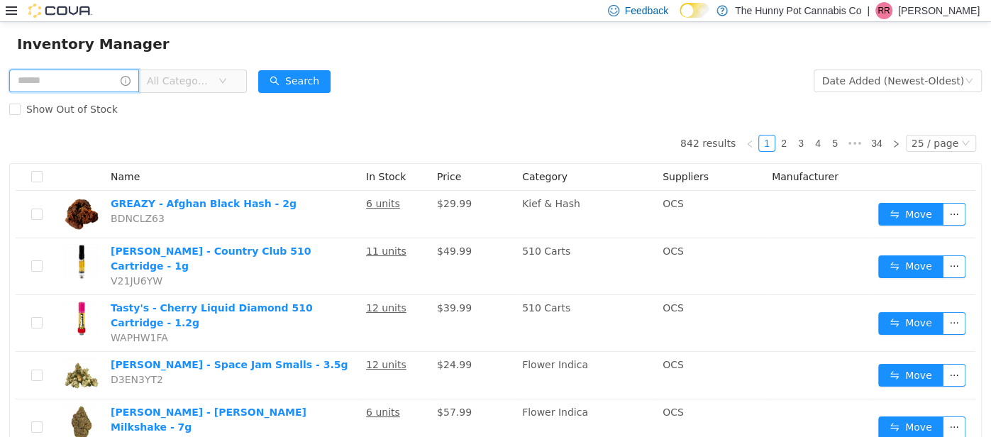
click at [139, 78] on input "text" at bounding box center [74, 80] width 130 height 23
type input "****"
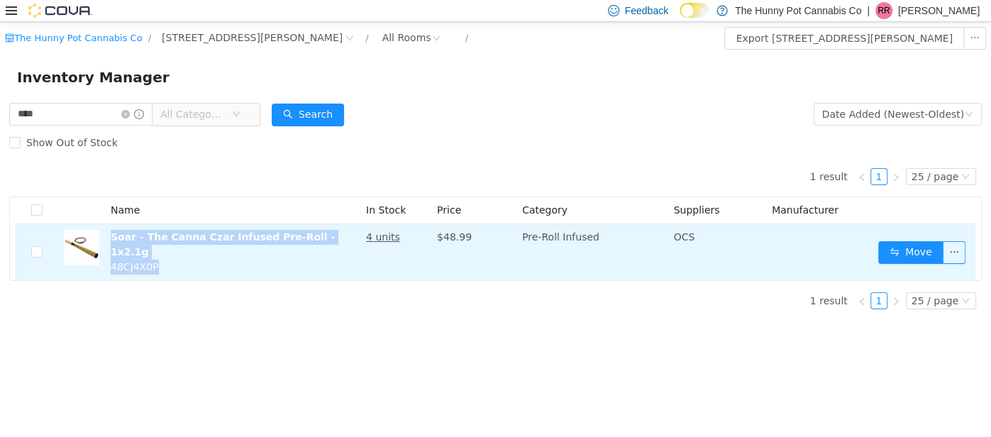
drag, startPoint x: 172, startPoint y: 253, endPoint x: 108, endPoint y: 223, distance: 71.1
click at [108, 223] on td "Soar - The Canna Czar Infused Pre-Roll - 1x2.1g 48CJ4X0P" at bounding box center [232, 251] width 255 height 56
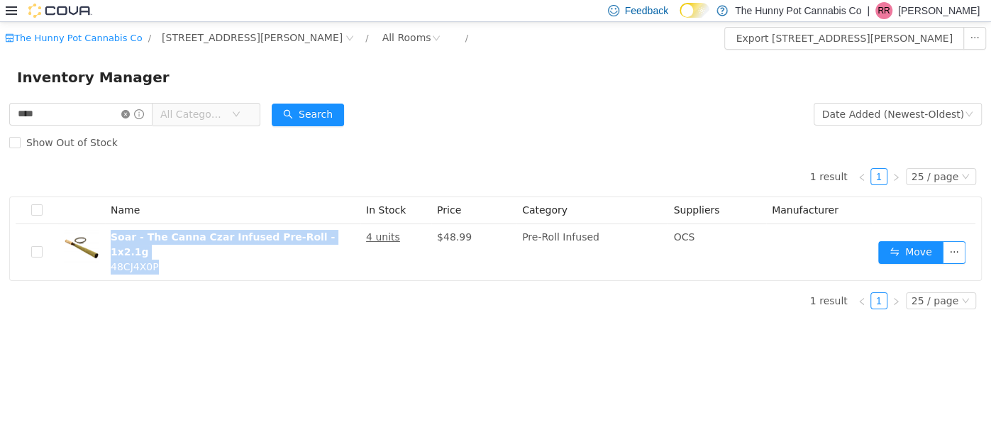
click at [130, 112] on icon "icon: close-circle" at bounding box center [125, 113] width 9 height 9
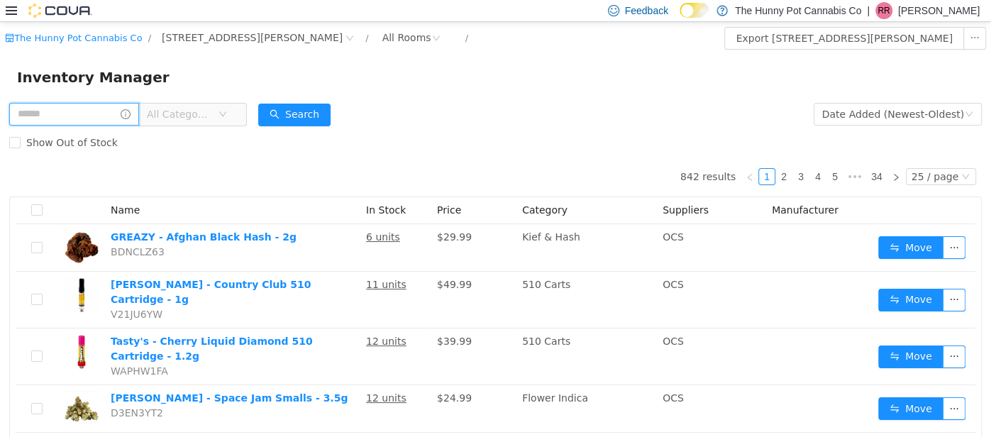
click at [139, 111] on input "text" at bounding box center [74, 113] width 130 height 23
type input "*****"
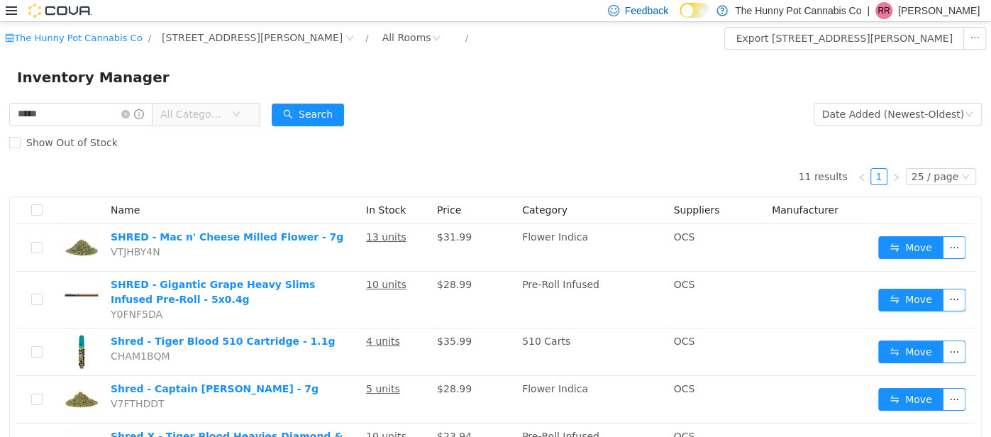
click at [297, 147] on div "Show Out of Stock" at bounding box center [495, 142] width 973 height 28
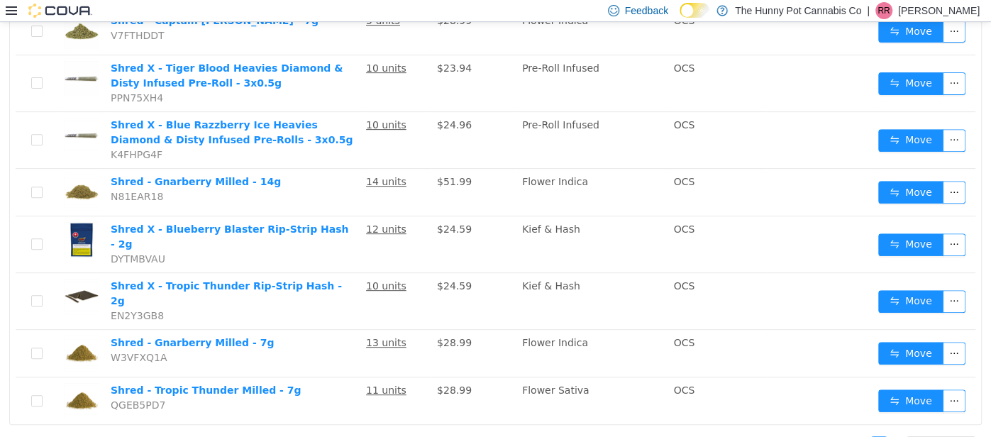
scroll to position [374, 0]
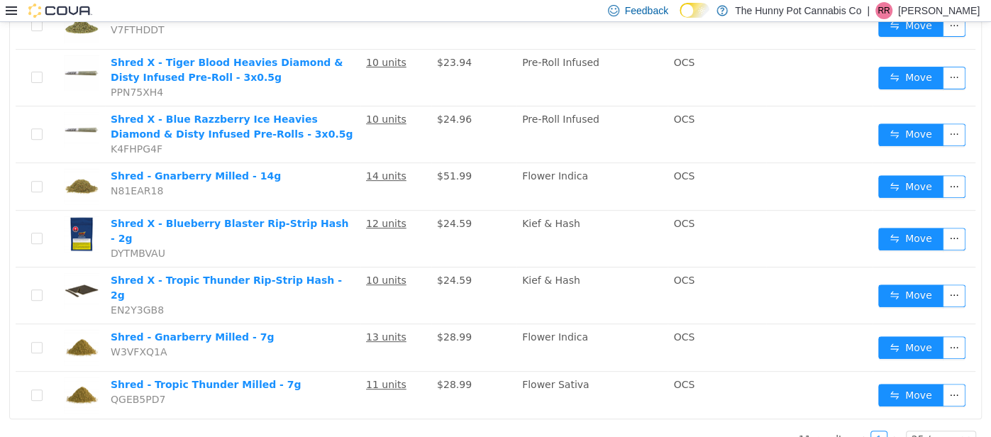
click at [222, 414] on div "11 results 1 25 / page Name In Stock Price Category Suppliers Manufacturer SHRE…" at bounding box center [495, 120] width 973 height 676
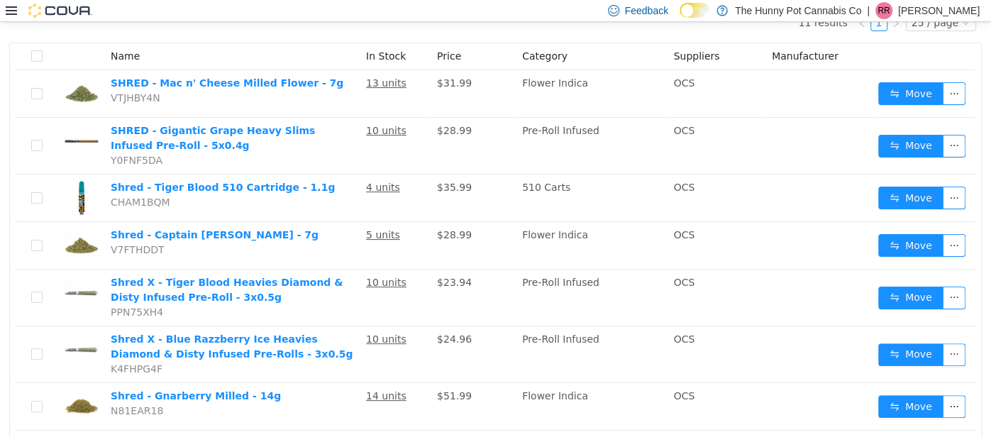
scroll to position [147, 0]
